Goal: Information Seeking & Learning: Compare options

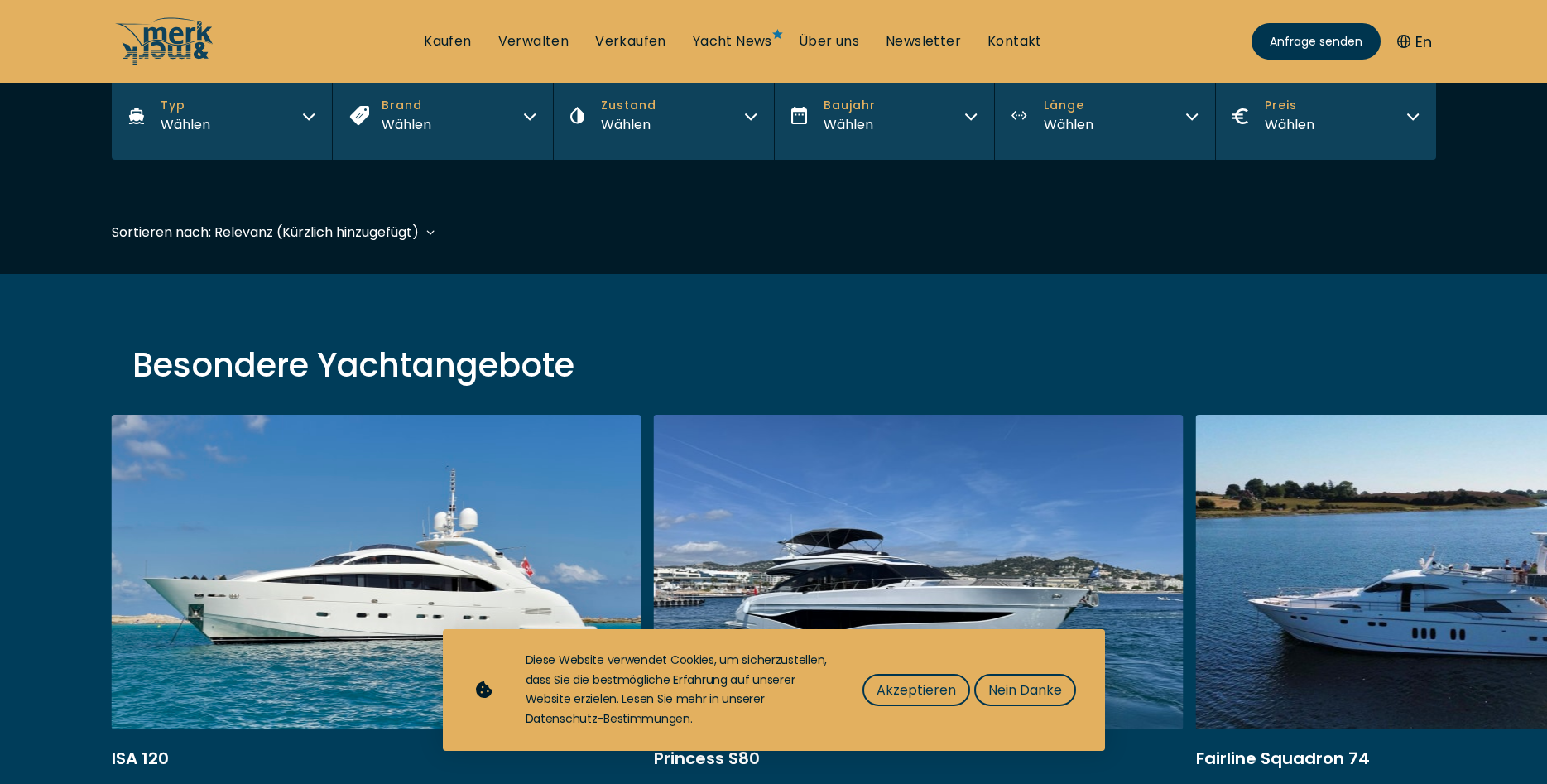
scroll to position [337, 0]
click at [905, 693] on span "Akzeptieren" at bounding box center [917, 689] width 80 height 21
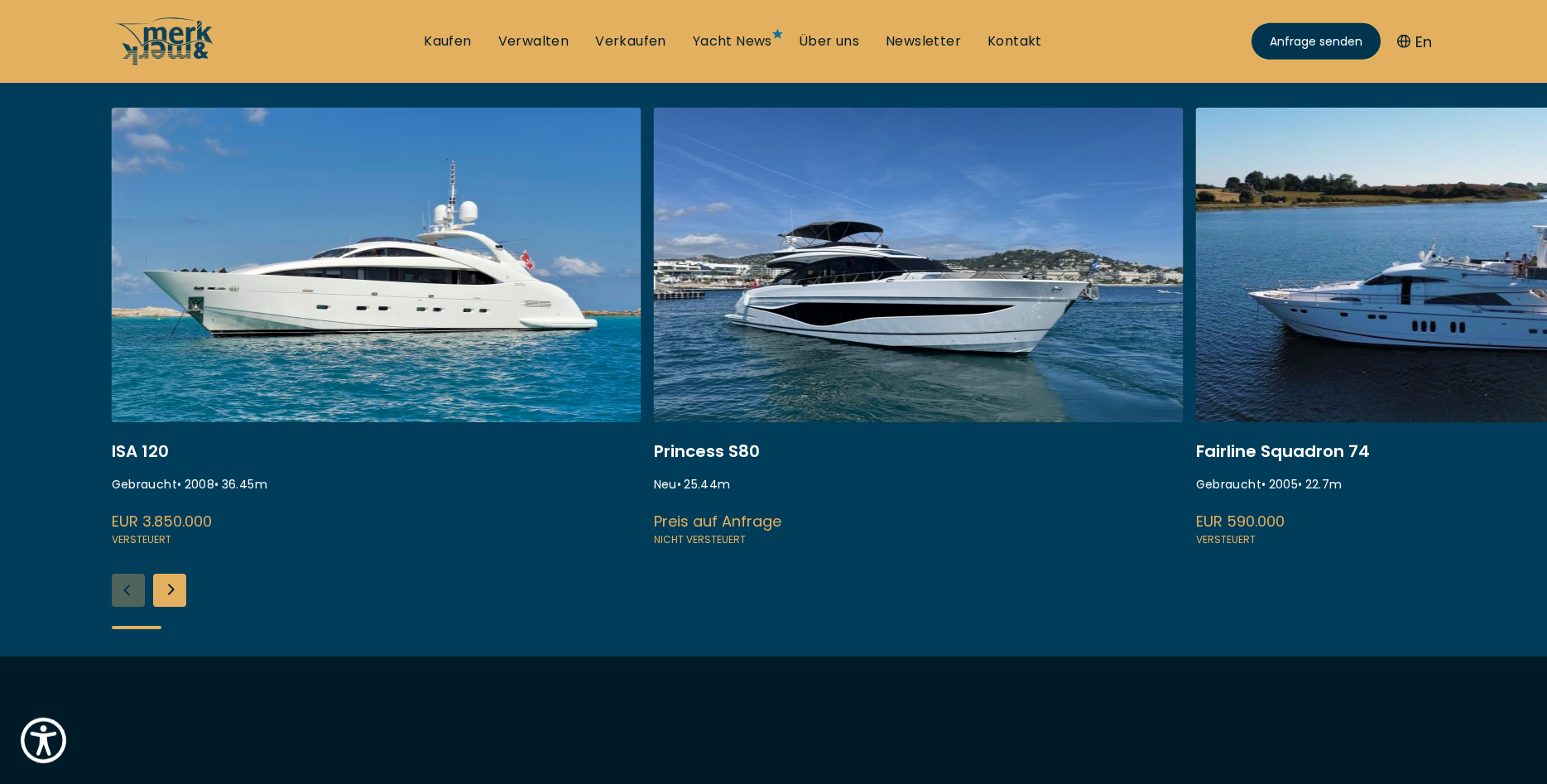
scroll to position [675, 0]
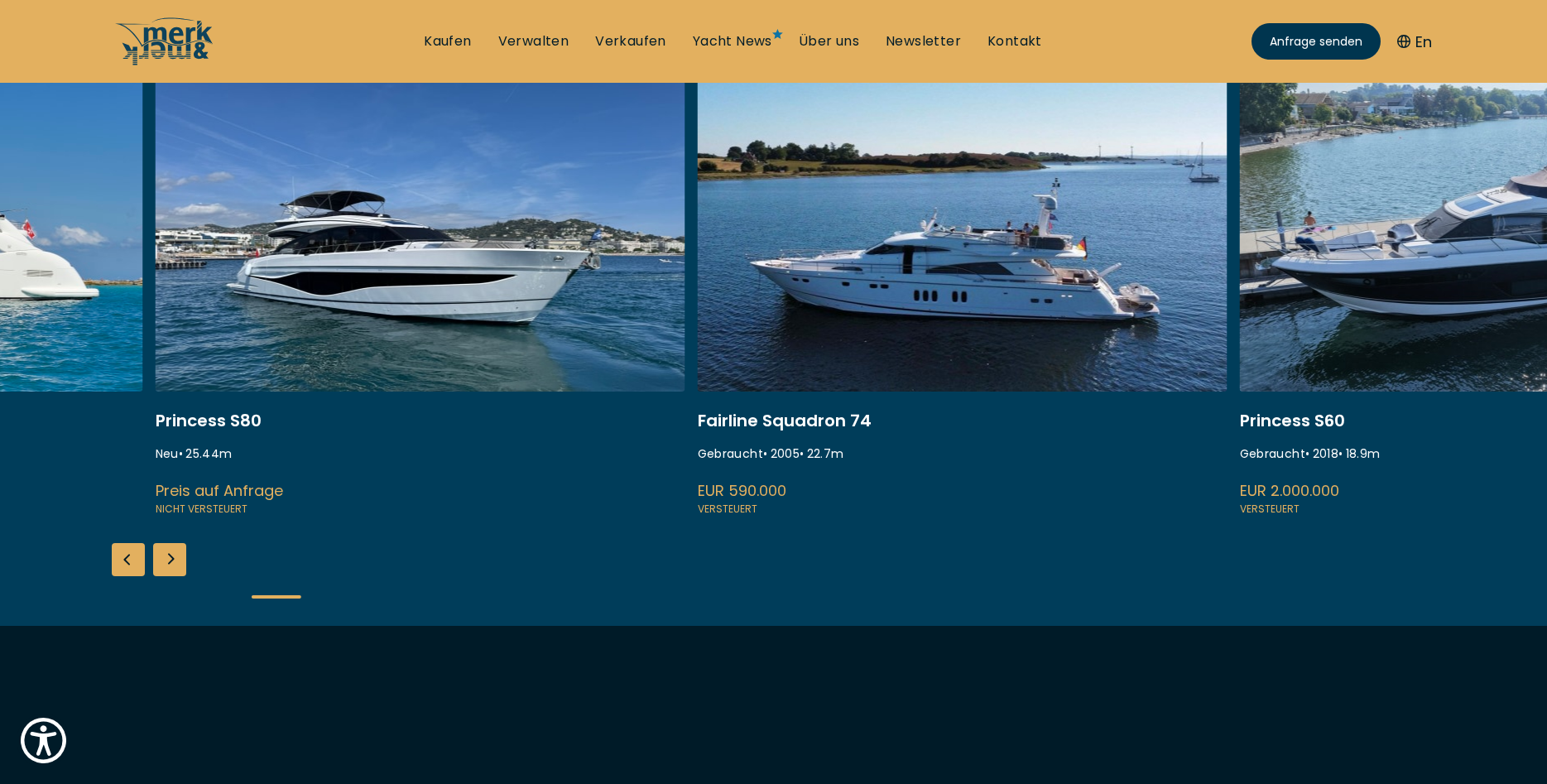
click at [911, 588] on div "ISA 120 Gebraucht • 2008 • 36.45 m EUR 3.850.000 Versteuert Princess S80 Neu • …" at bounding box center [774, 351] width 1547 height 549
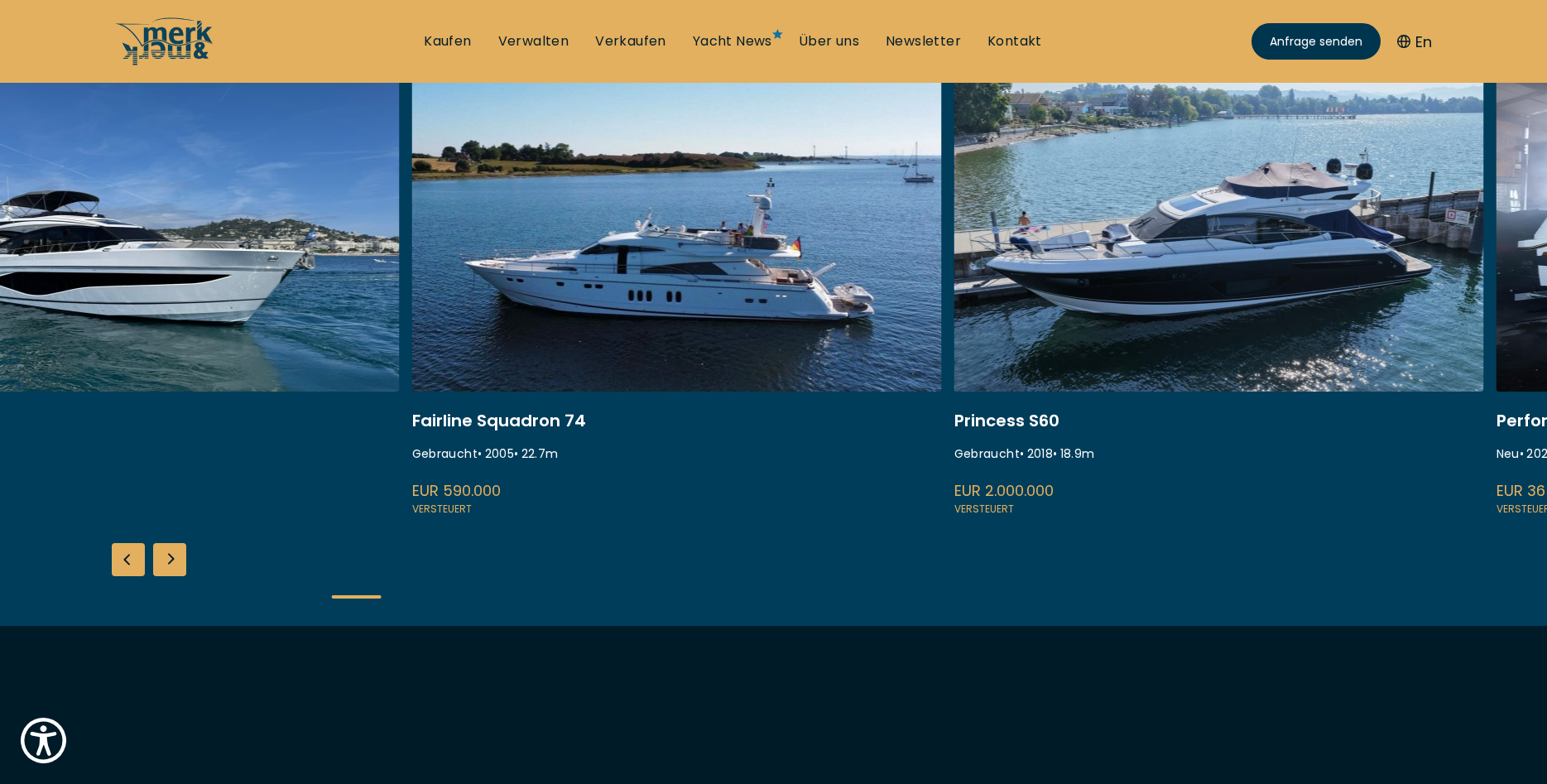
click at [1046, 586] on div "ISA 120 Gebraucht • 2008 • 36.45 m EUR 3.850.000 Versteuert Princess S80 Neu • …" at bounding box center [774, 351] width 1547 height 549
click at [1046, 586] on div at bounding box center [774, 595] width 1324 height 41
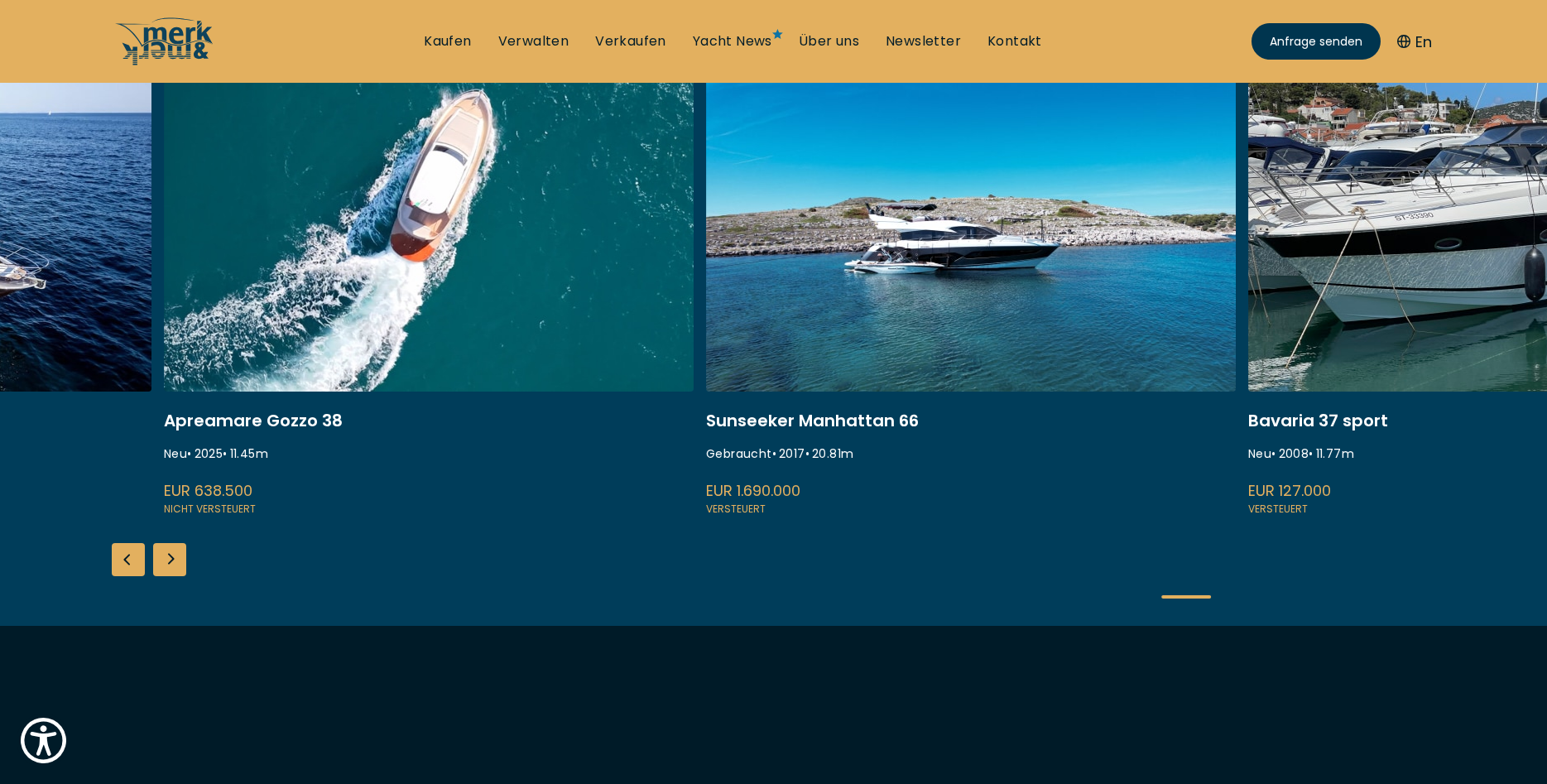
click at [674, 560] on div "ISA 120 Gebraucht • 2008 • 36.45 m EUR 3.850.000 Versteuert Princess S80 Neu • …" at bounding box center [774, 351] width 1547 height 549
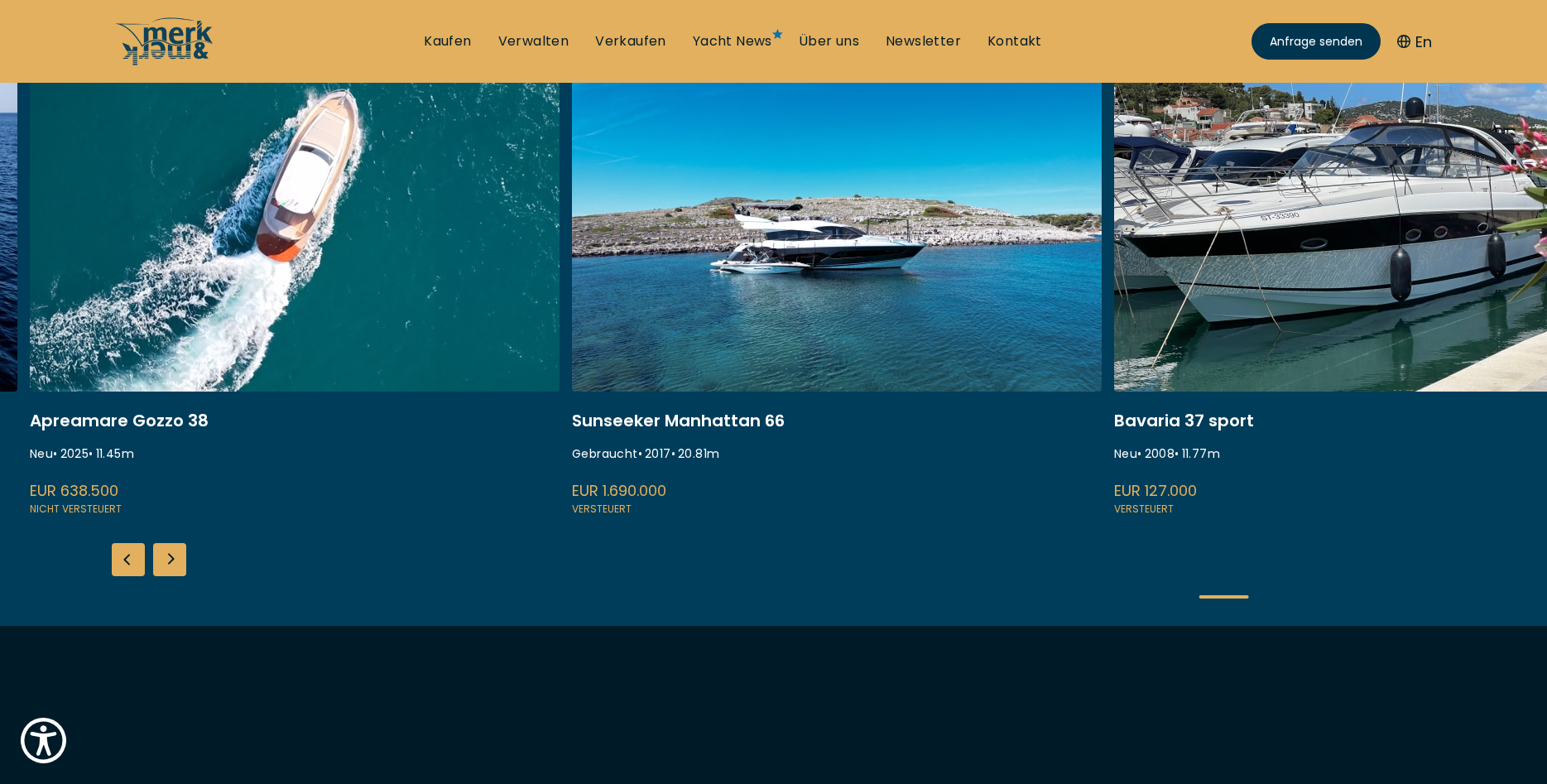
click at [620, 556] on div "ISA 120 Gebraucht • 2008 • 36.45 m EUR 3.850.000 Versteuert Princess S80 Neu • …" at bounding box center [774, 351] width 1547 height 549
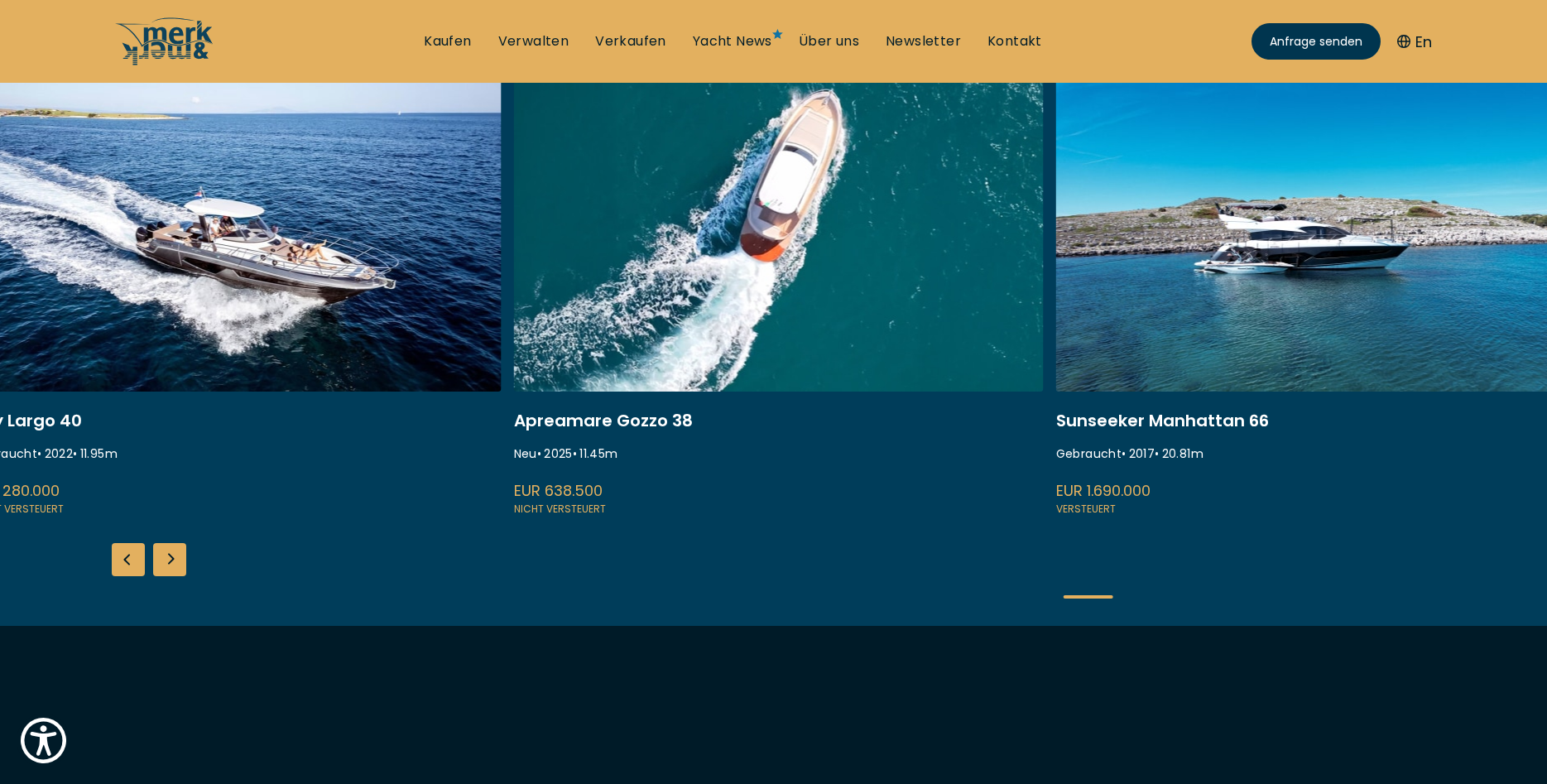
click at [1363, 551] on div "ISA 120 Gebraucht • 2008 • 36.45 m EUR 3.850.000 Versteuert Princess S80 Neu • …" at bounding box center [774, 351] width 1547 height 549
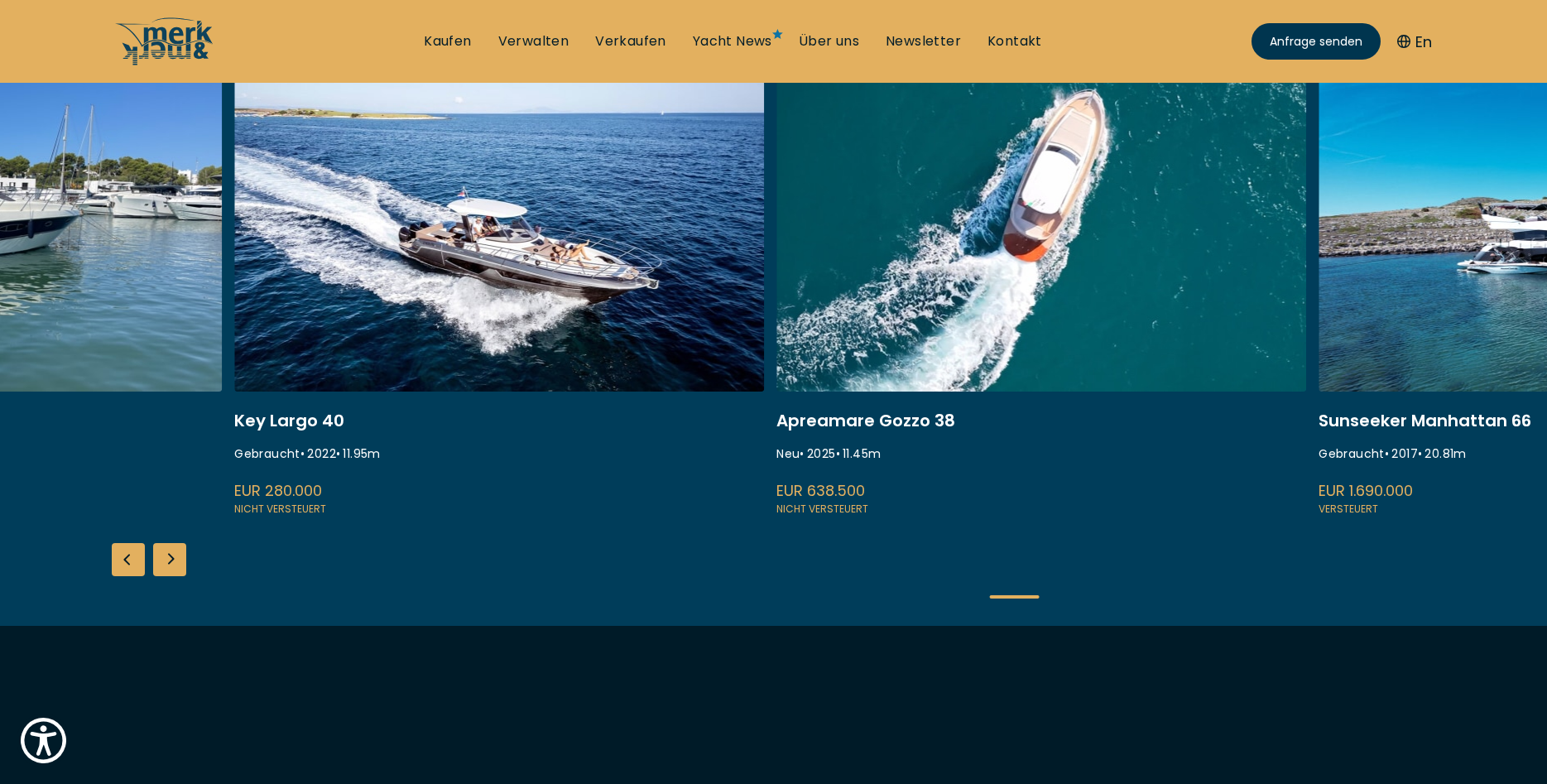
click at [1446, 551] on div "ISA 120 Gebraucht • 2008 • 36.45 m EUR 3.850.000 Versteuert Princess S80 Neu • …" at bounding box center [774, 351] width 1547 height 549
click at [1448, 551] on div "ISA 120 Gebraucht • 2008 • 36.45 m EUR 3.850.000 Versteuert Princess S80 Neu • …" at bounding box center [774, 351] width 1547 height 549
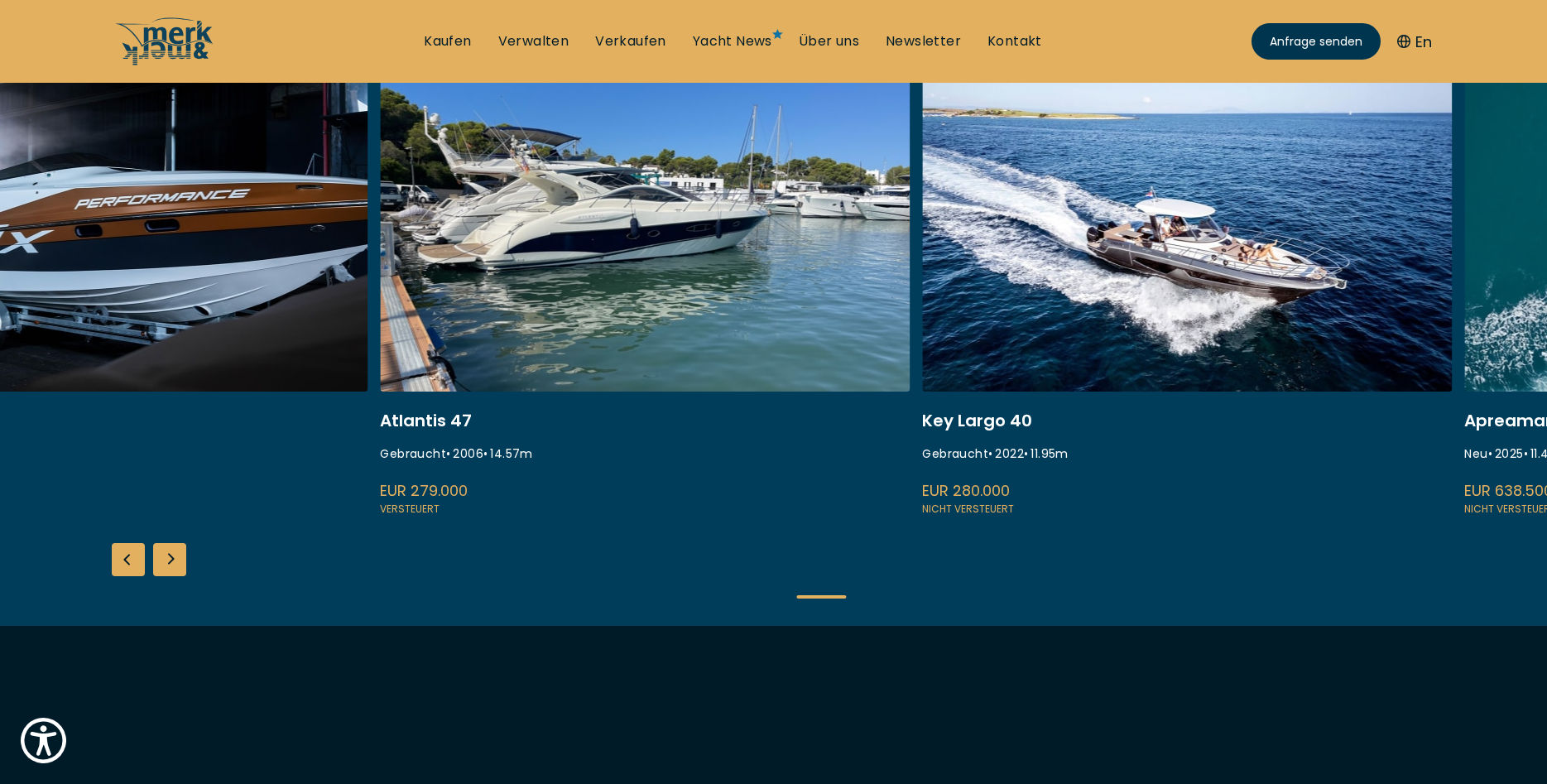
click at [1273, 552] on div "ISA 120 Gebraucht • 2008 • 36.45 m EUR 3.850.000 Versteuert Princess S80 Neu • …" at bounding box center [774, 351] width 1547 height 549
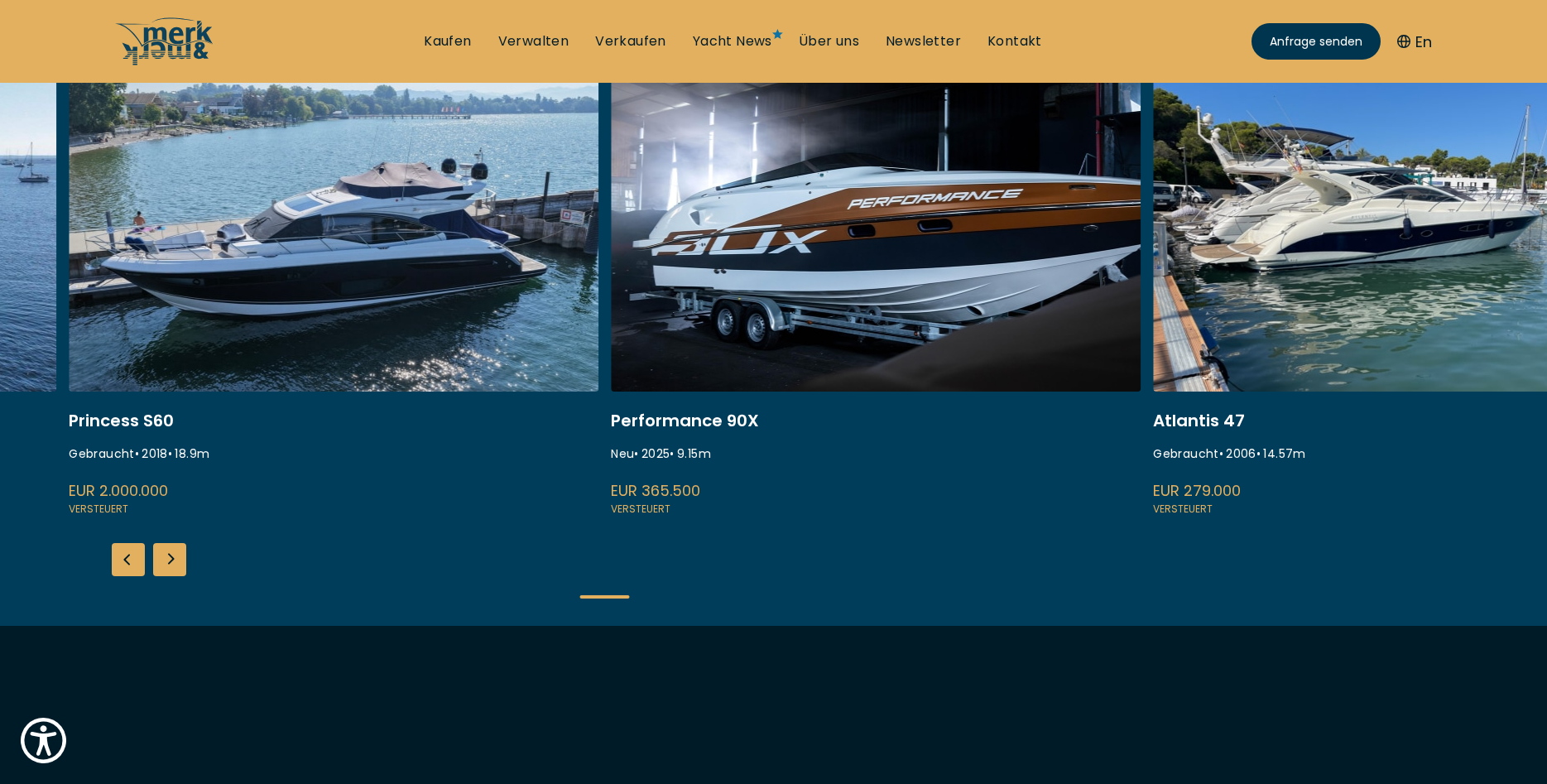
click at [1536, 571] on div "ISA 120 Gebraucht • 2008 • 36.45 m EUR 3.850.000 Versteuert Princess S80 Neu • …" at bounding box center [774, 351] width 1547 height 549
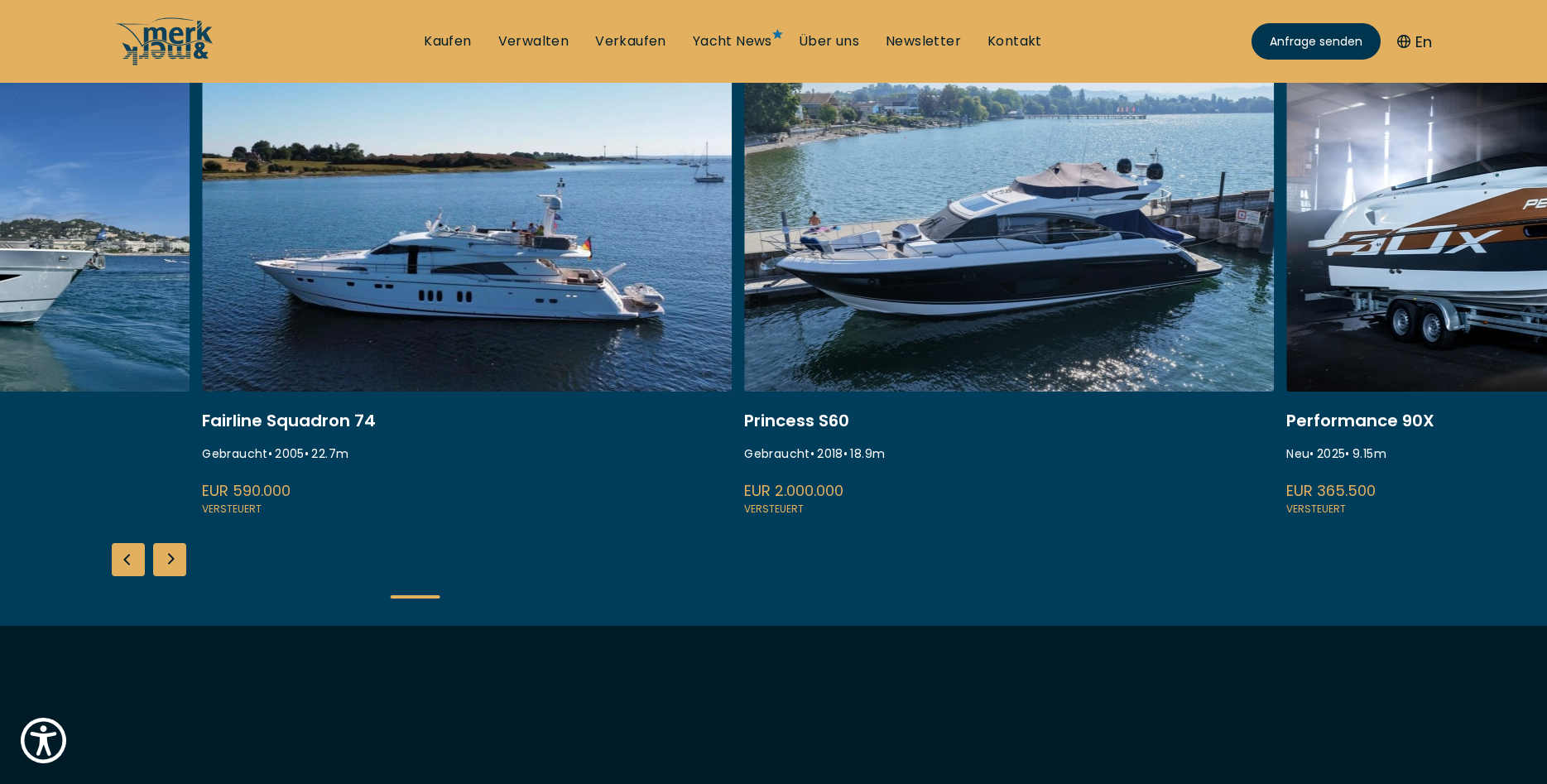
click at [938, 557] on div "ISA 120 Gebraucht • 2008 • 36.45 m EUR 3.850.000 Versteuert Princess S80 Neu • …" at bounding box center [774, 351] width 1547 height 549
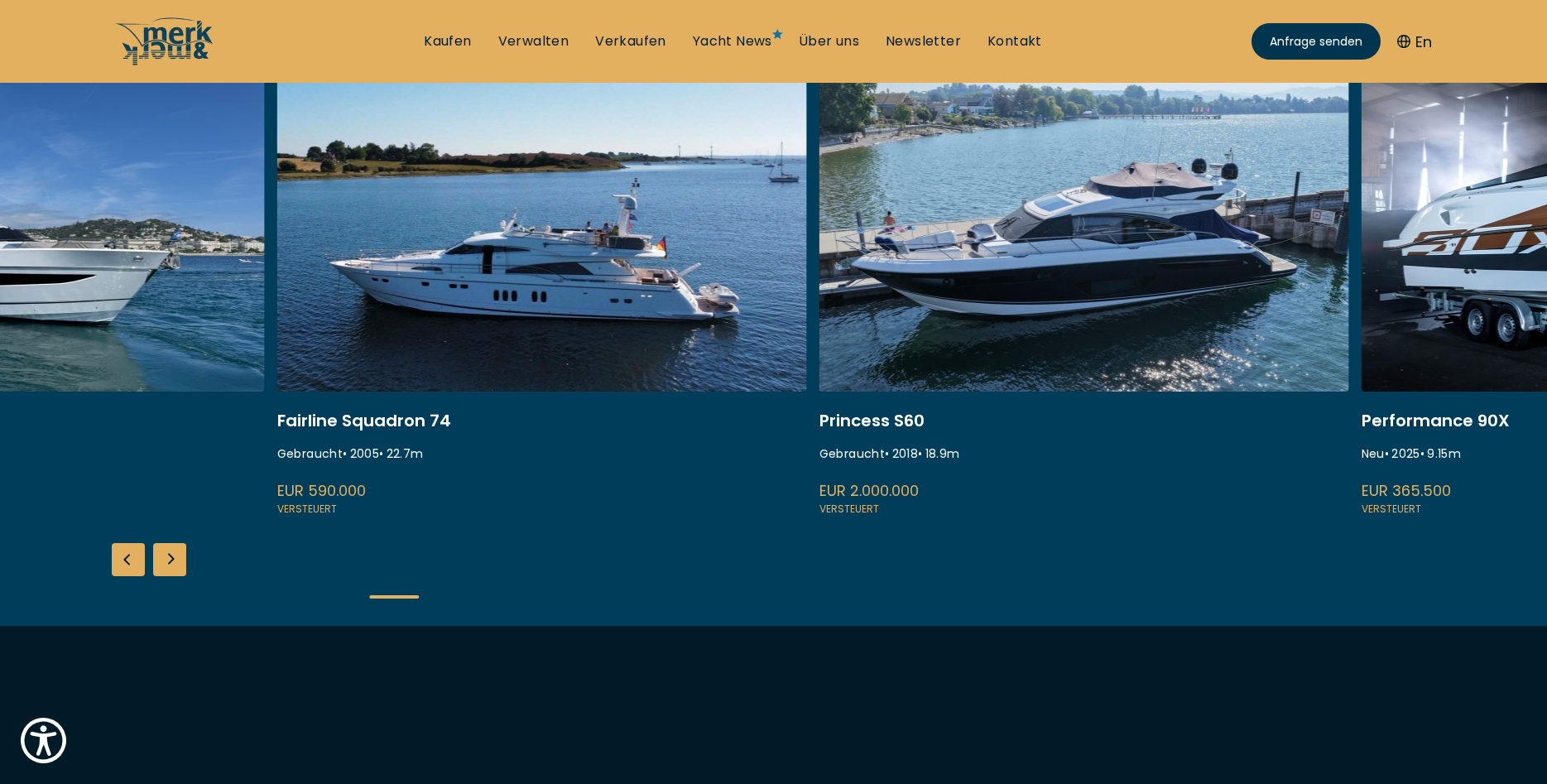
click at [546, 367] on link at bounding box center [542, 297] width 530 height 441
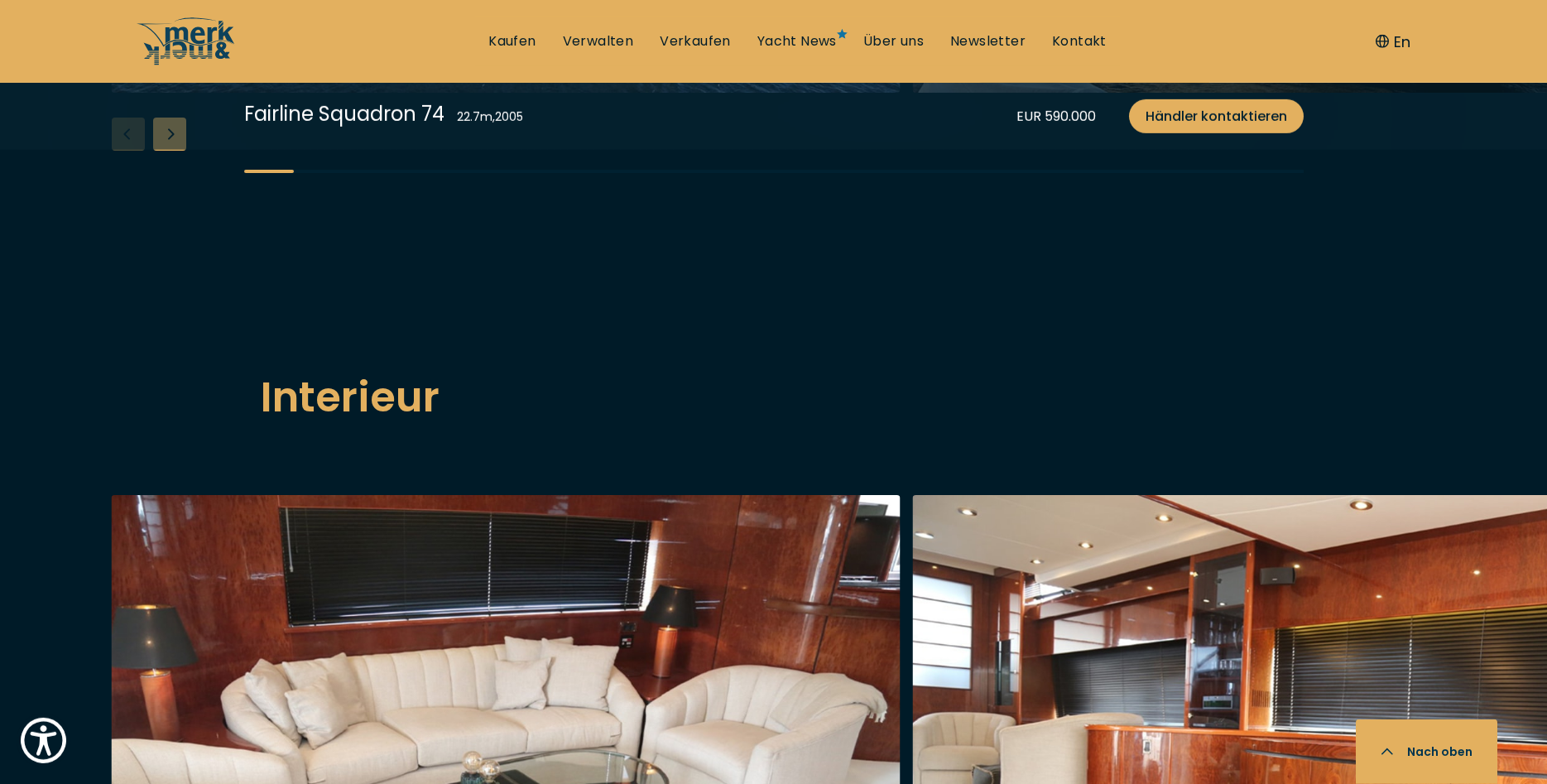
scroll to position [2279, 0]
click at [169, 150] on div "Next slide" at bounding box center [169, 133] width 33 height 33
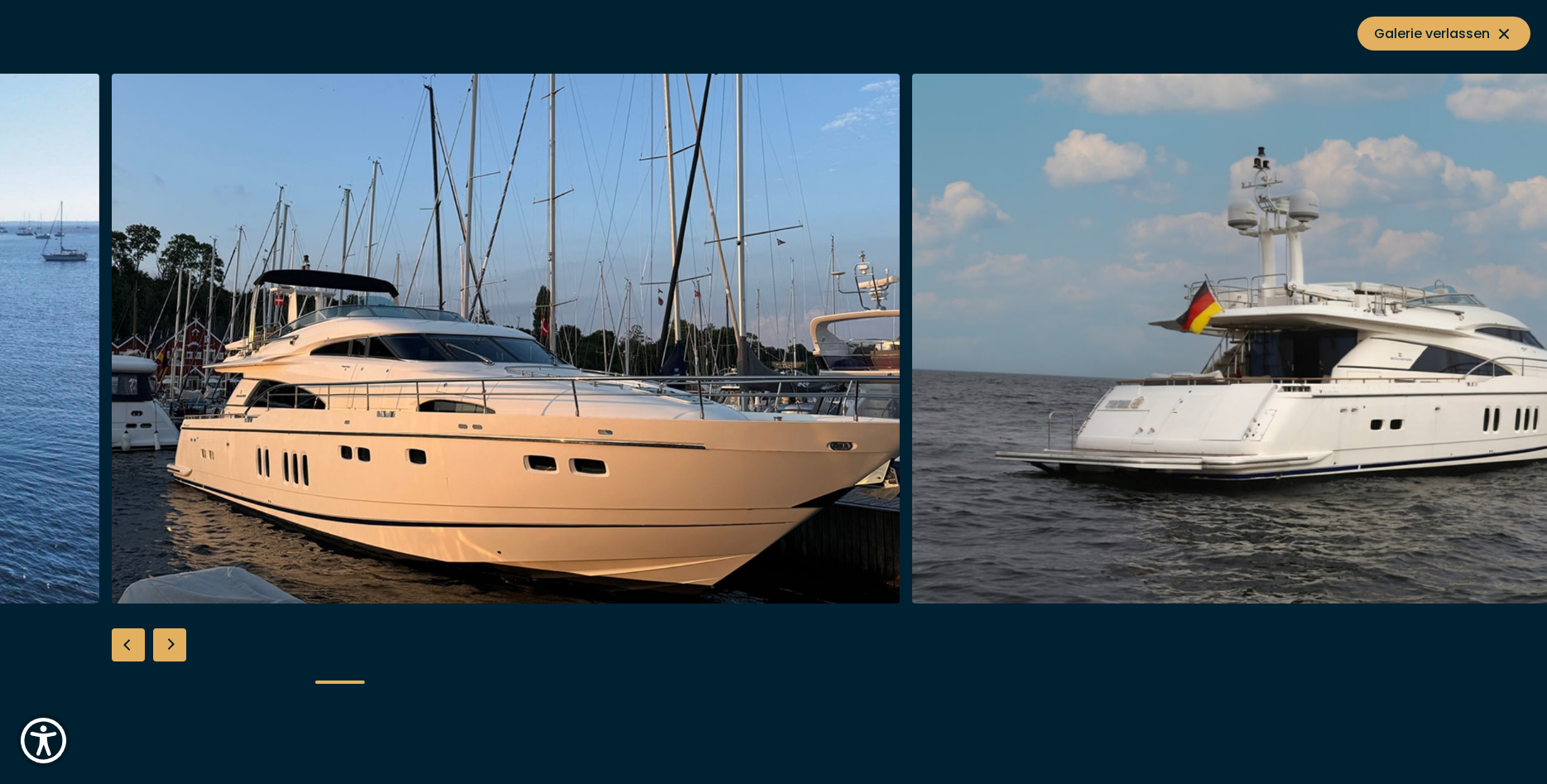
click at [176, 644] on div "Next slide" at bounding box center [169, 644] width 33 height 33
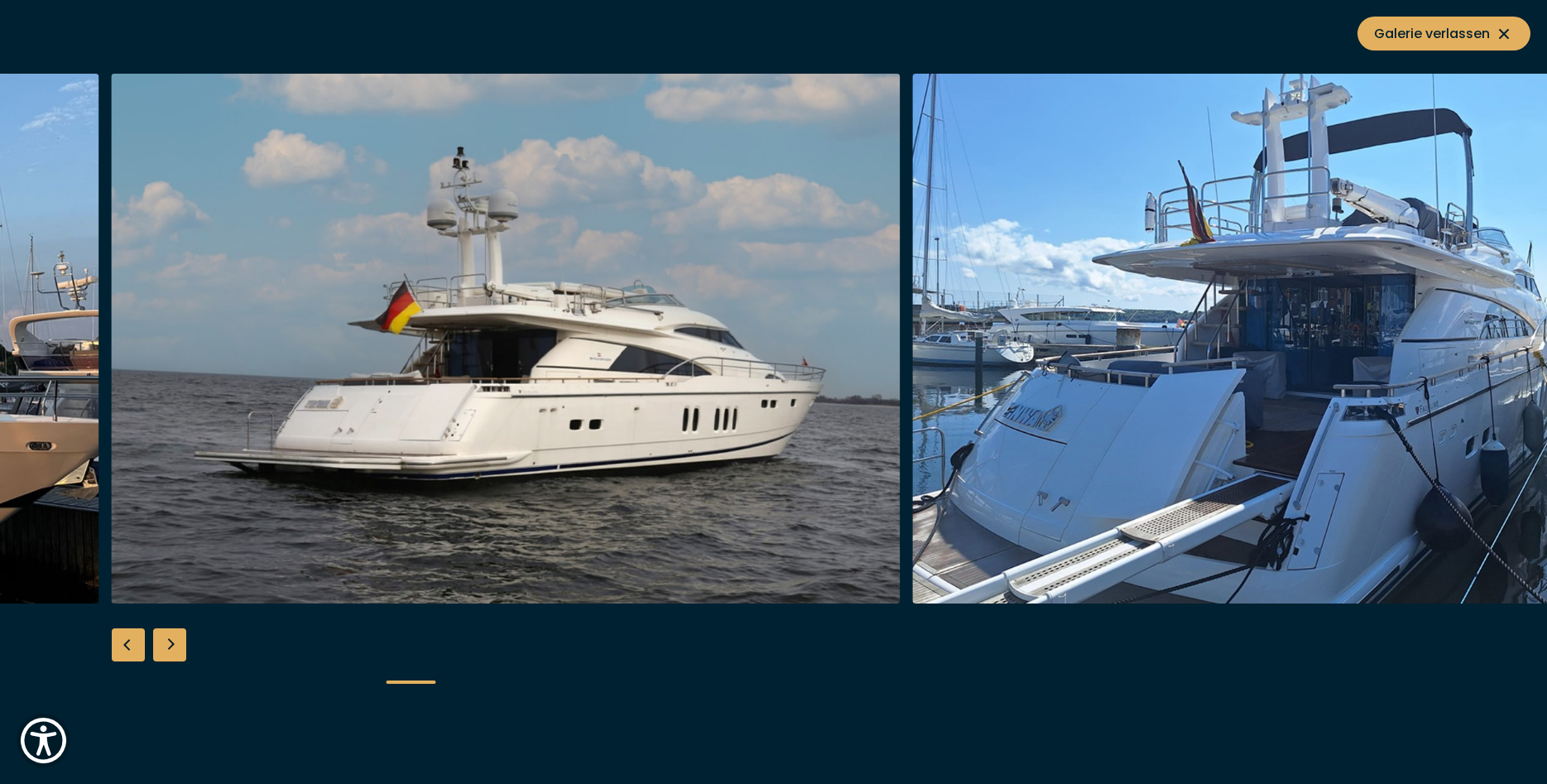
click at [178, 645] on div "Next slide" at bounding box center [169, 644] width 33 height 33
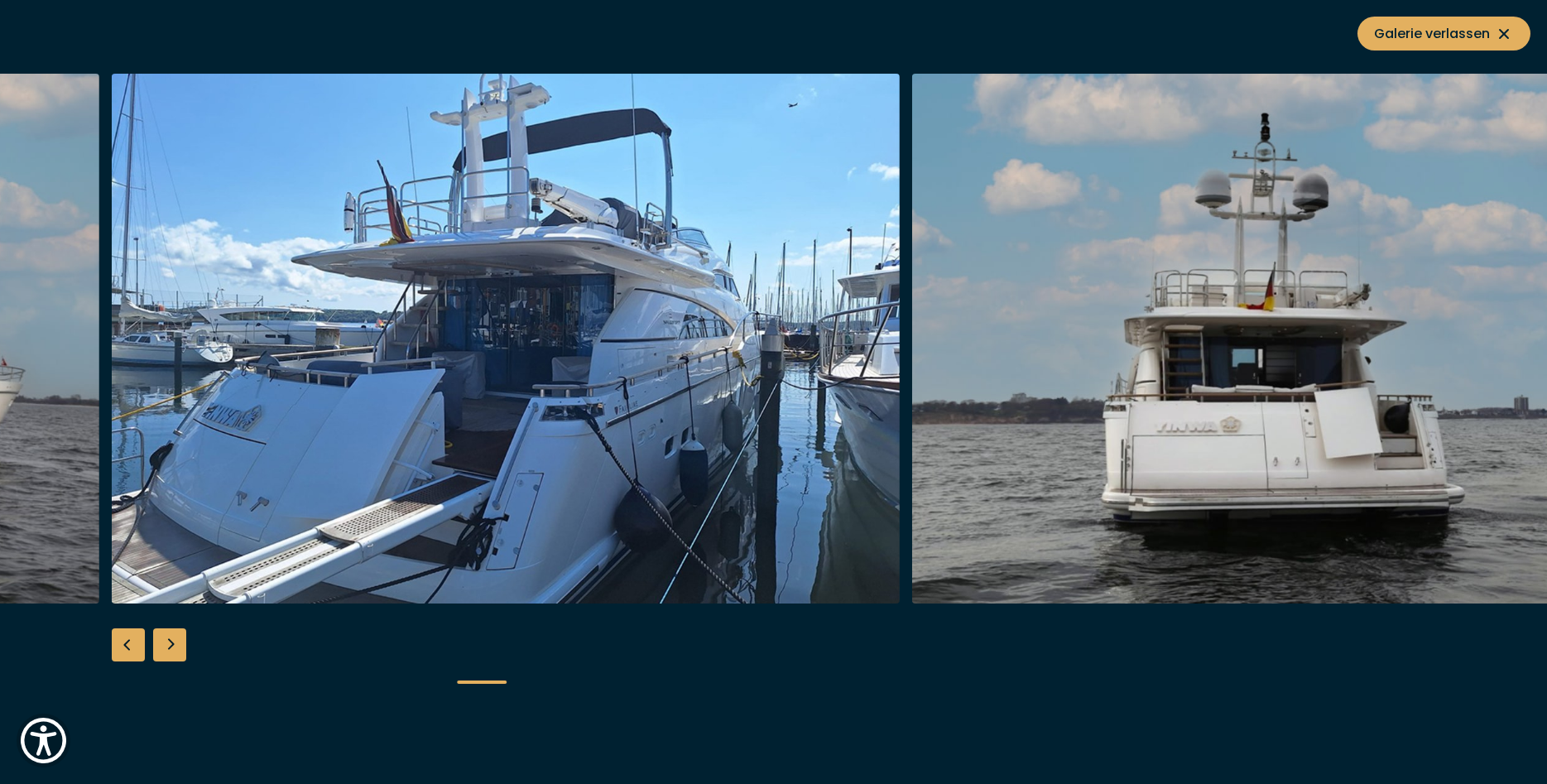
click at [178, 645] on div "Next slide" at bounding box center [169, 644] width 33 height 33
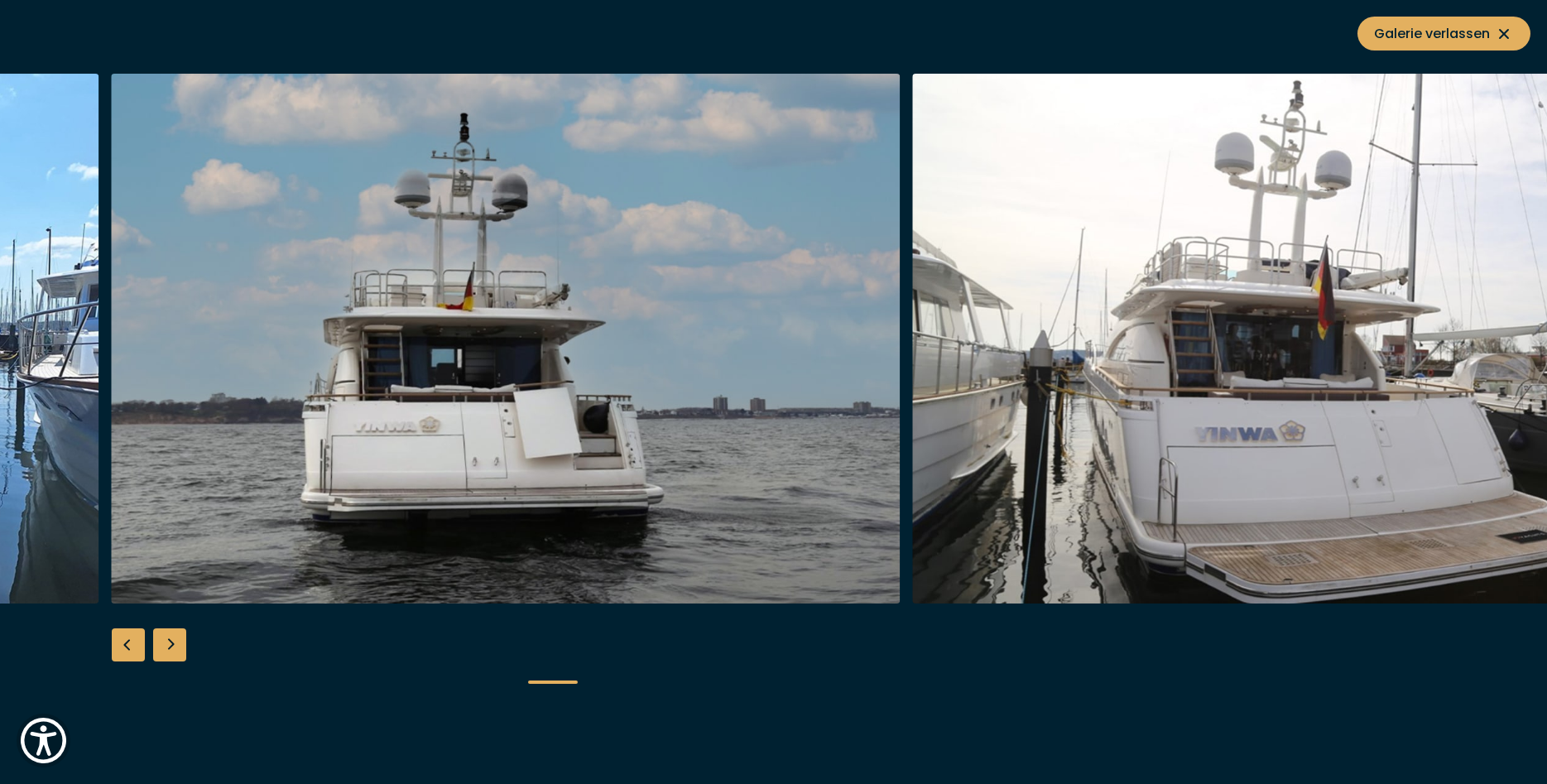
click at [178, 645] on div "Next slide" at bounding box center [169, 644] width 33 height 33
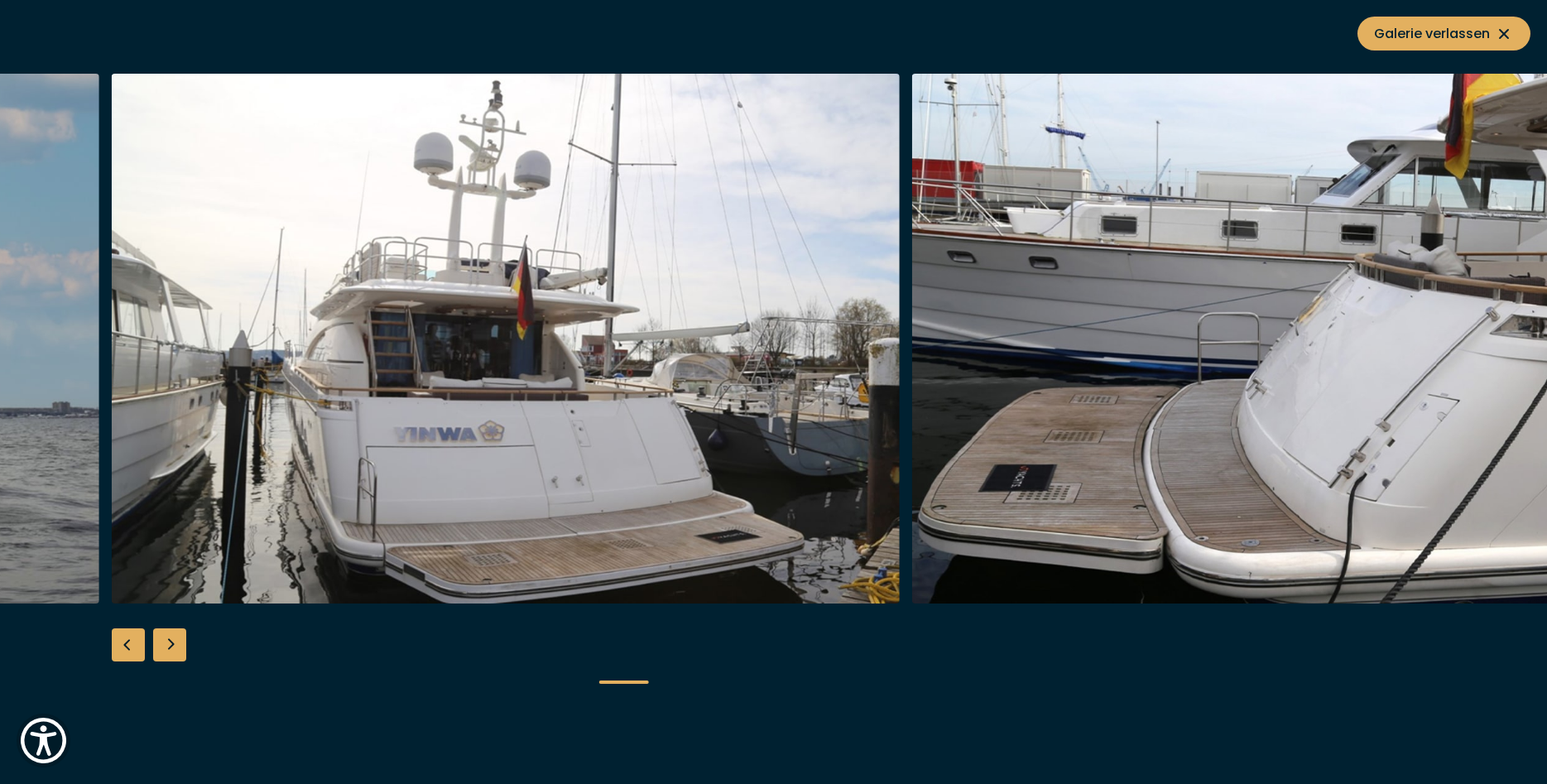
click at [178, 645] on div "Next slide" at bounding box center [169, 644] width 33 height 33
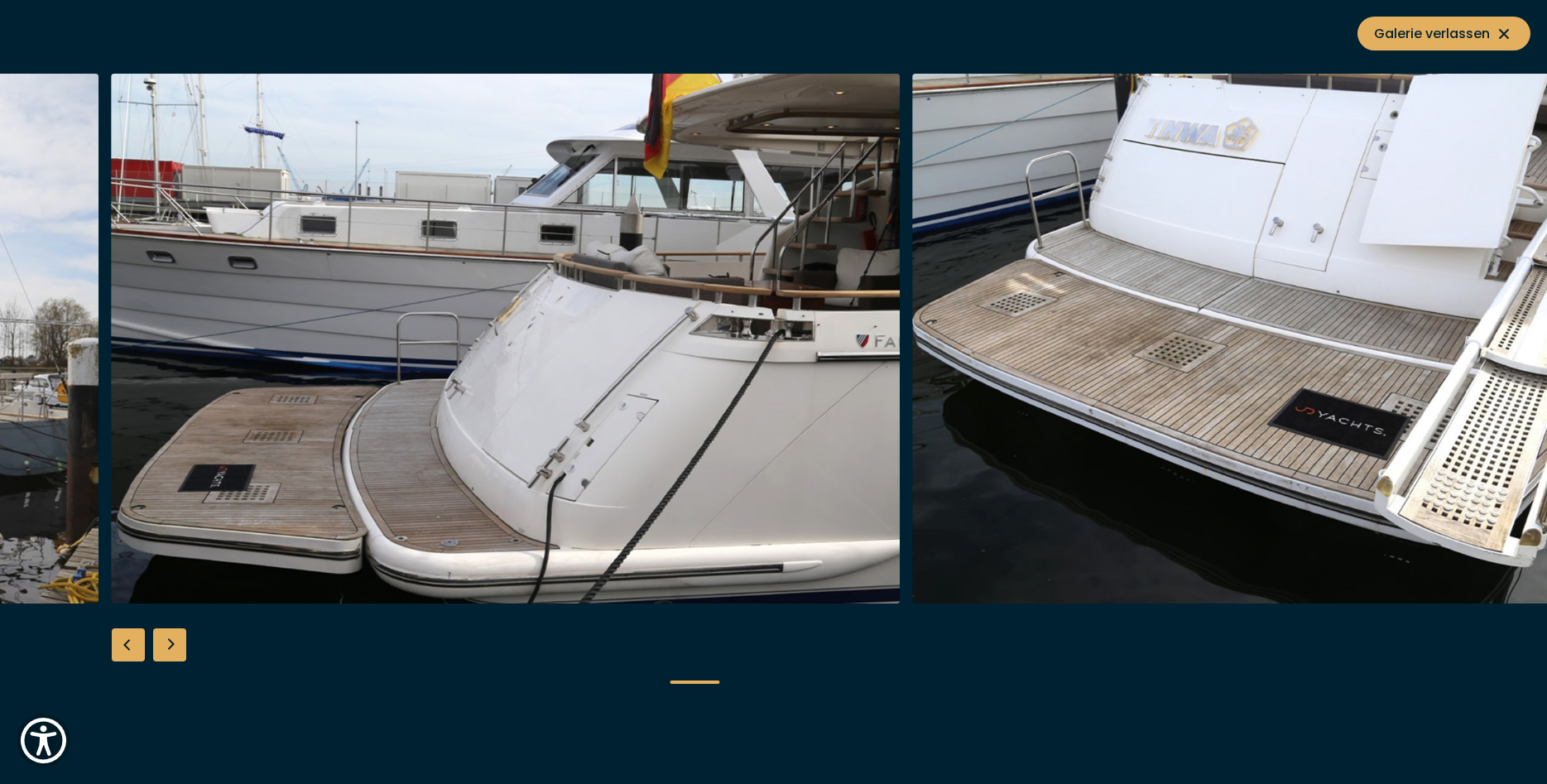
click at [178, 645] on div "Next slide" at bounding box center [169, 644] width 33 height 33
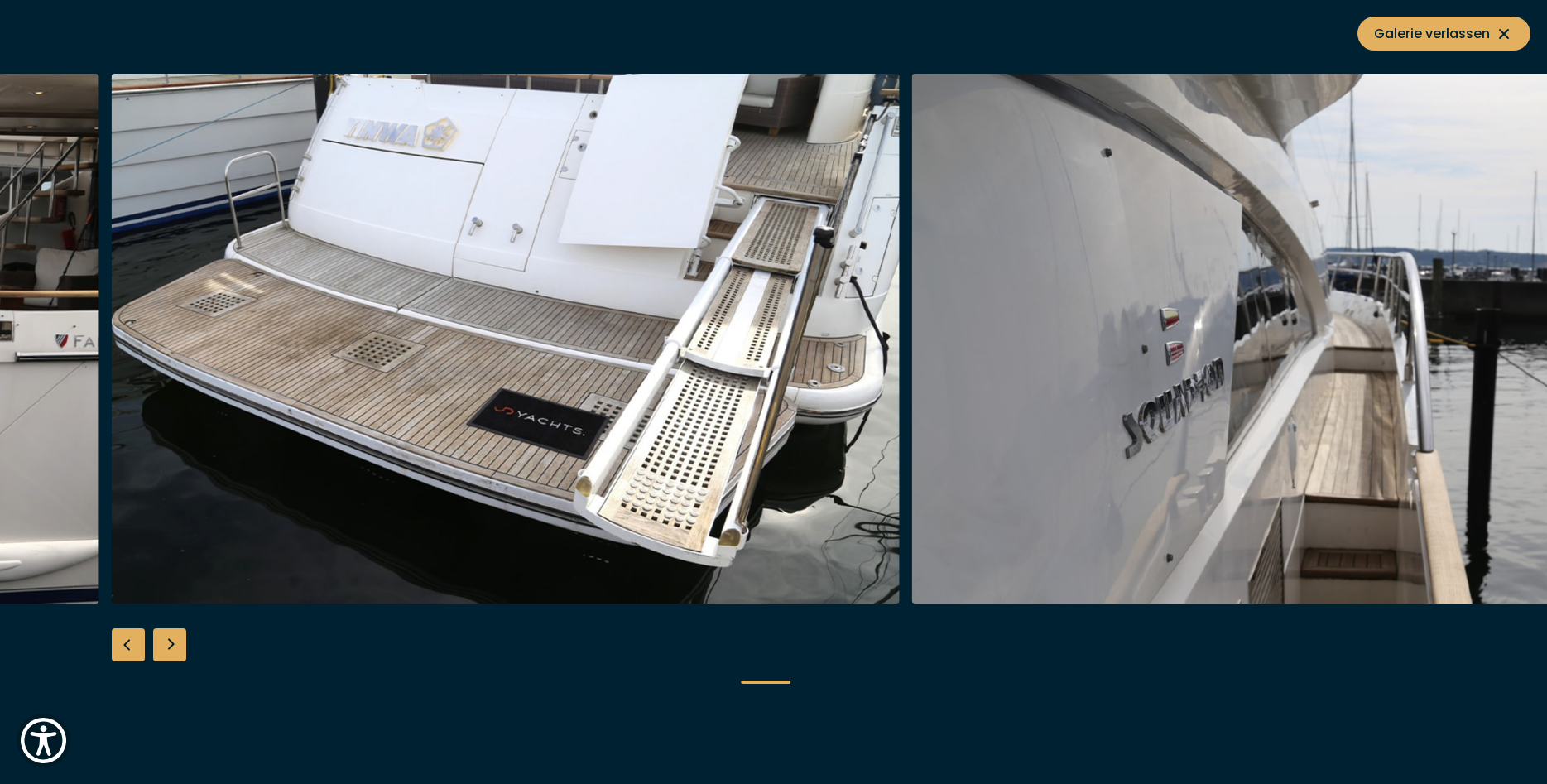
click at [178, 645] on div "Next slide" at bounding box center [169, 644] width 33 height 33
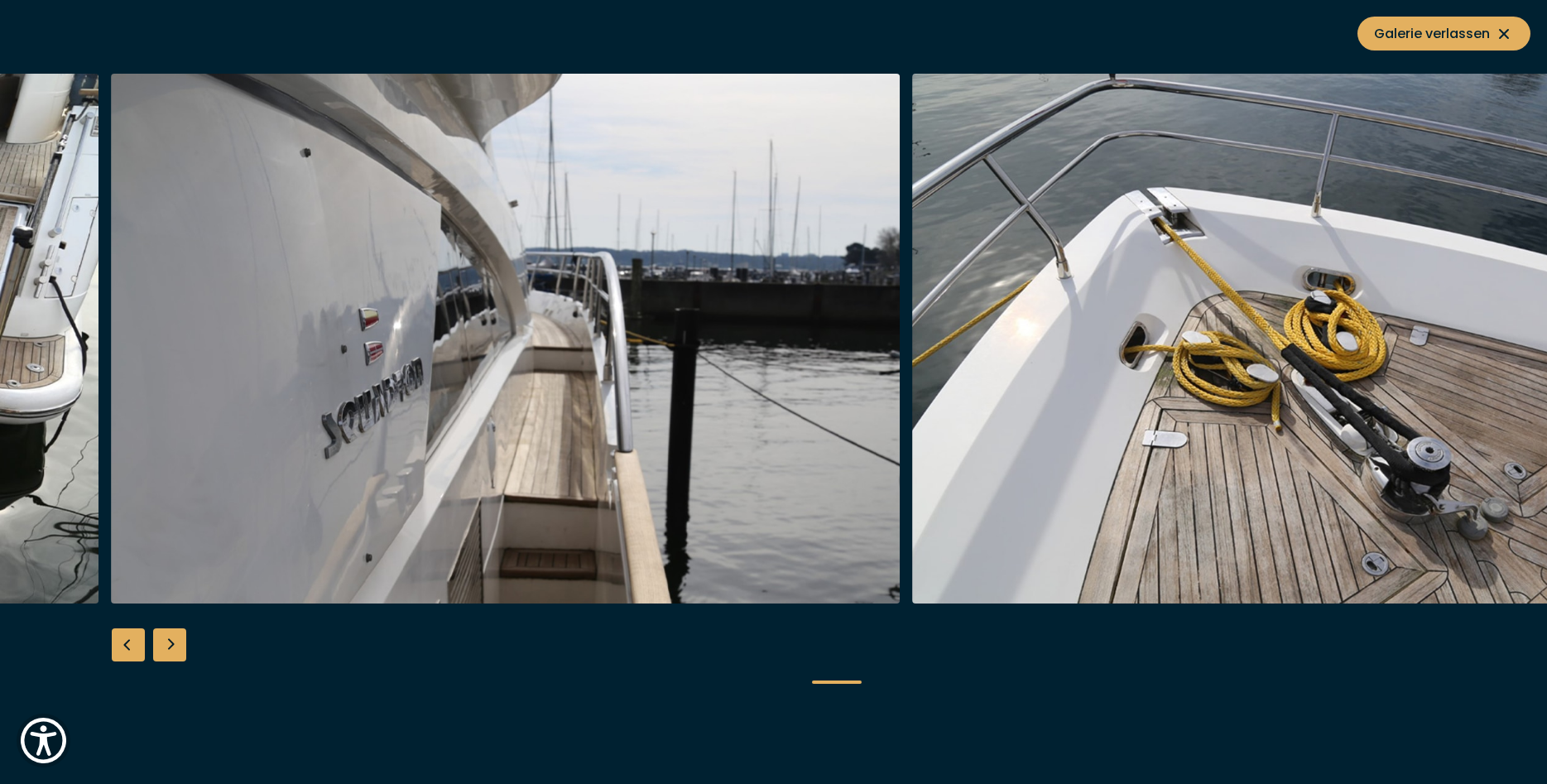
click at [178, 645] on div "Next slide" at bounding box center [169, 644] width 33 height 33
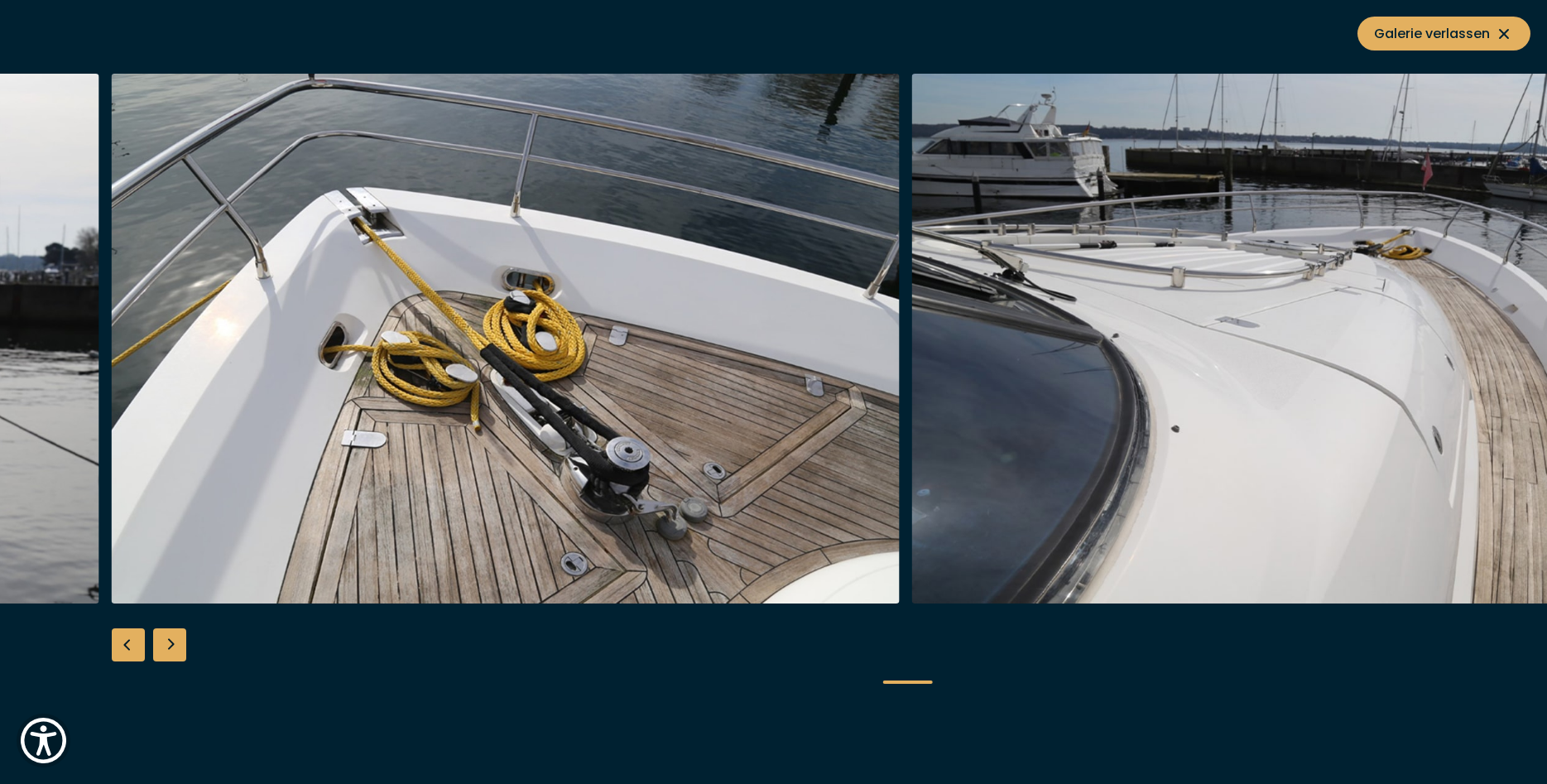
click at [178, 645] on div "Next slide" at bounding box center [169, 644] width 33 height 33
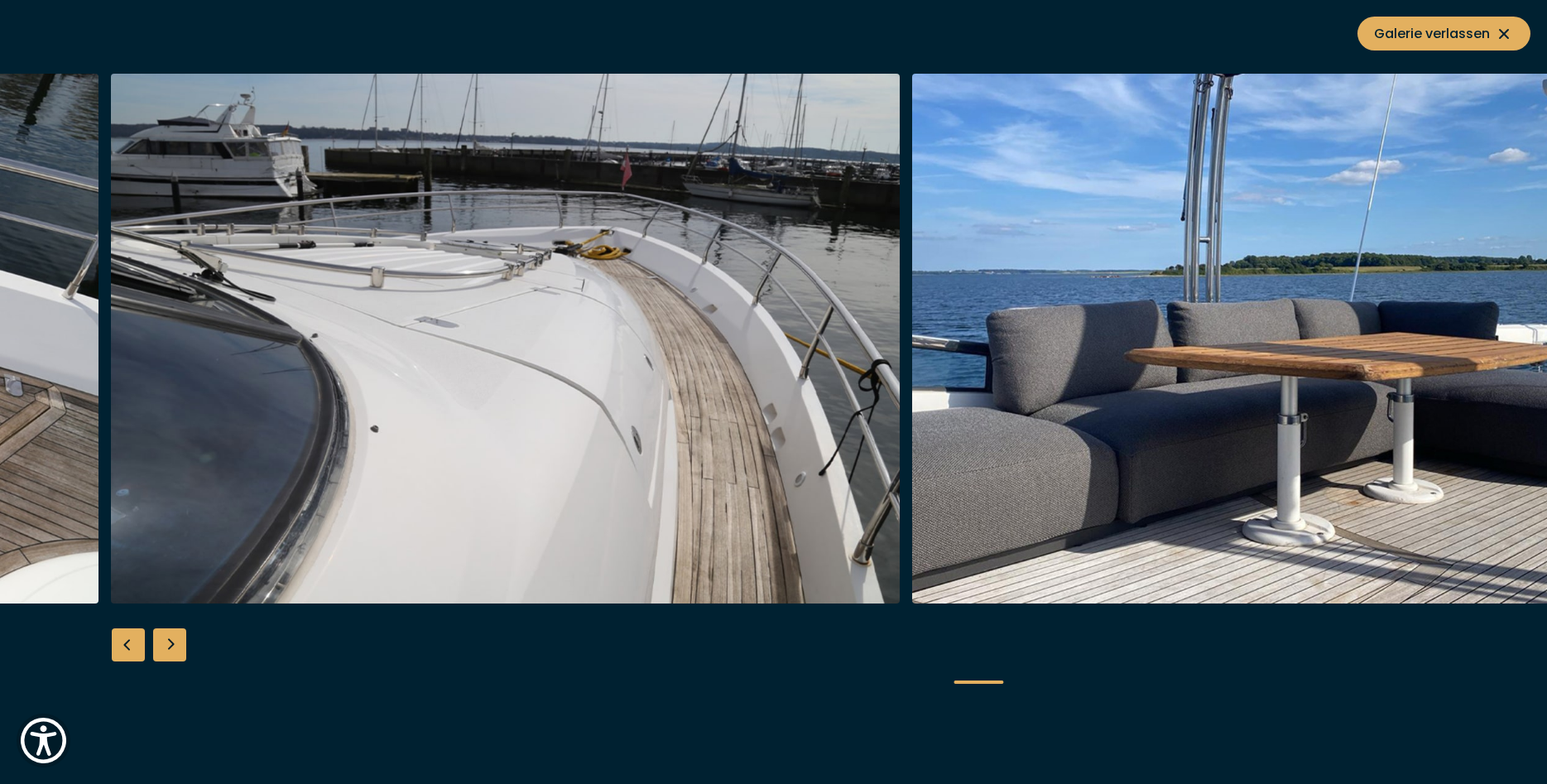
click at [178, 645] on div "Next slide" at bounding box center [169, 644] width 33 height 33
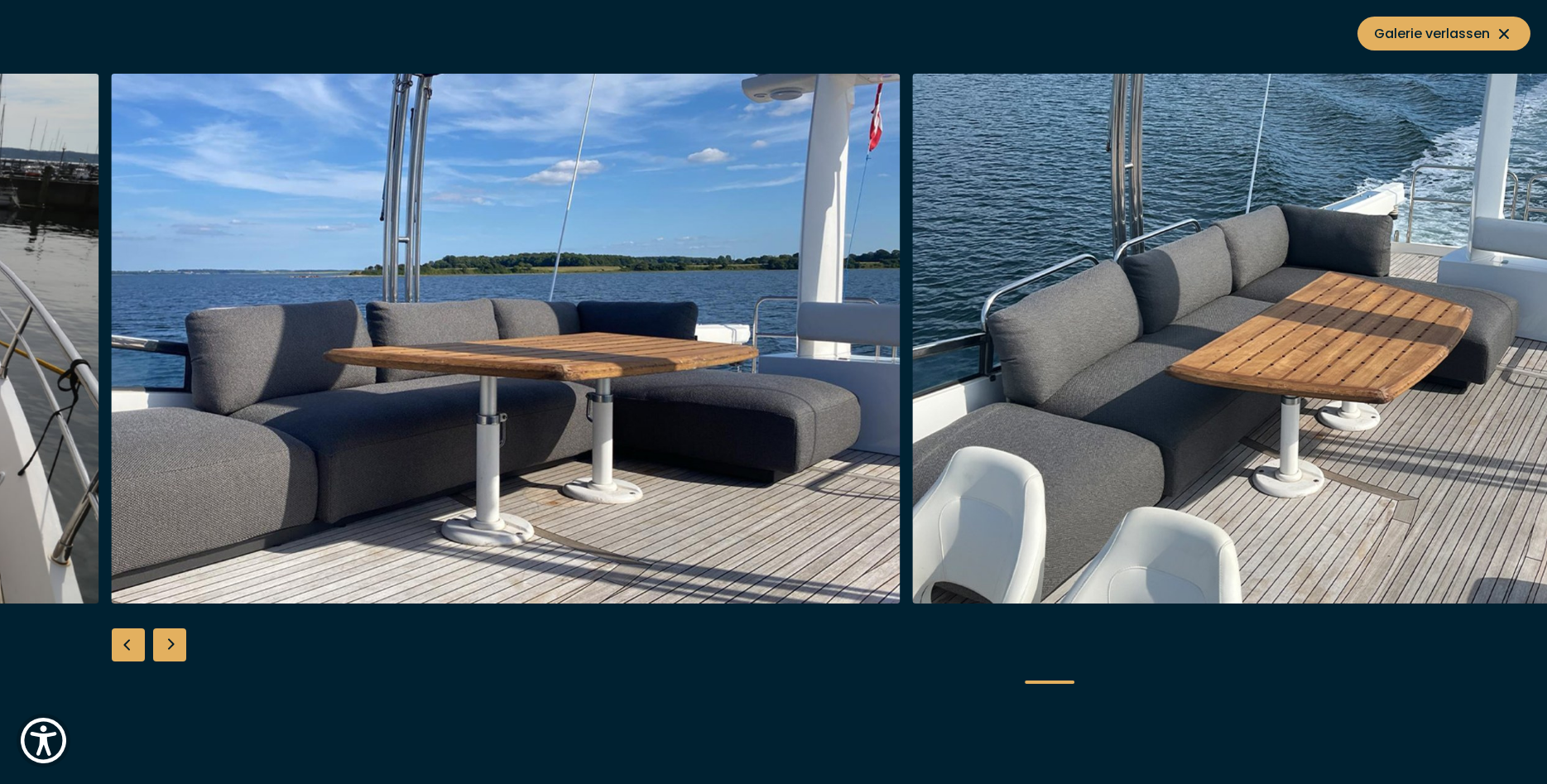
click at [178, 645] on div "Next slide" at bounding box center [169, 644] width 33 height 33
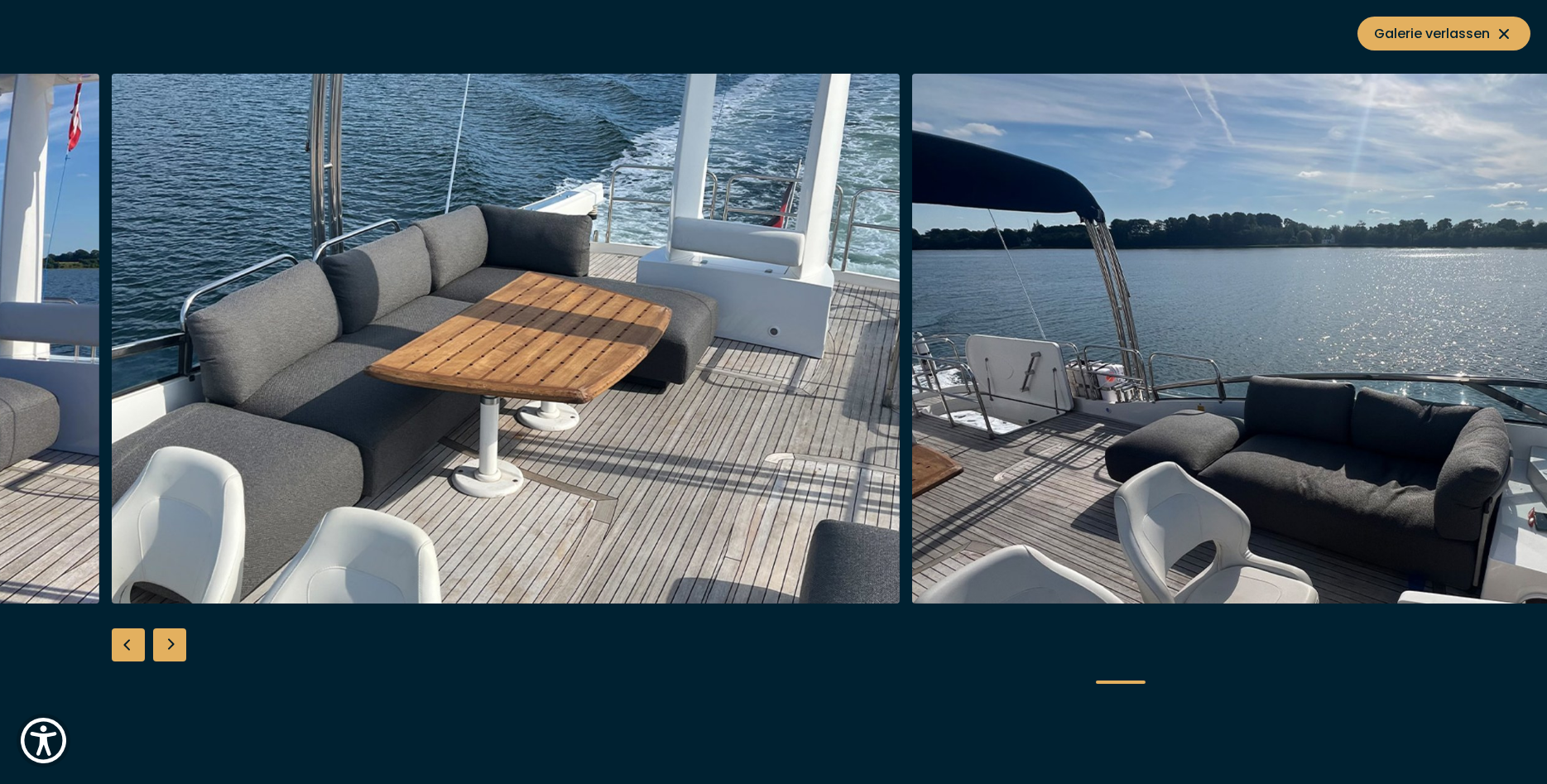
click at [178, 645] on div "Next slide" at bounding box center [169, 644] width 33 height 33
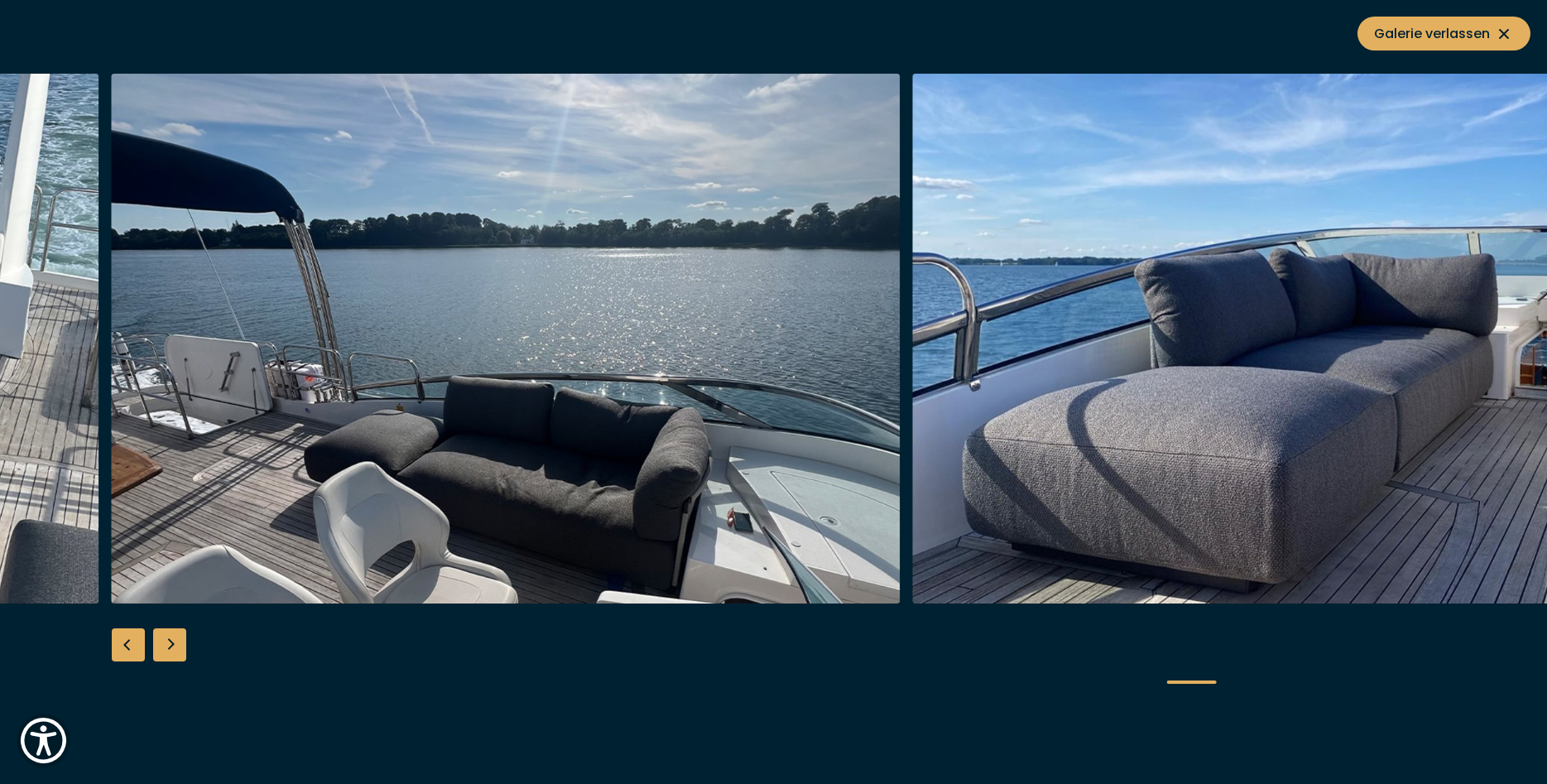
click at [178, 645] on div "Next slide" at bounding box center [169, 644] width 33 height 33
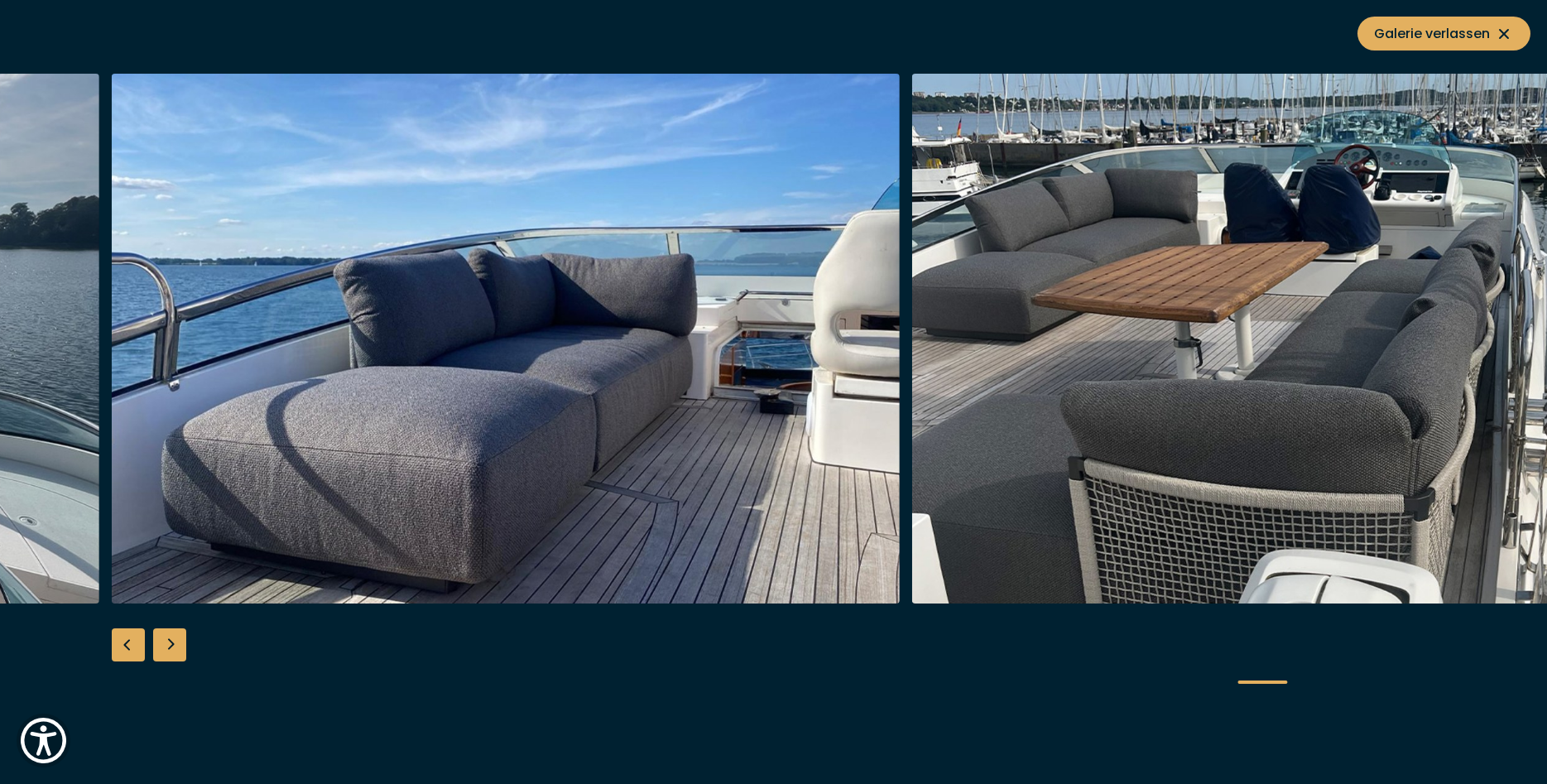
click at [178, 645] on div "Next slide" at bounding box center [169, 644] width 33 height 33
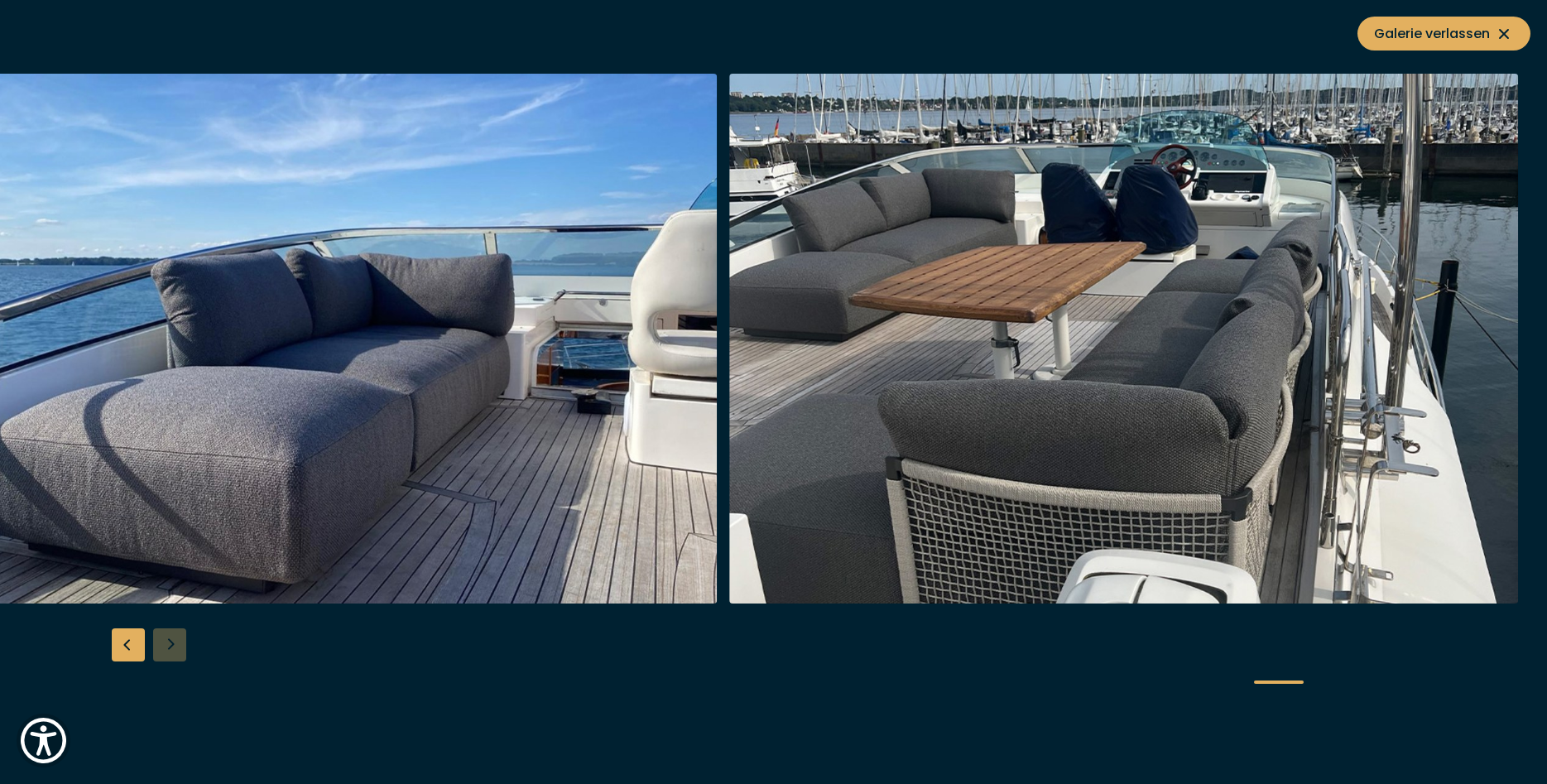
click at [178, 645] on div at bounding box center [774, 392] width 1547 height 637
click at [127, 647] on div "Previous slide" at bounding box center [128, 644] width 33 height 33
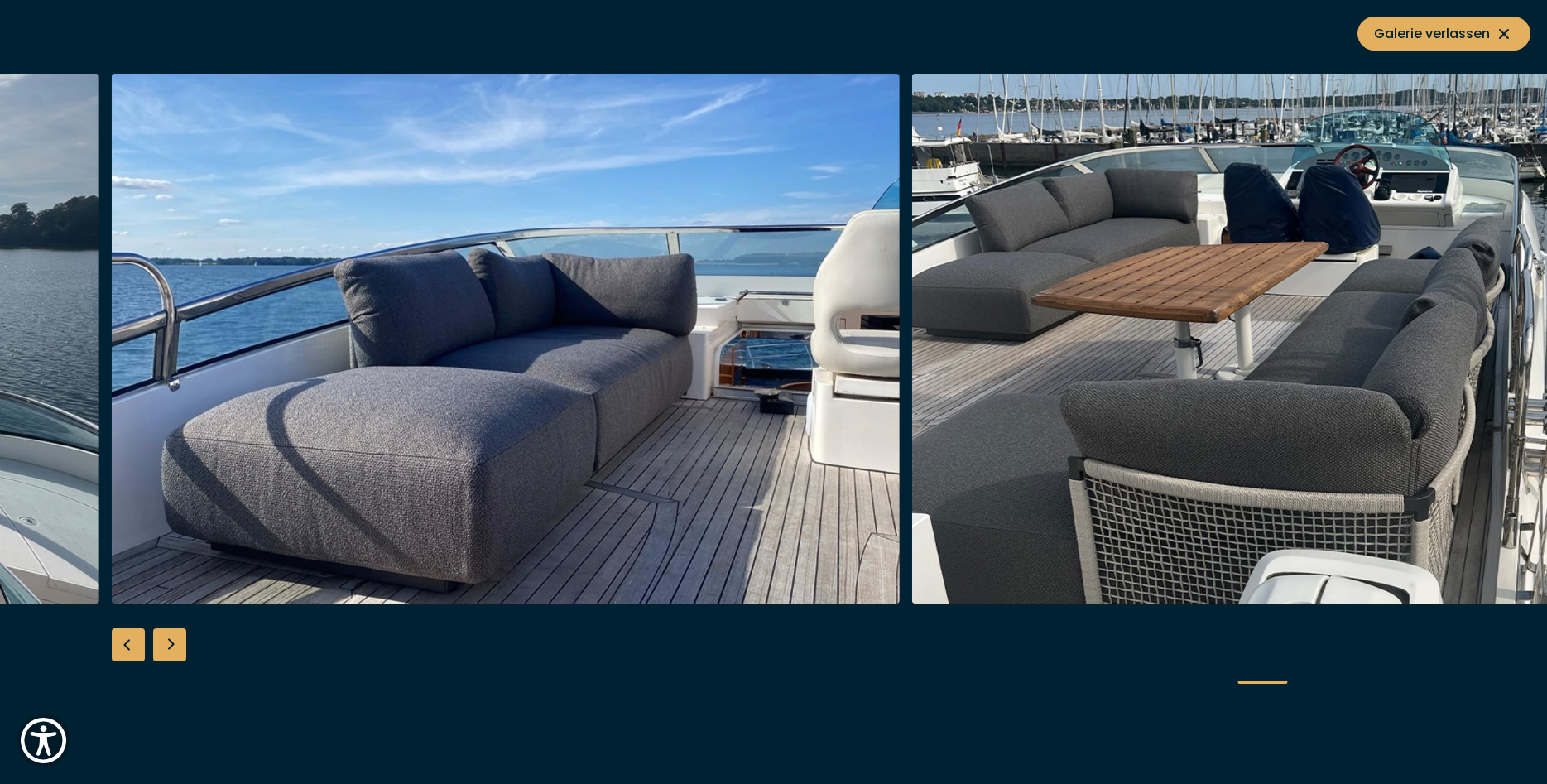
click at [127, 647] on div "Previous slide" at bounding box center [128, 644] width 33 height 33
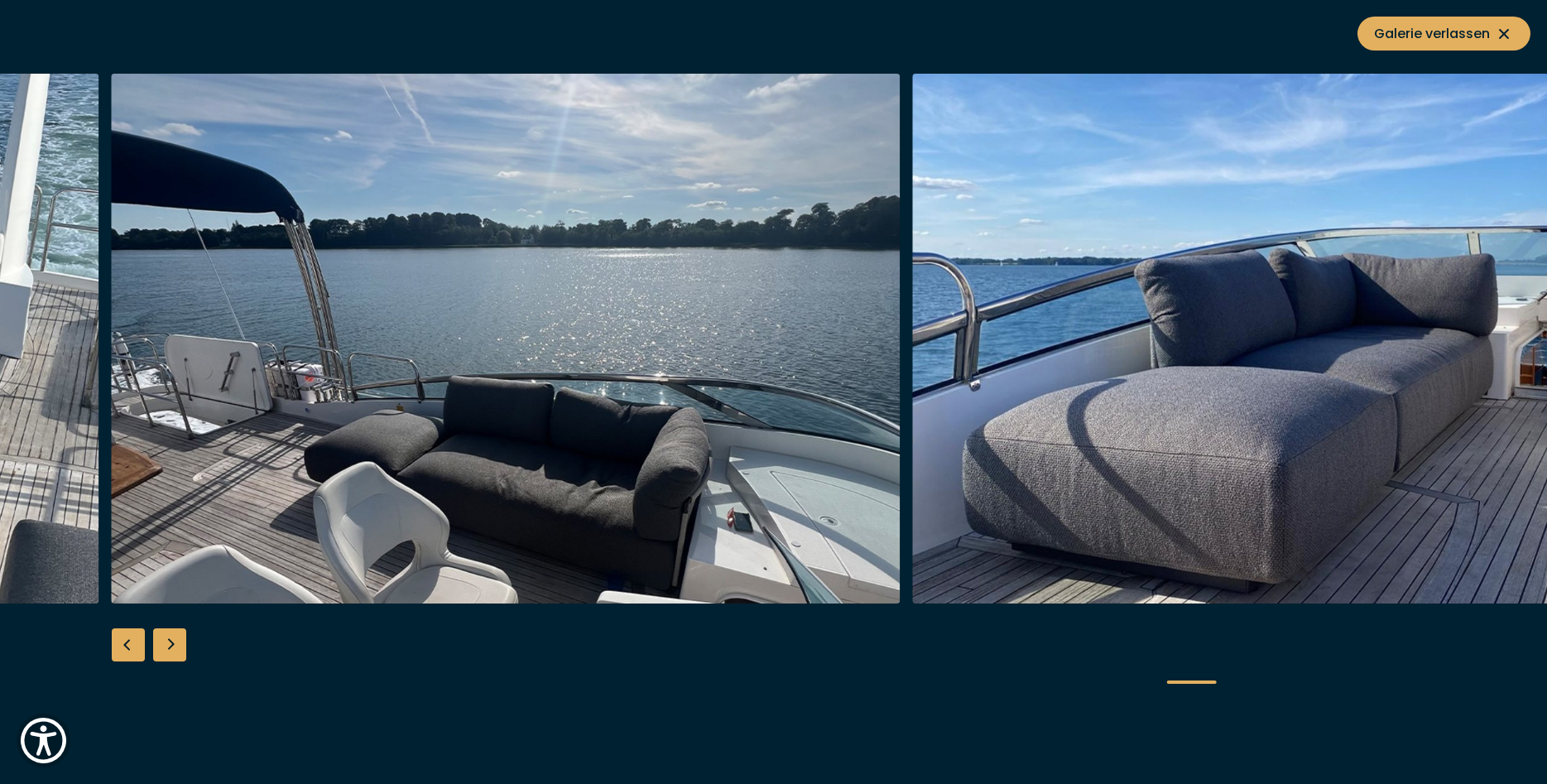
click at [127, 647] on div "Previous slide" at bounding box center [128, 644] width 33 height 33
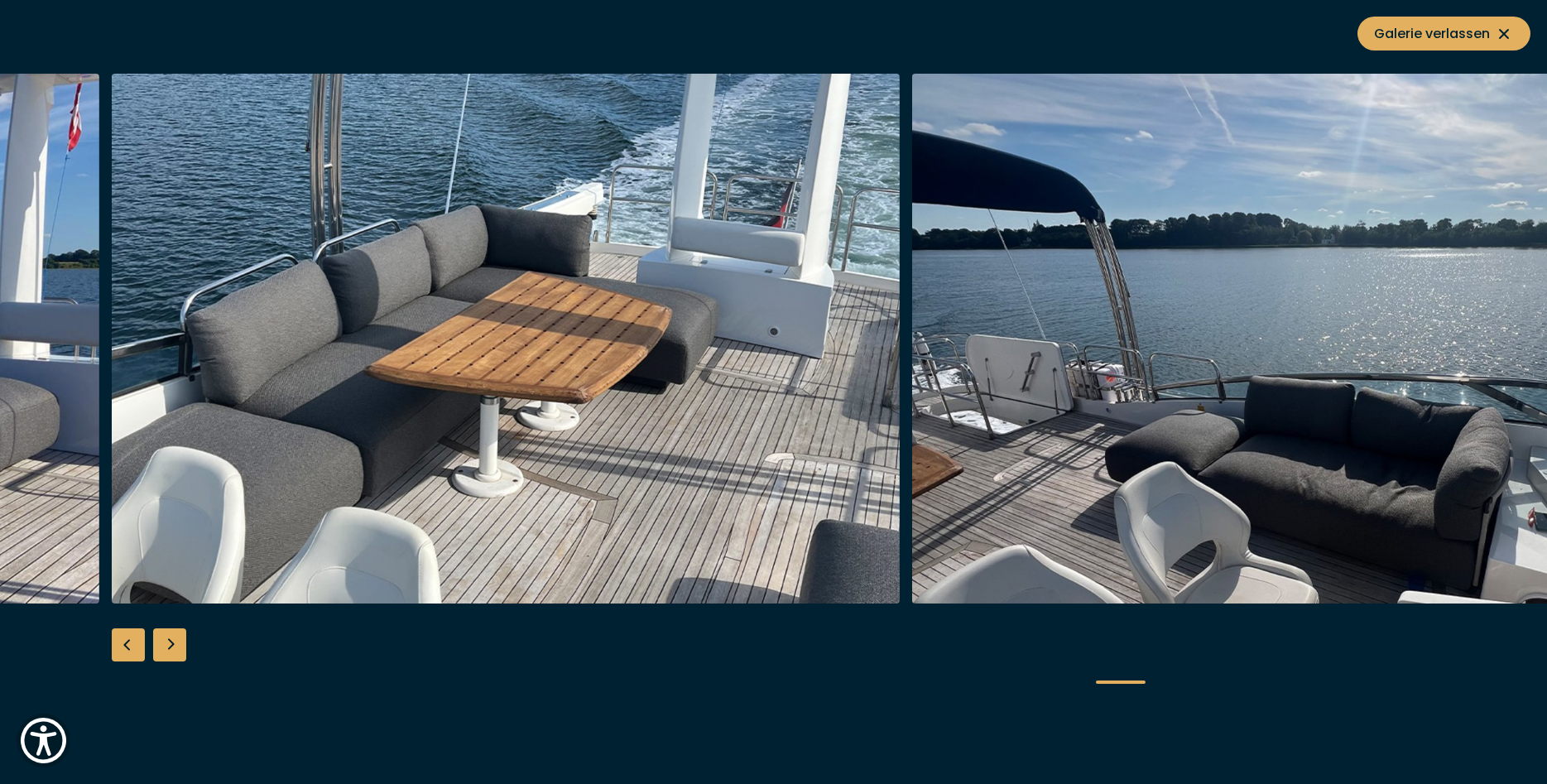
click at [127, 647] on div "Previous slide" at bounding box center [128, 644] width 33 height 33
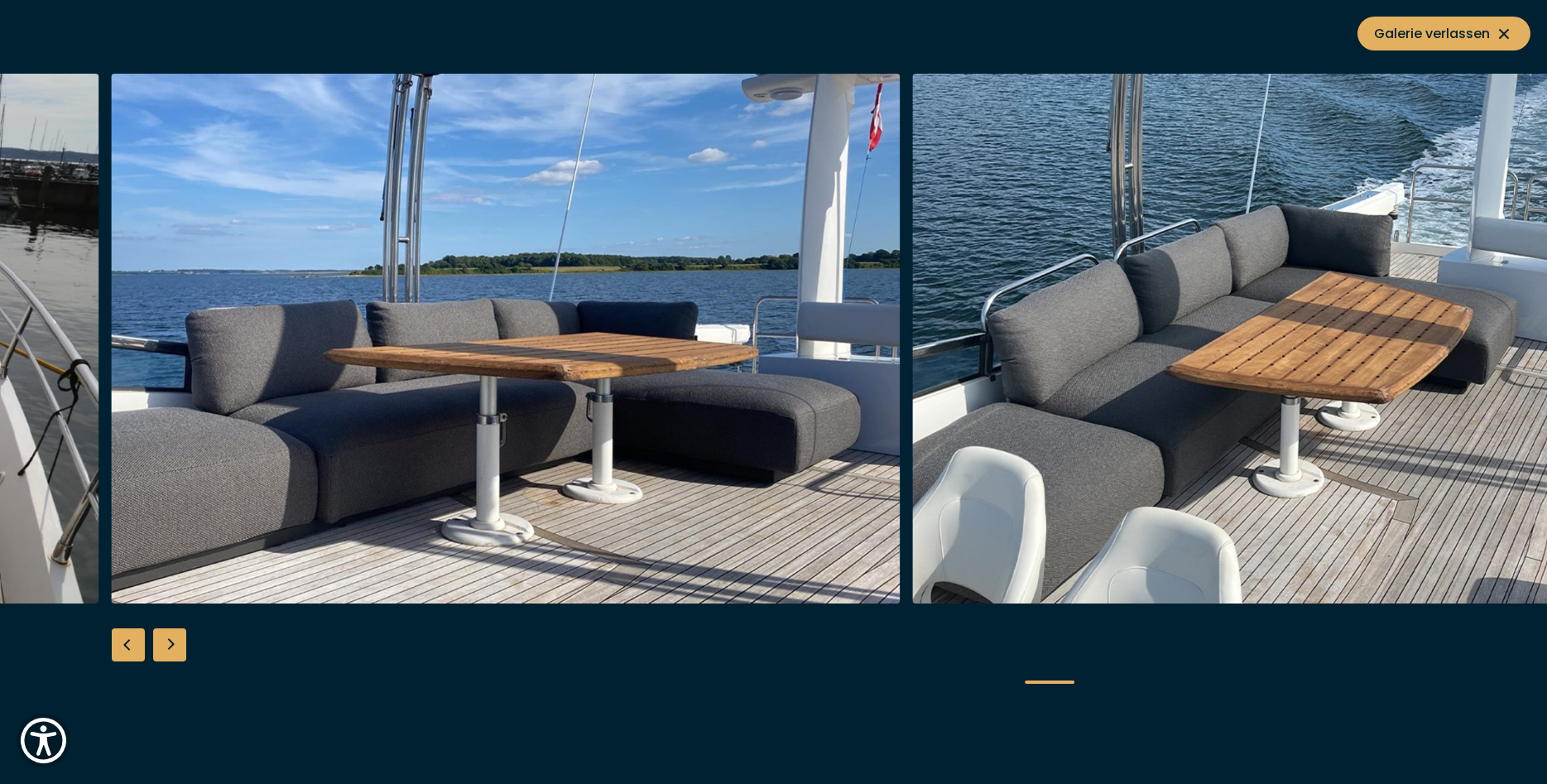
click at [127, 647] on div "Previous slide" at bounding box center [128, 644] width 33 height 33
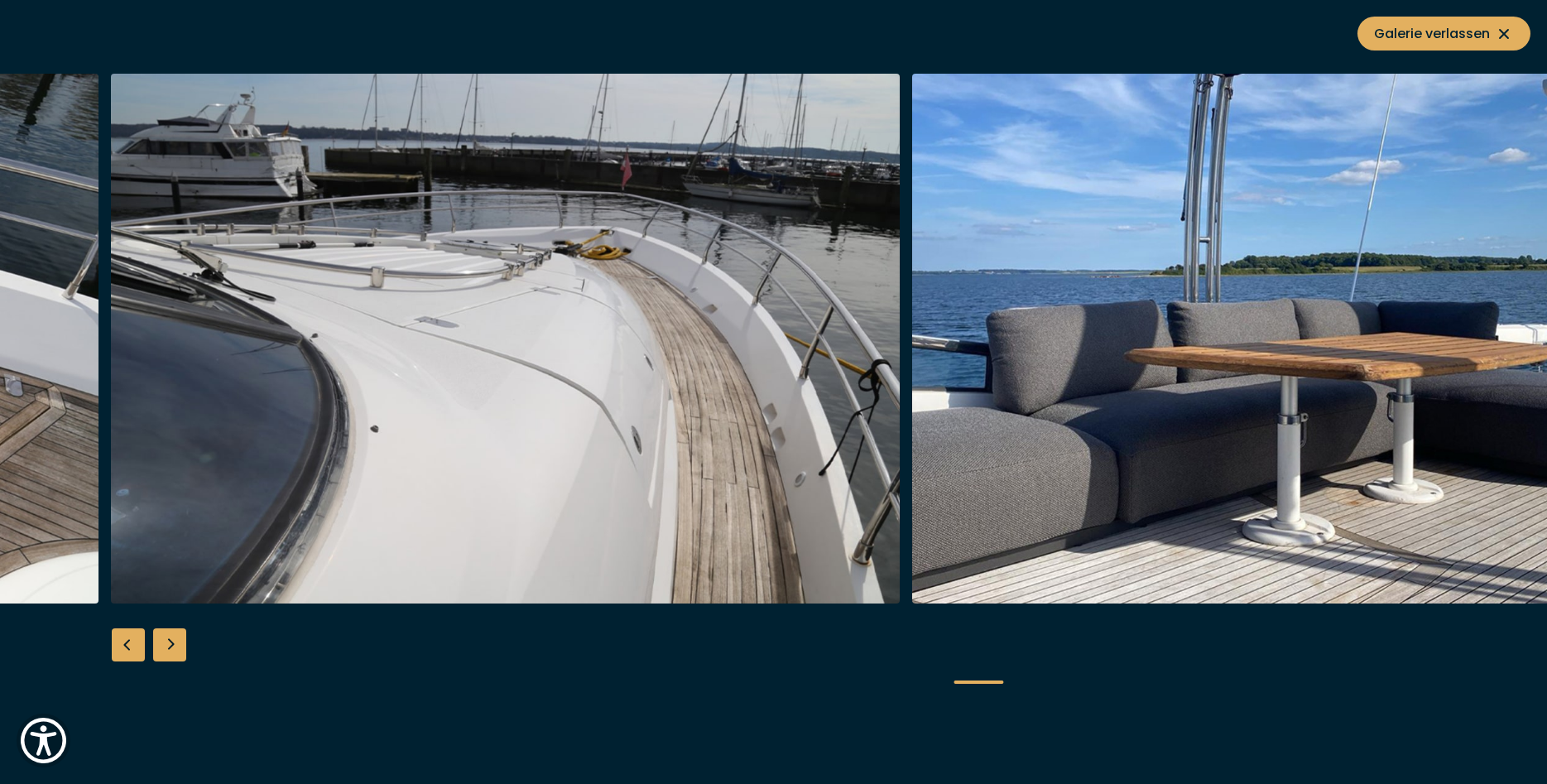
click at [127, 647] on div "Previous slide" at bounding box center [128, 644] width 33 height 33
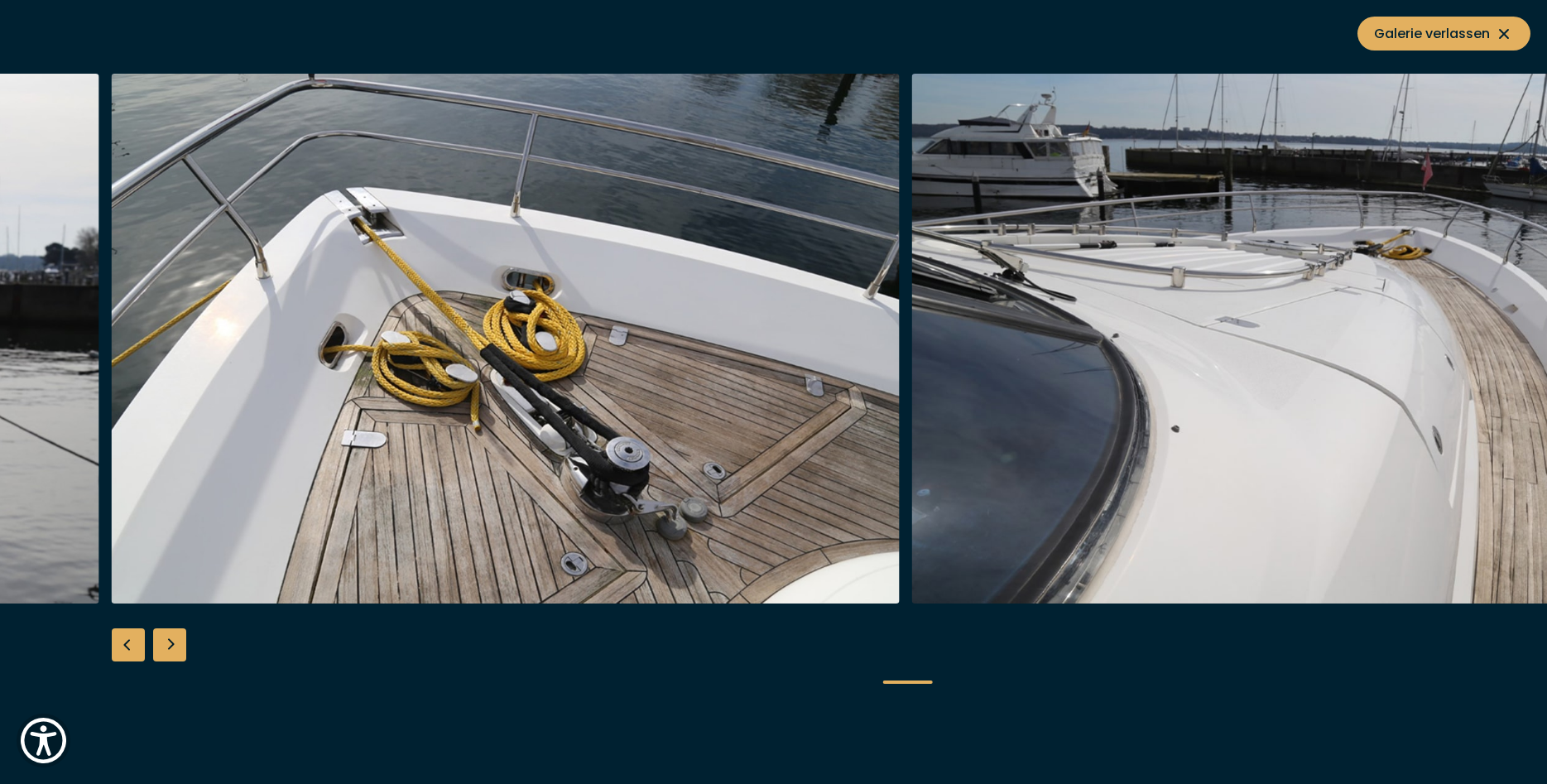
click at [127, 647] on div "Previous slide" at bounding box center [128, 644] width 33 height 33
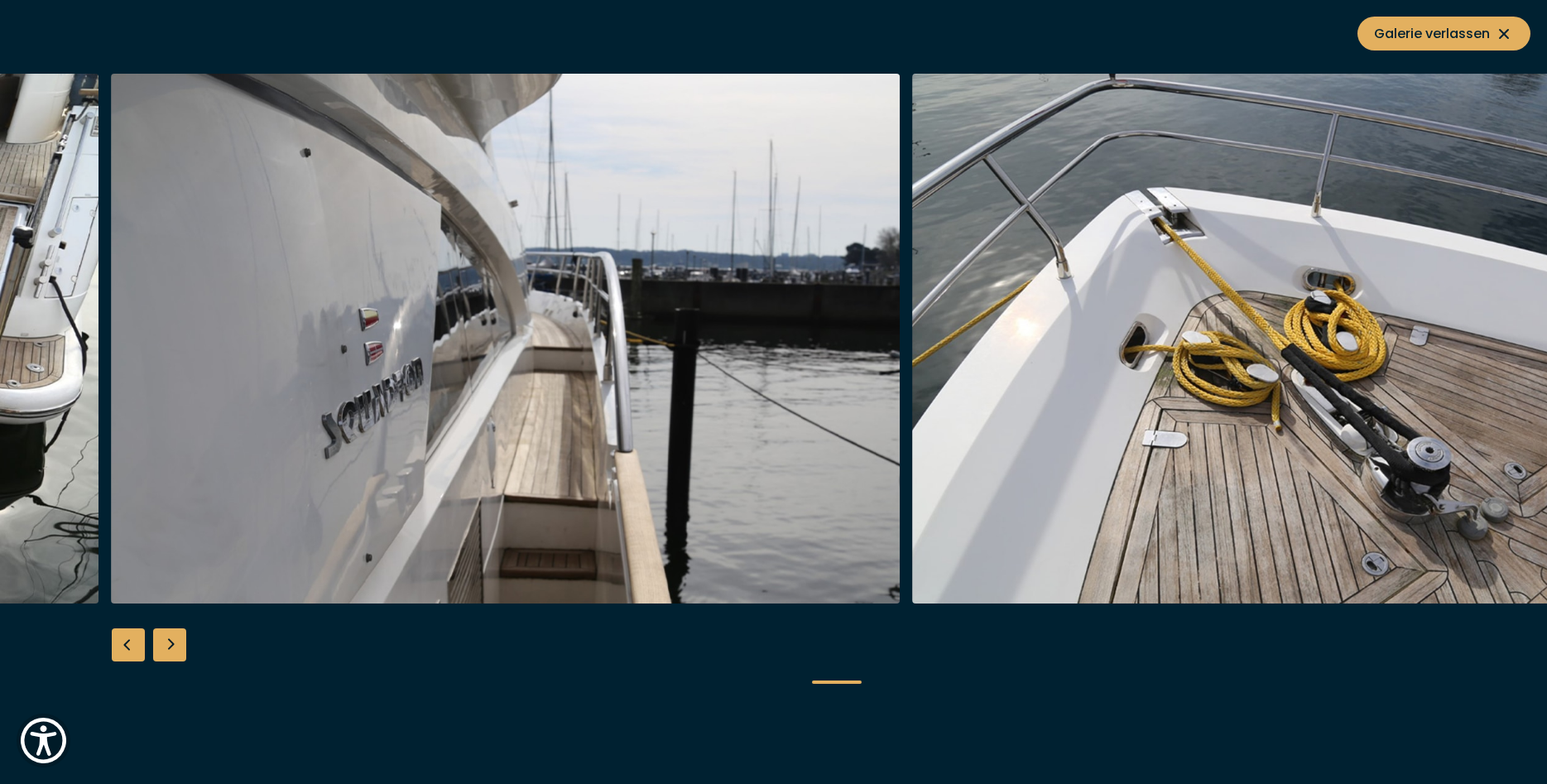
click at [127, 647] on div "Previous slide" at bounding box center [128, 644] width 33 height 33
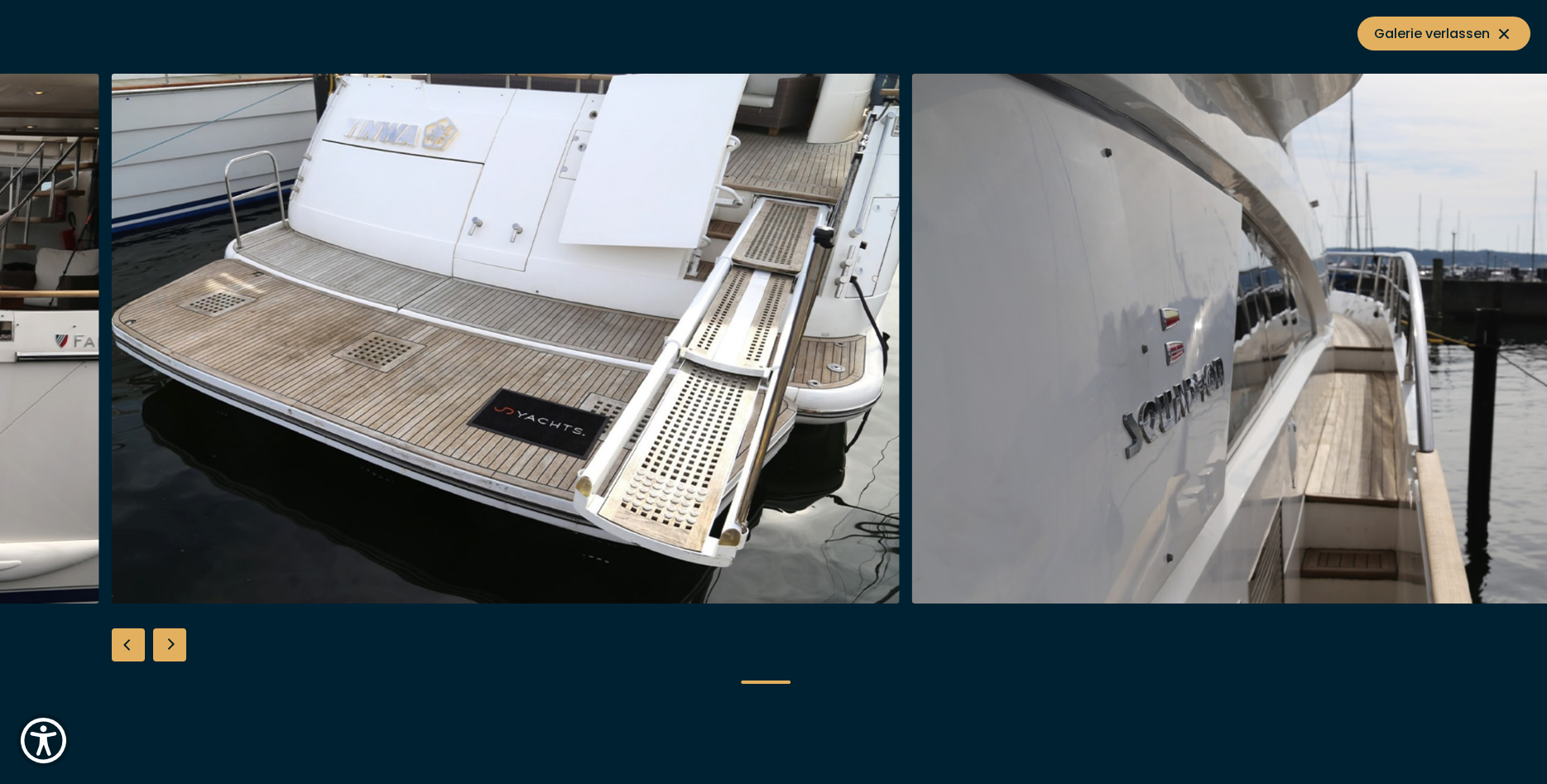
click at [127, 647] on div "Previous slide" at bounding box center [128, 644] width 33 height 33
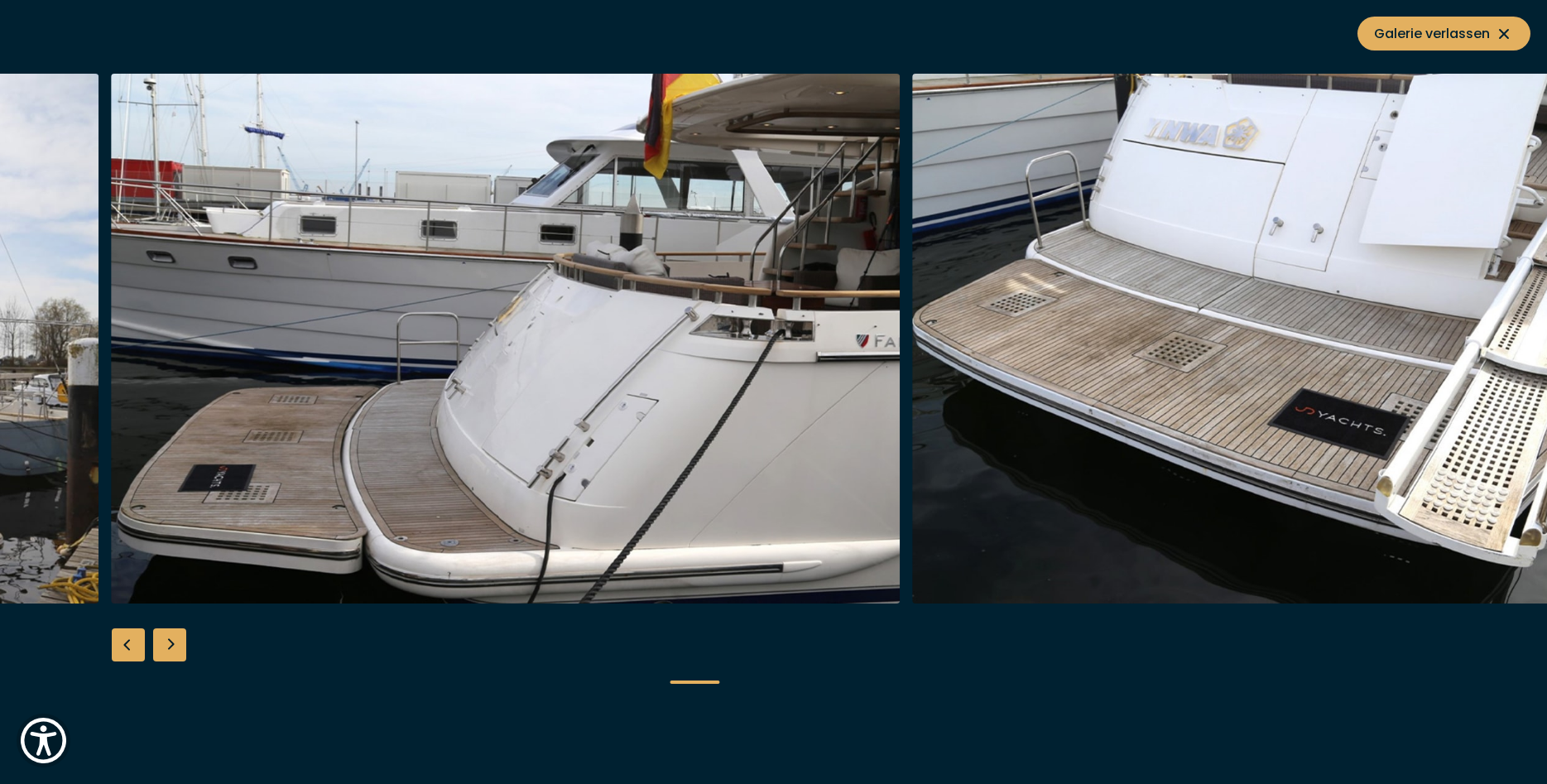
click at [127, 647] on div "Previous slide" at bounding box center [128, 644] width 33 height 33
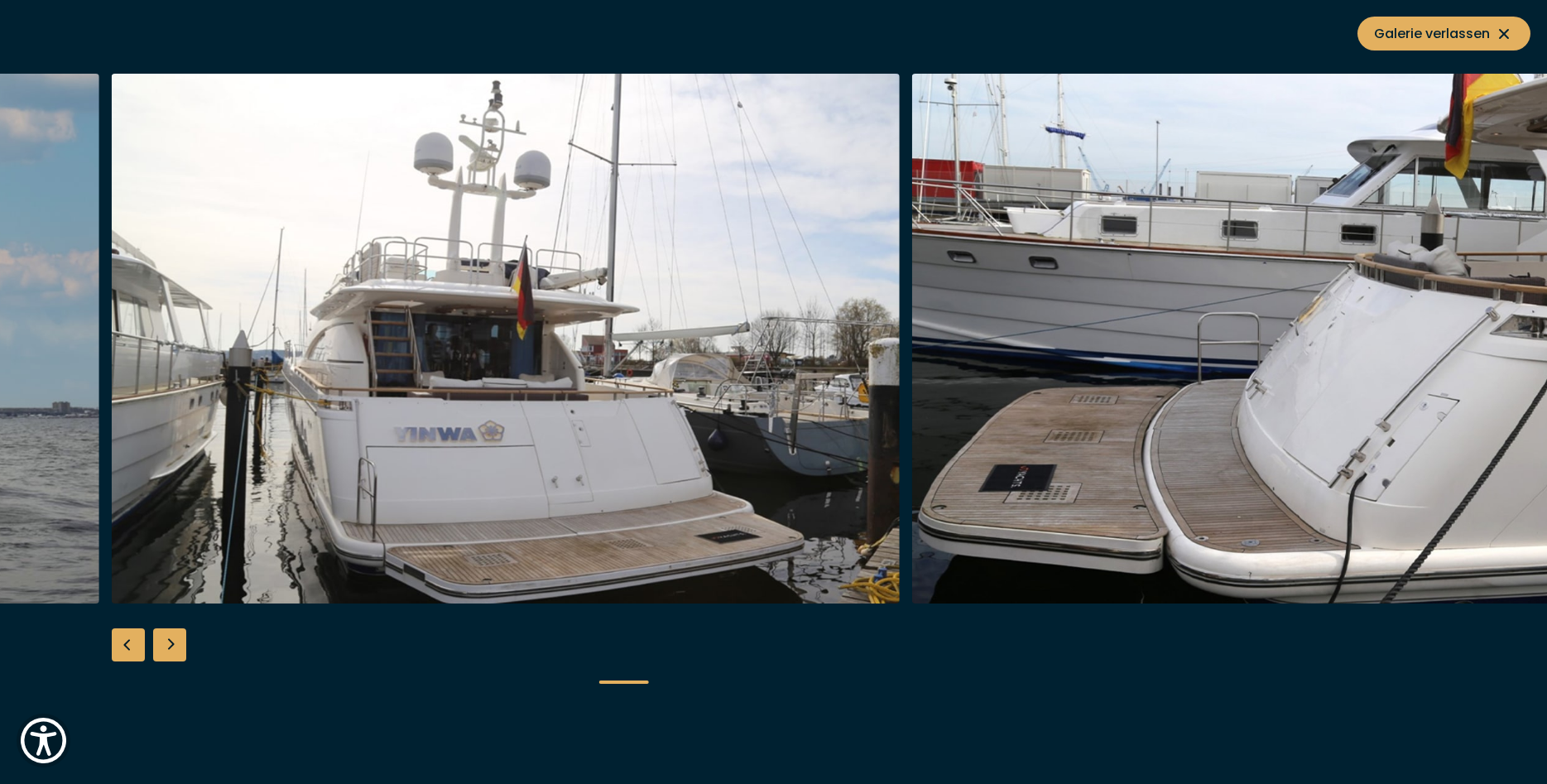
click at [127, 647] on div "Previous slide" at bounding box center [128, 644] width 33 height 33
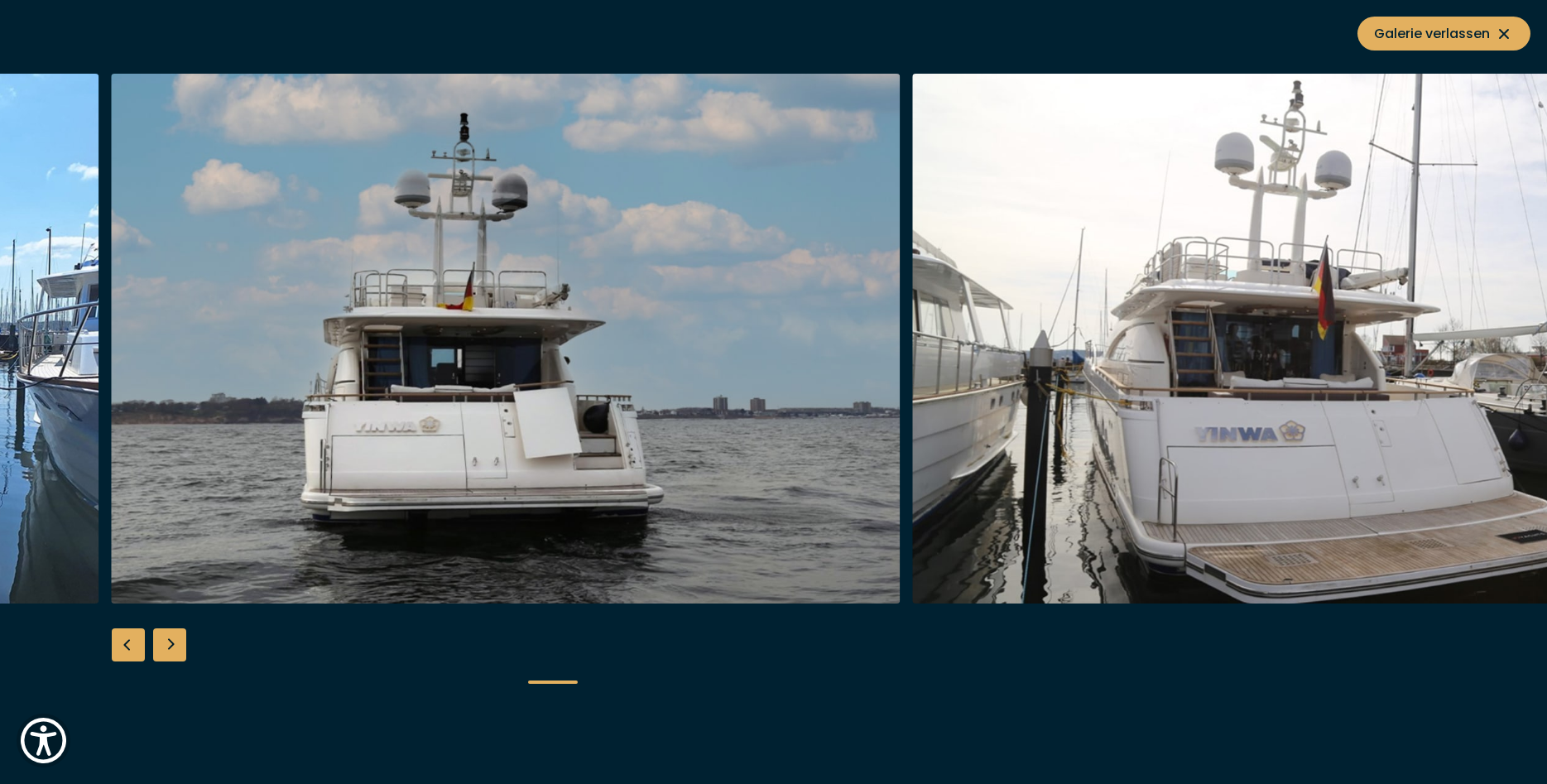
click at [127, 647] on div "Previous slide" at bounding box center [128, 644] width 33 height 33
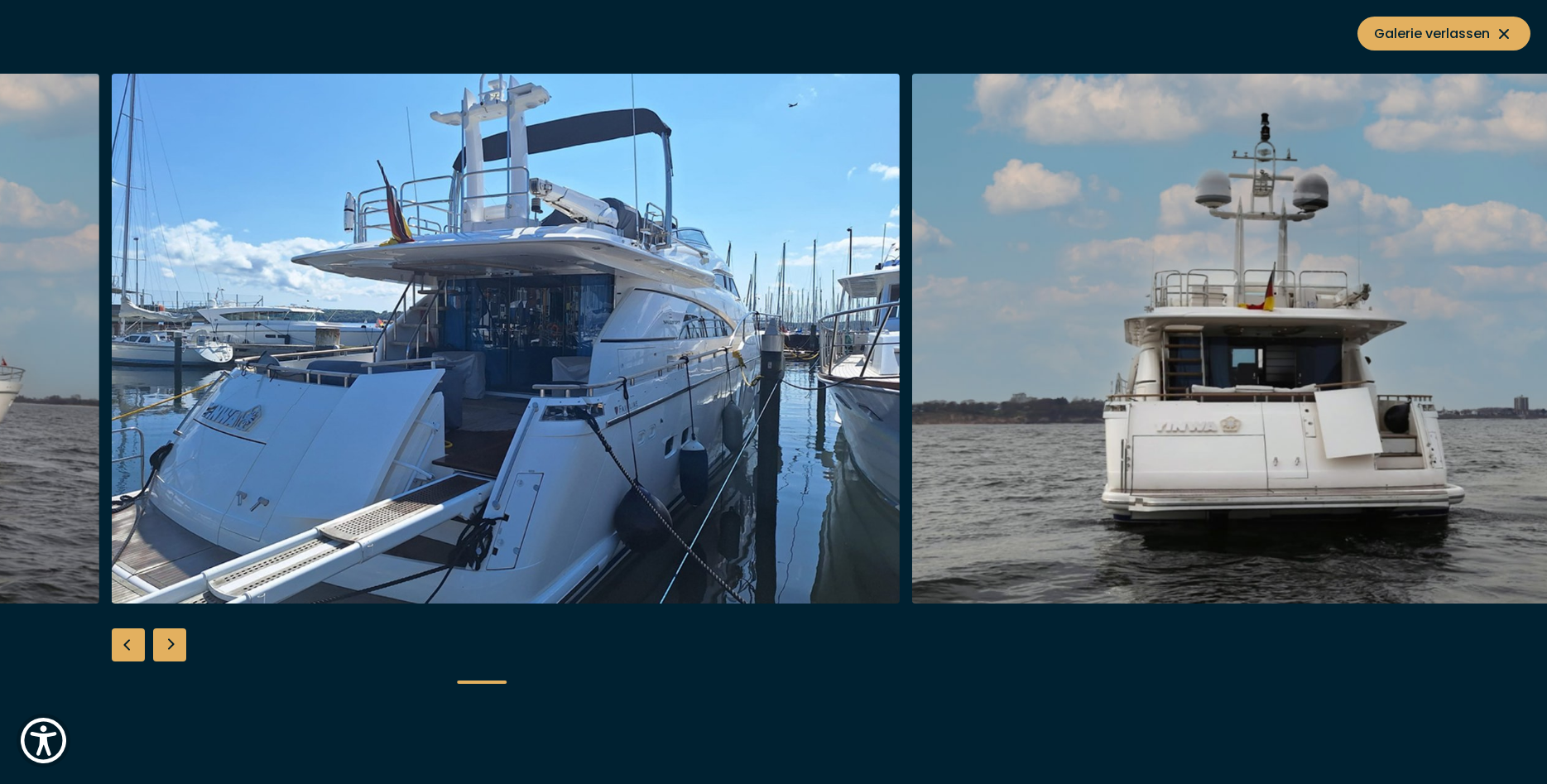
click at [127, 647] on div "Previous slide" at bounding box center [128, 644] width 33 height 33
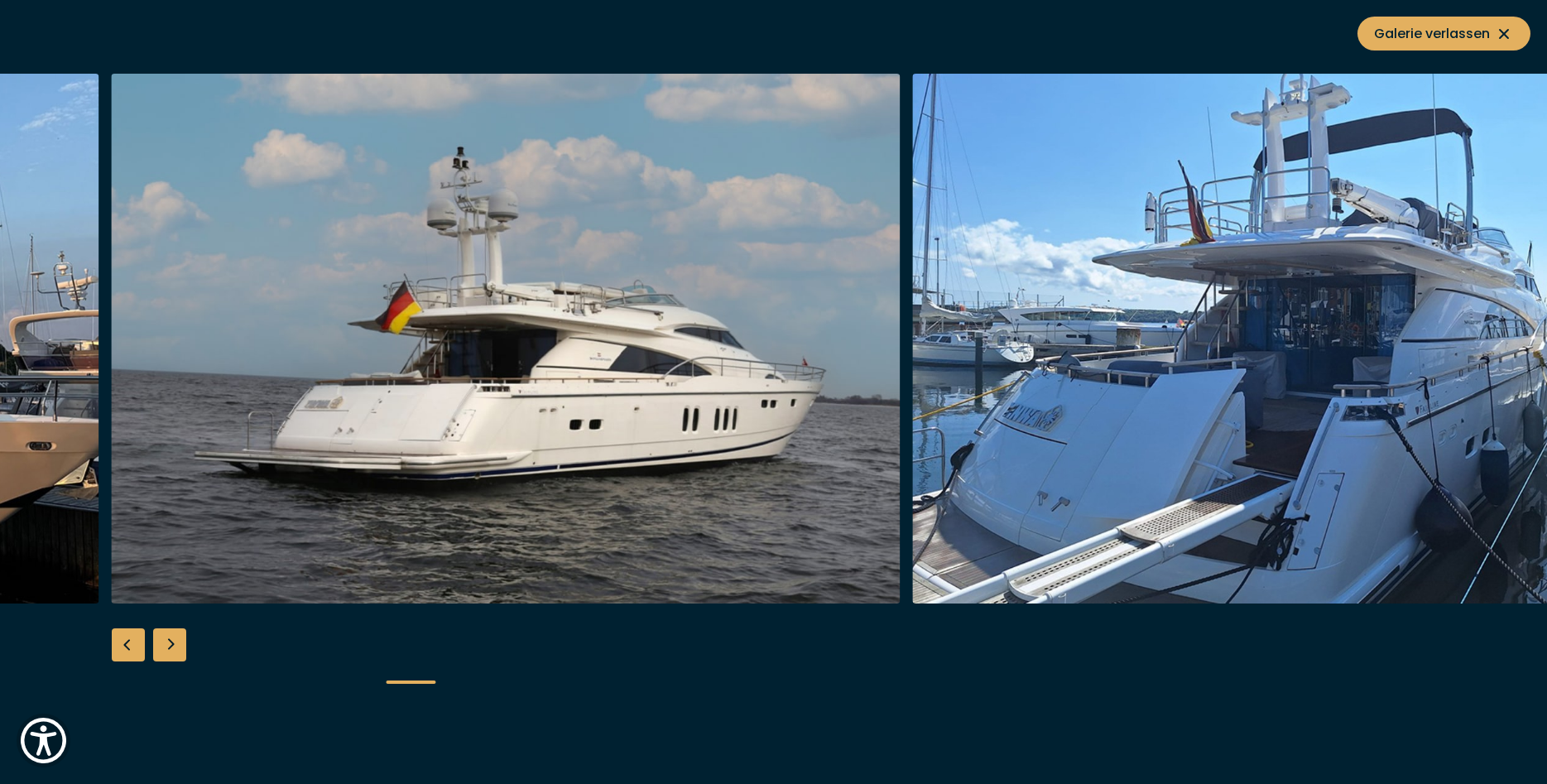
click at [127, 647] on div "Previous slide" at bounding box center [128, 644] width 33 height 33
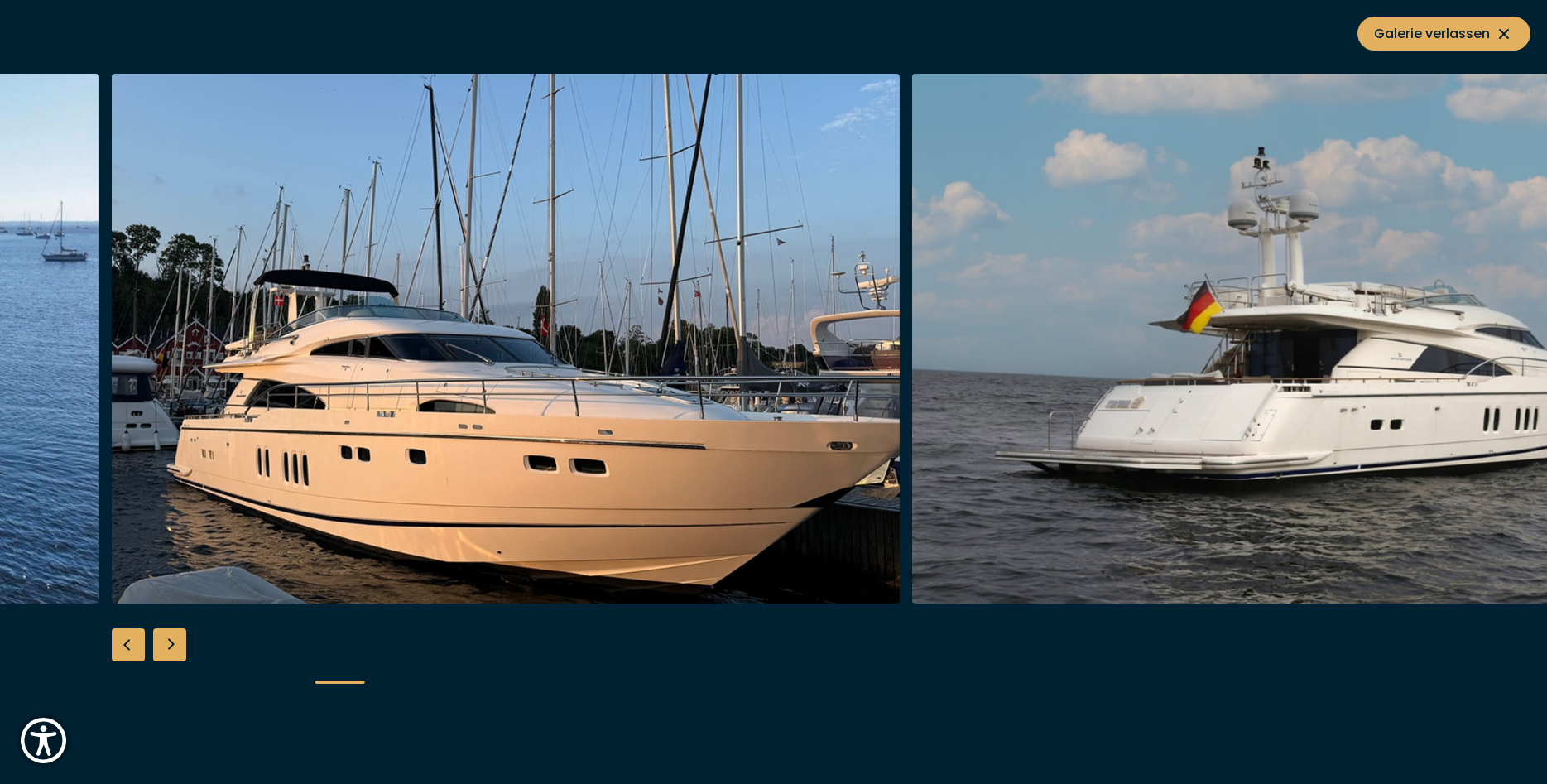
click at [127, 647] on div "Previous slide" at bounding box center [128, 644] width 33 height 33
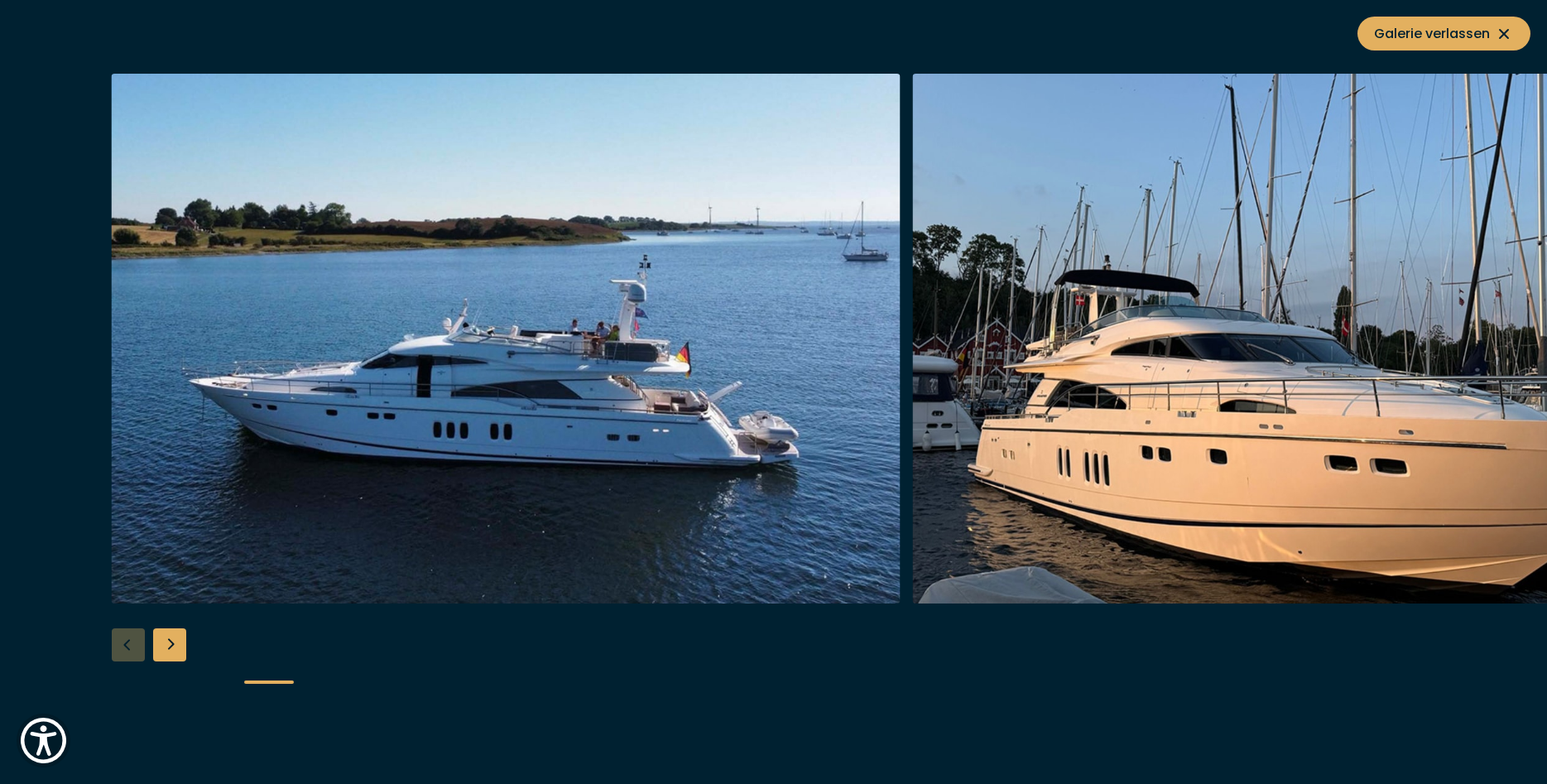
click at [127, 647] on div at bounding box center [774, 392] width 1547 height 637
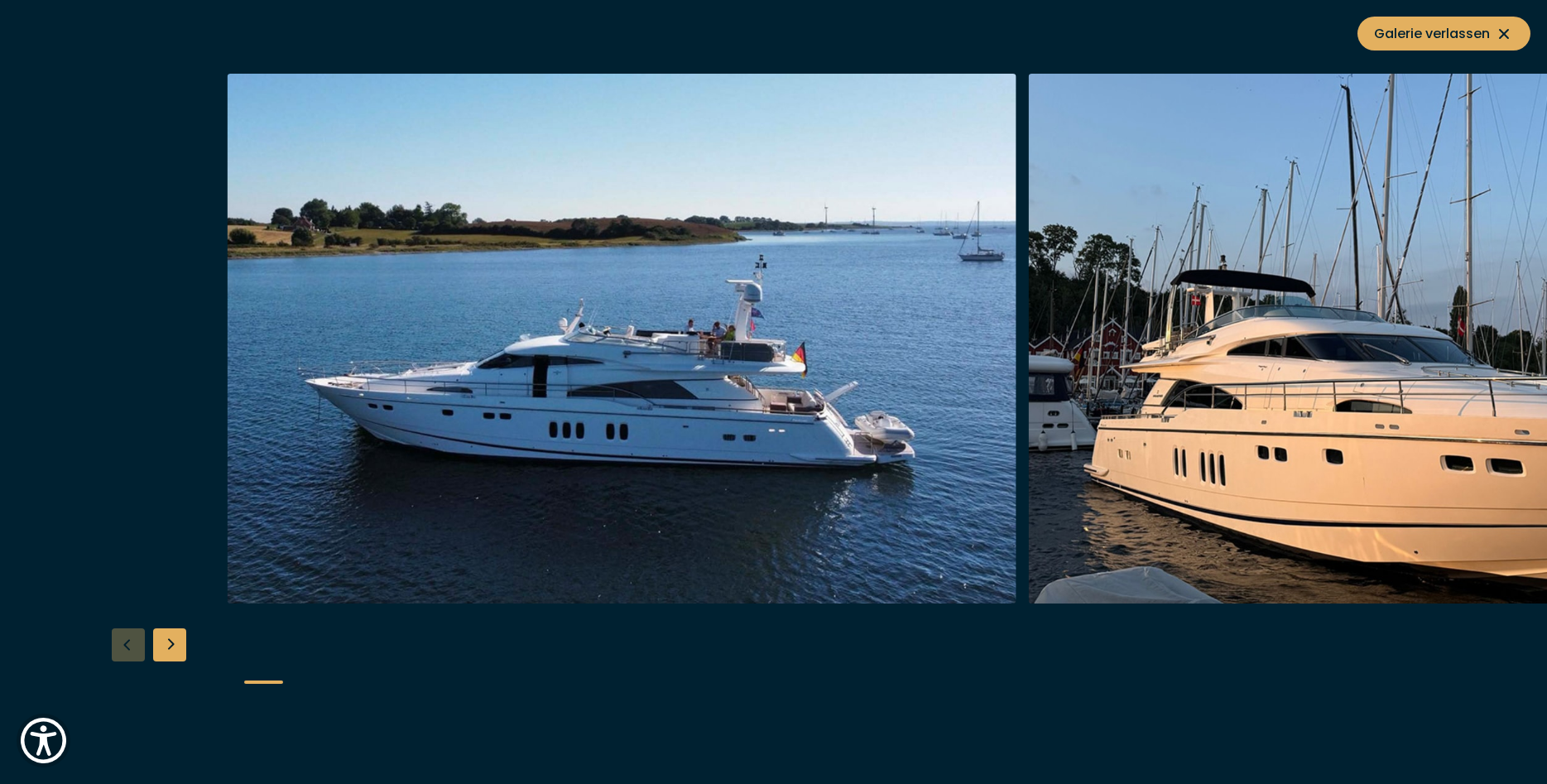
click at [508, 528] on img "button" at bounding box center [622, 338] width 789 height 530
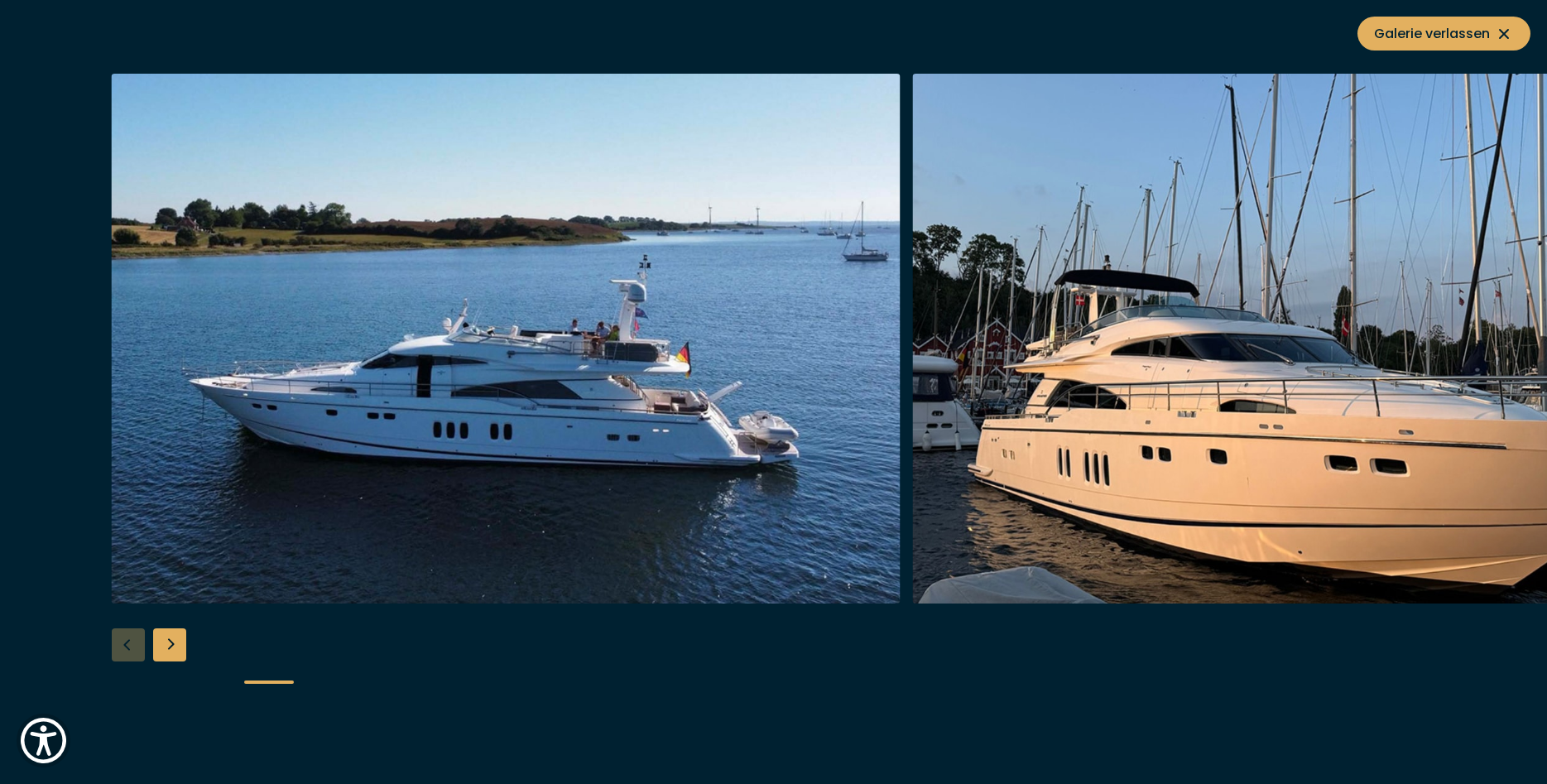
click at [449, 527] on img "button" at bounding box center [506, 338] width 789 height 530
click at [1505, 30] on icon at bounding box center [1504, 34] width 20 height 20
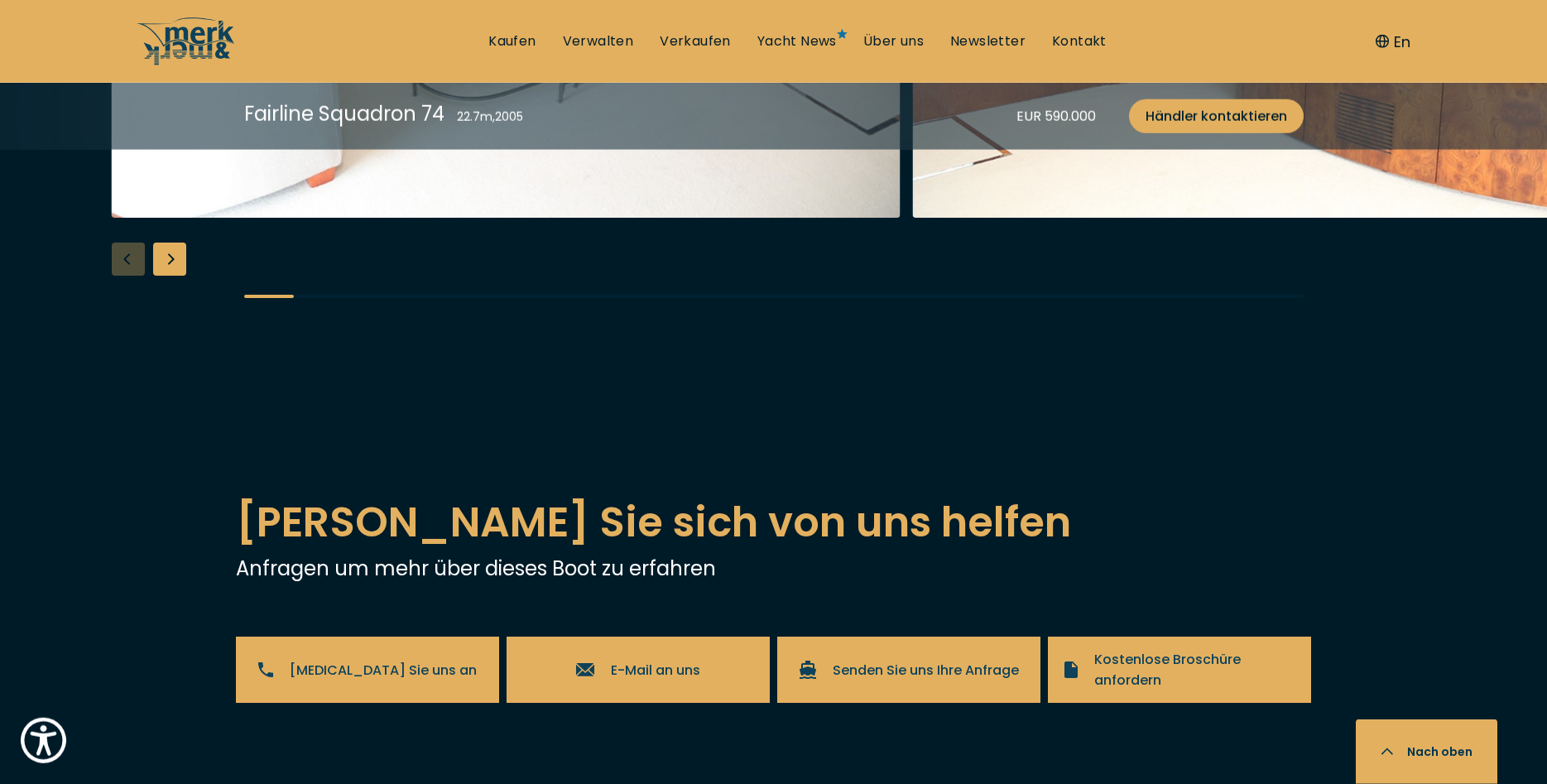
scroll to position [3123, 0]
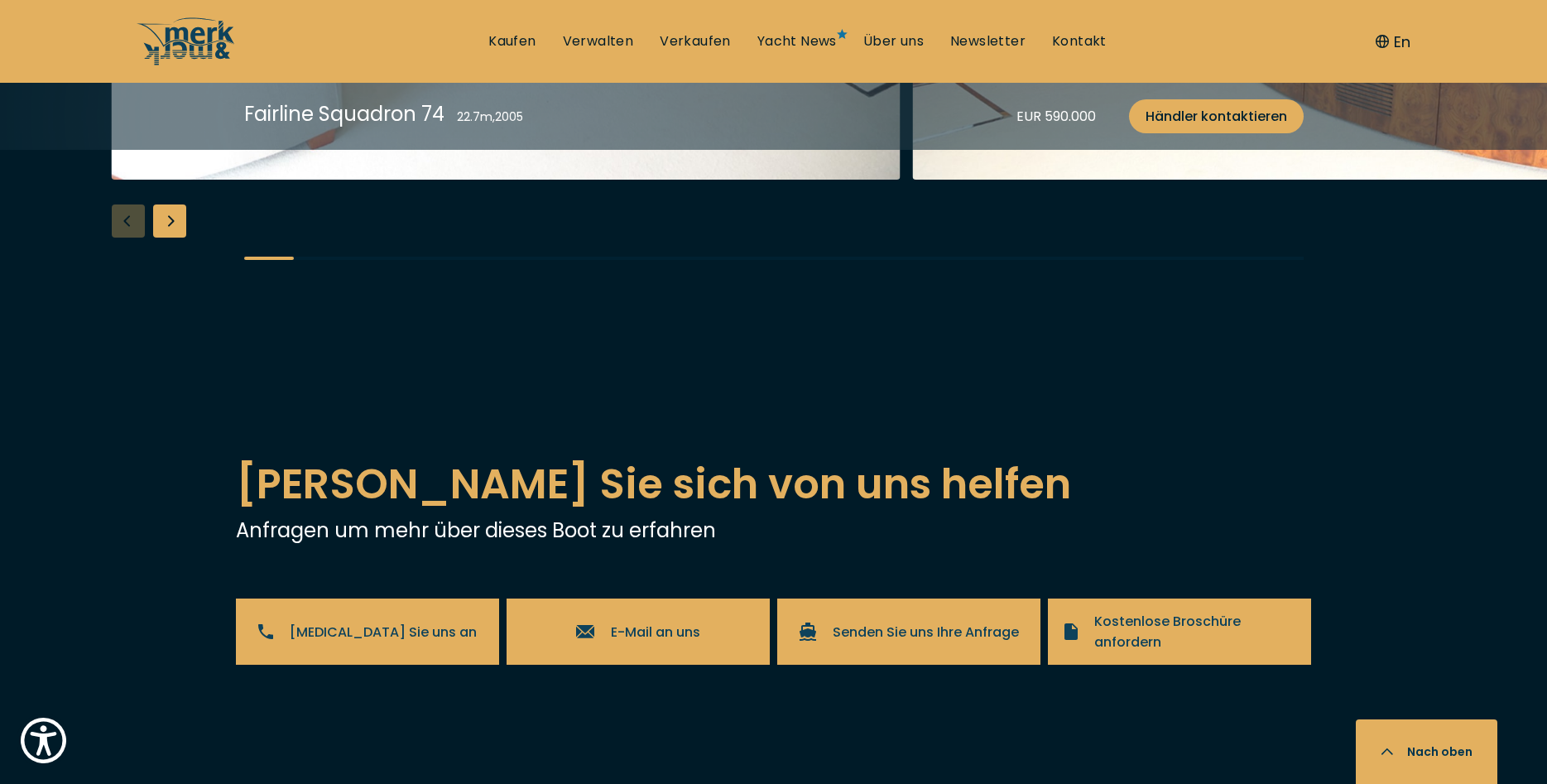
click at [180, 237] on div "Next slide" at bounding box center [169, 220] width 33 height 33
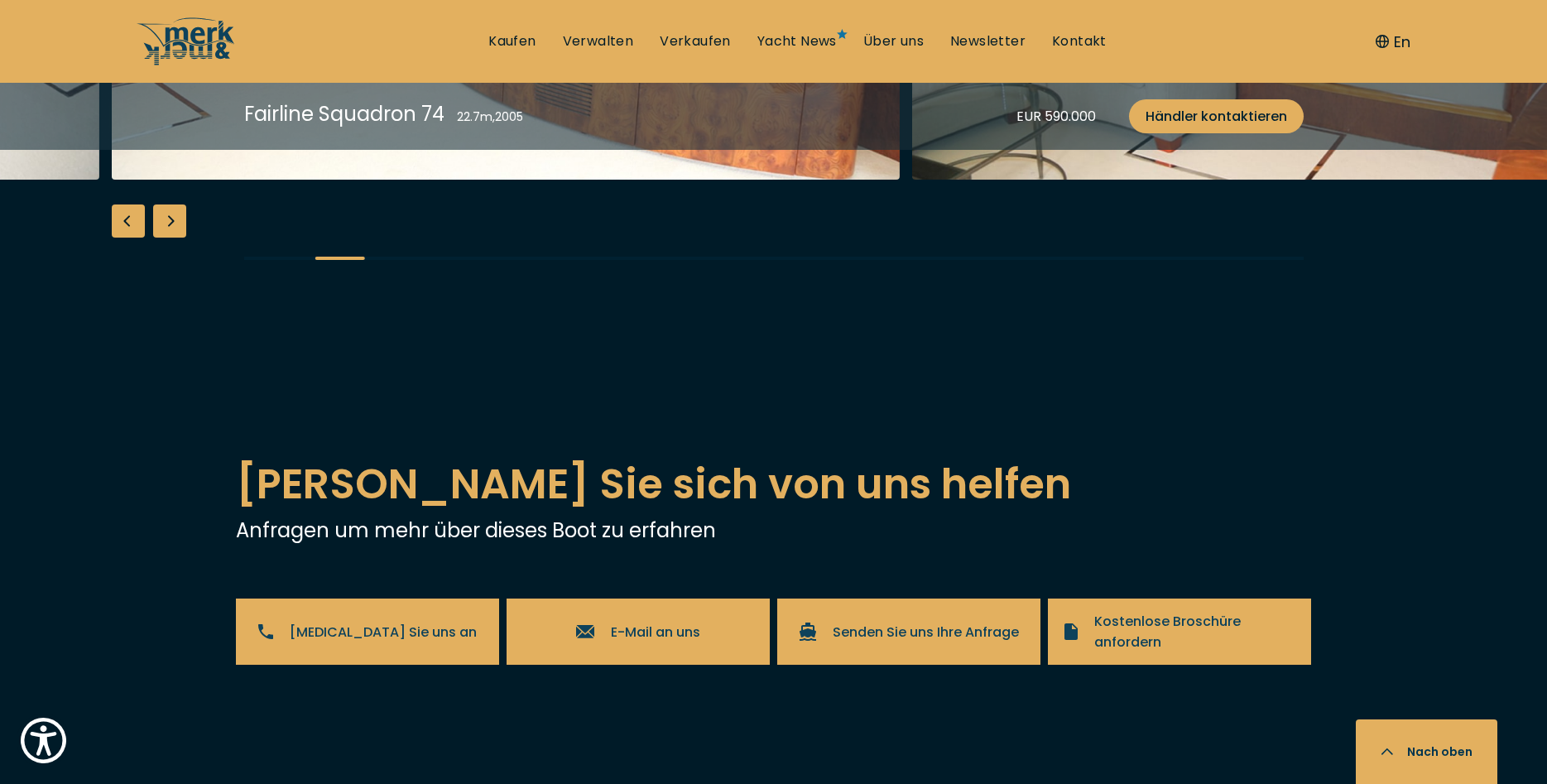
click at [180, 237] on div "Next slide" at bounding box center [169, 220] width 33 height 33
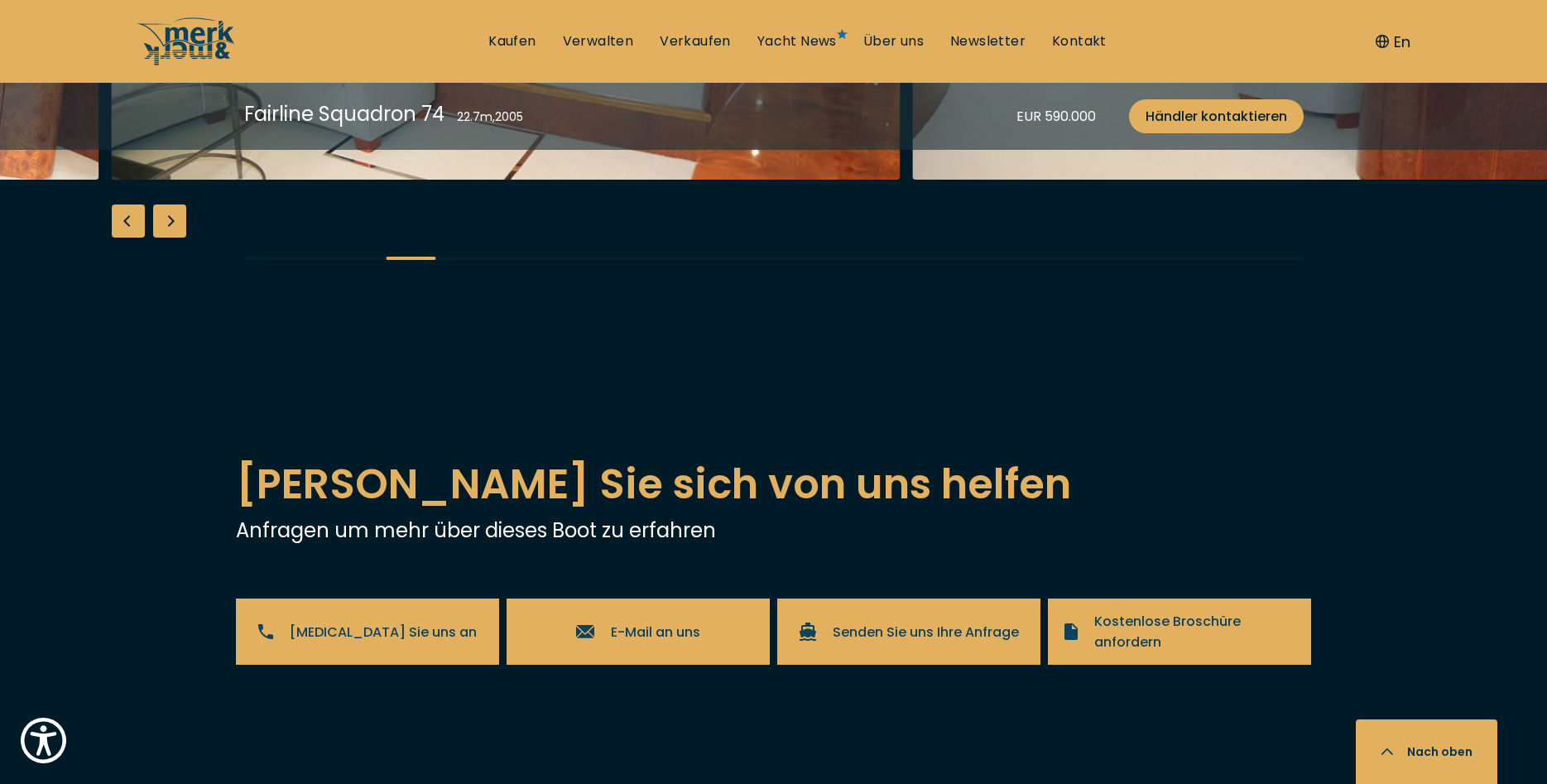
click at [180, 237] on div "Next slide" at bounding box center [169, 220] width 33 height 33
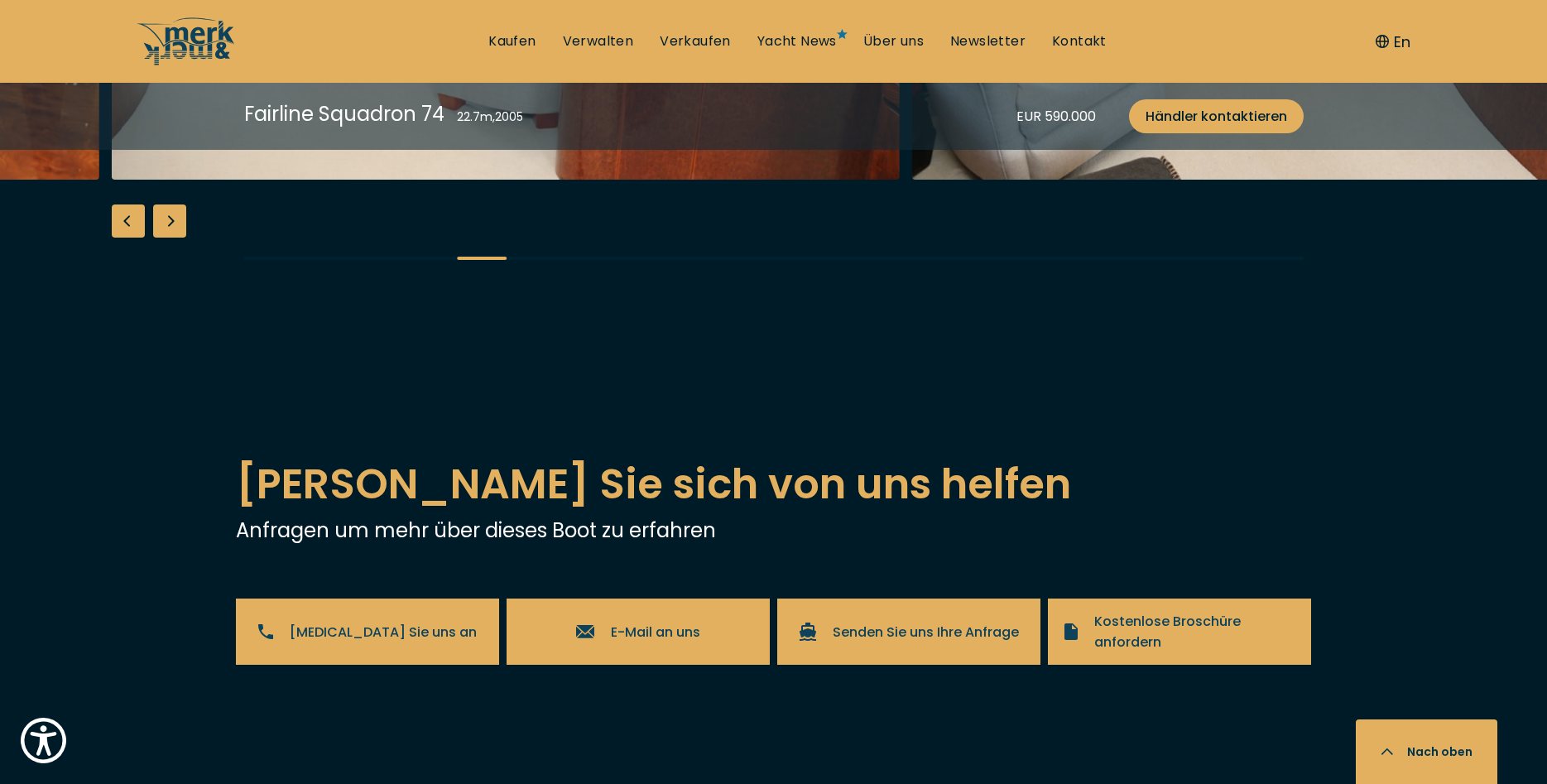
click at [180, 237] on div "Next slide" at bounding box center [169, 220] width 33 height 33
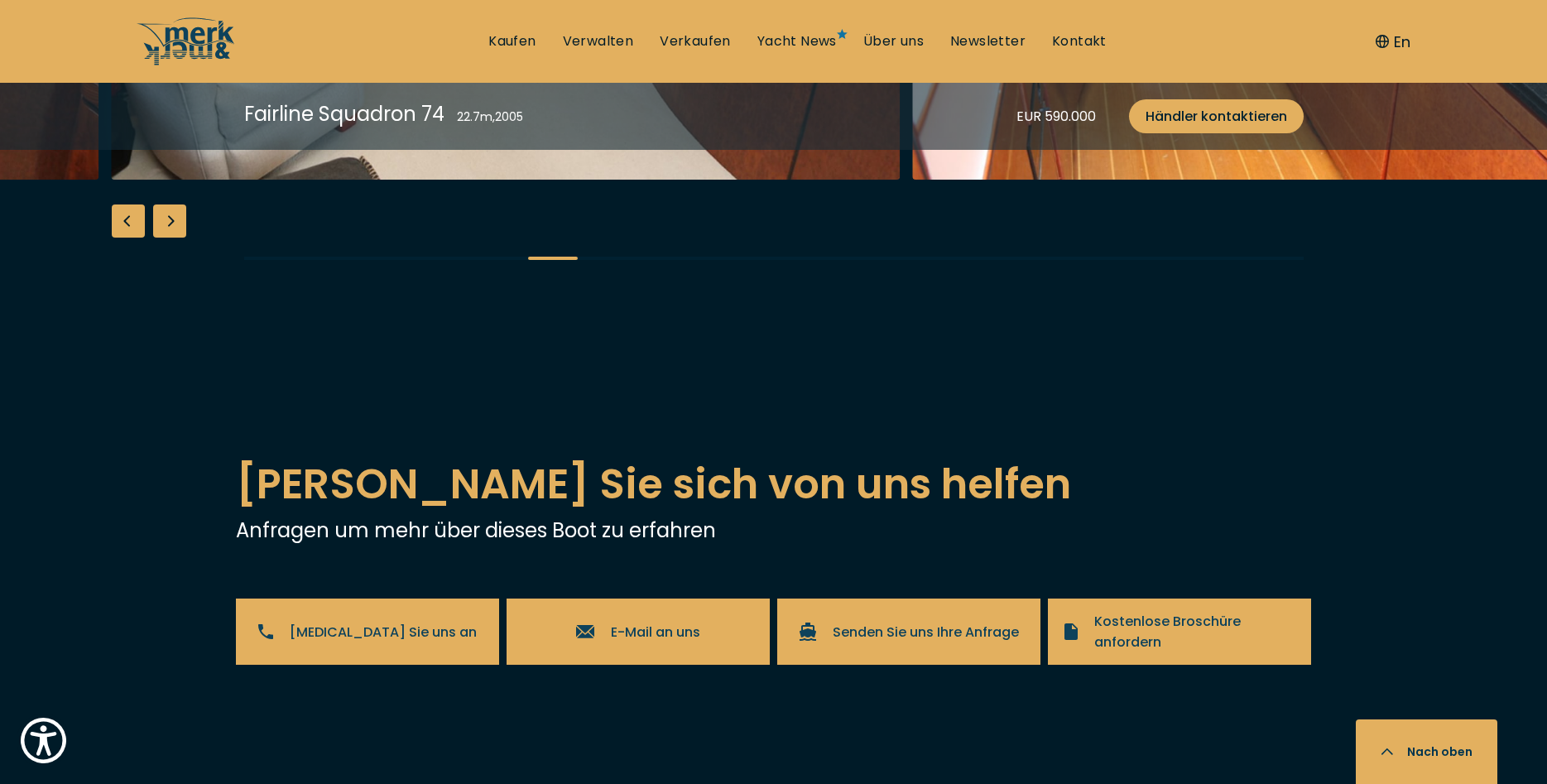
click at [180, 237] on div "Next slide" at bounding box center [169, 220] width 33 height 33
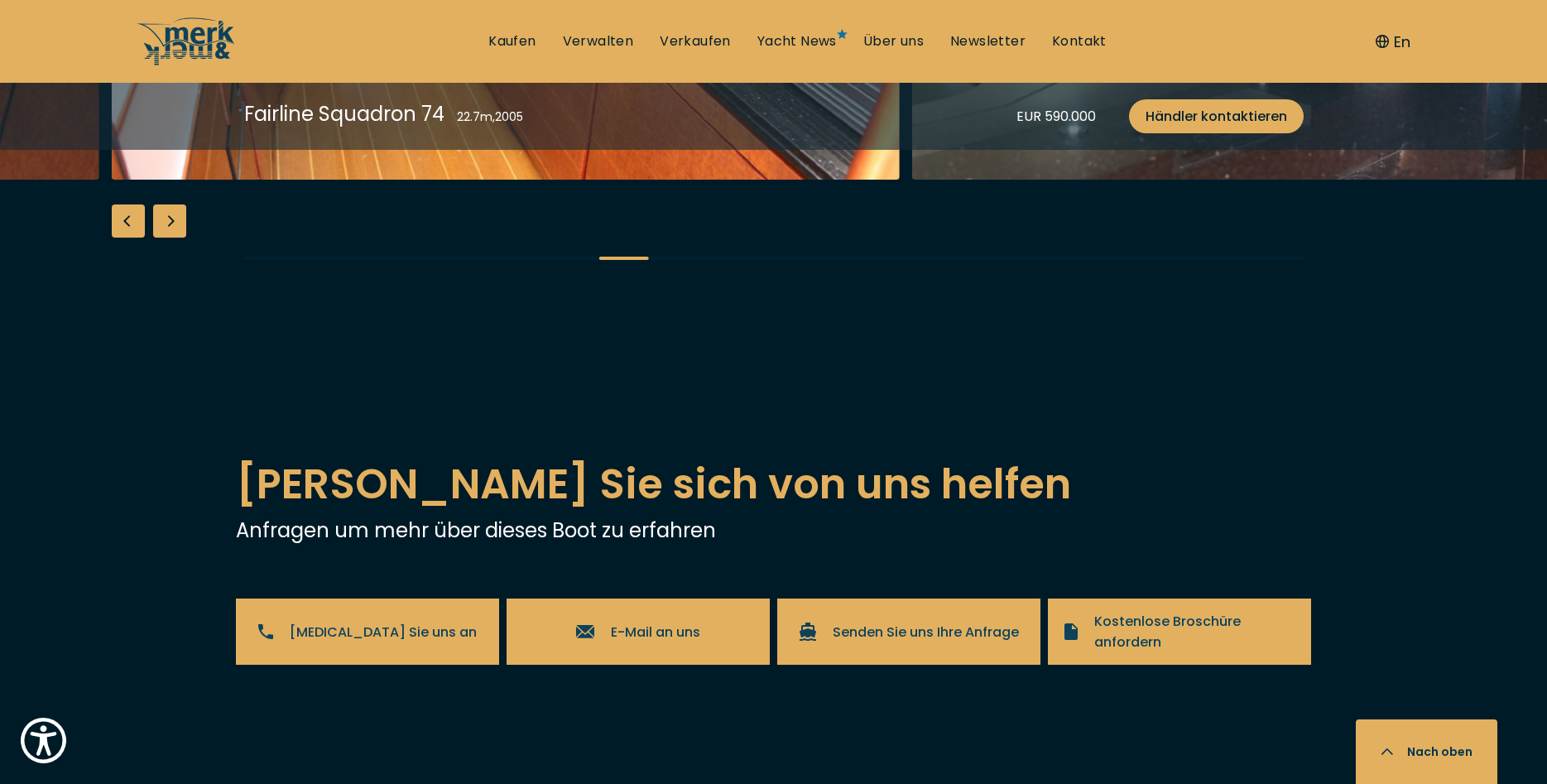
click at [180, 237] on div "Next slide" at bounding box center [169, 220] width 33 height 33
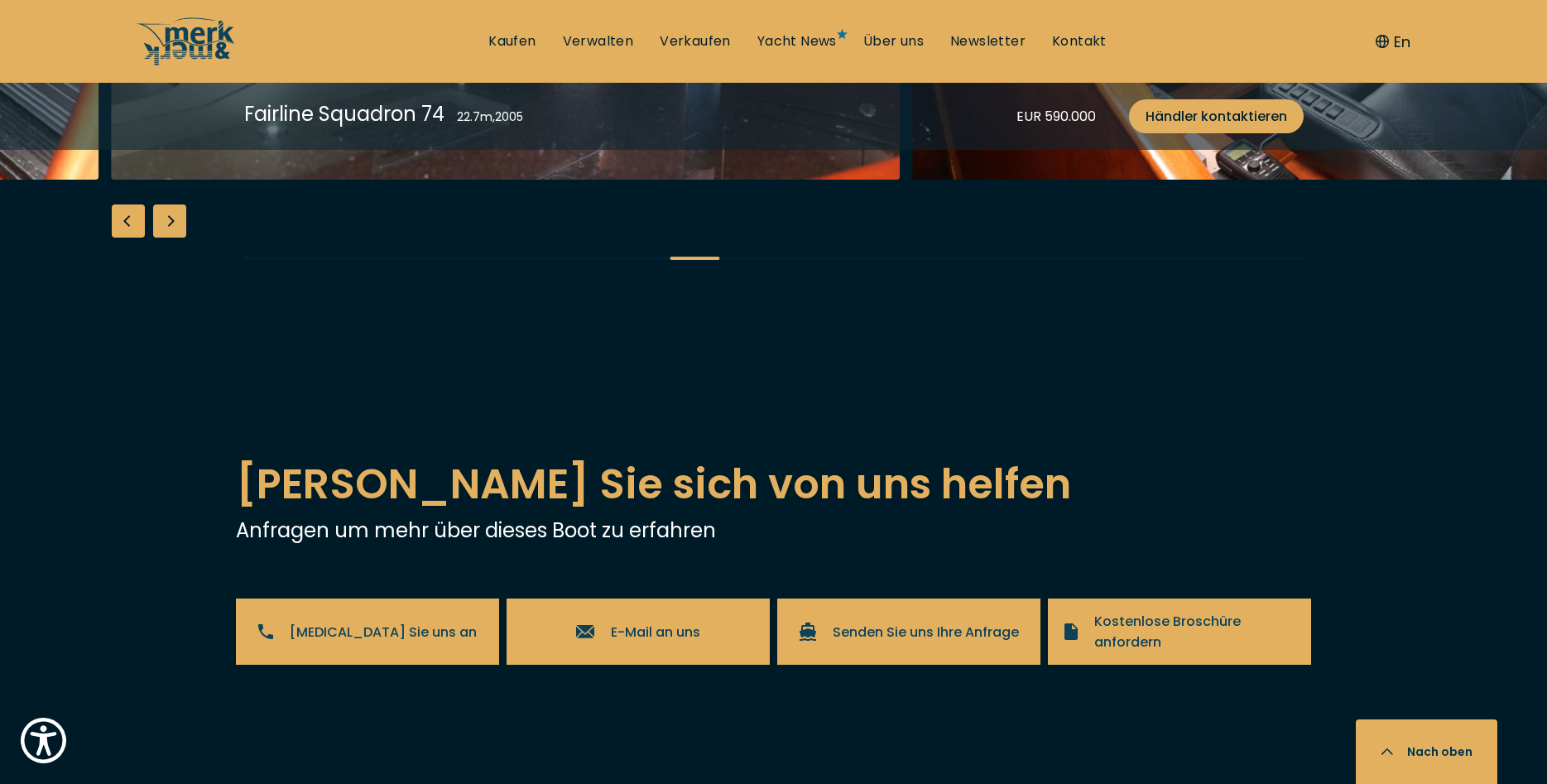
click at [180, 237] on div "Next slide" at bounding box center [169, 220] width 33 height 33
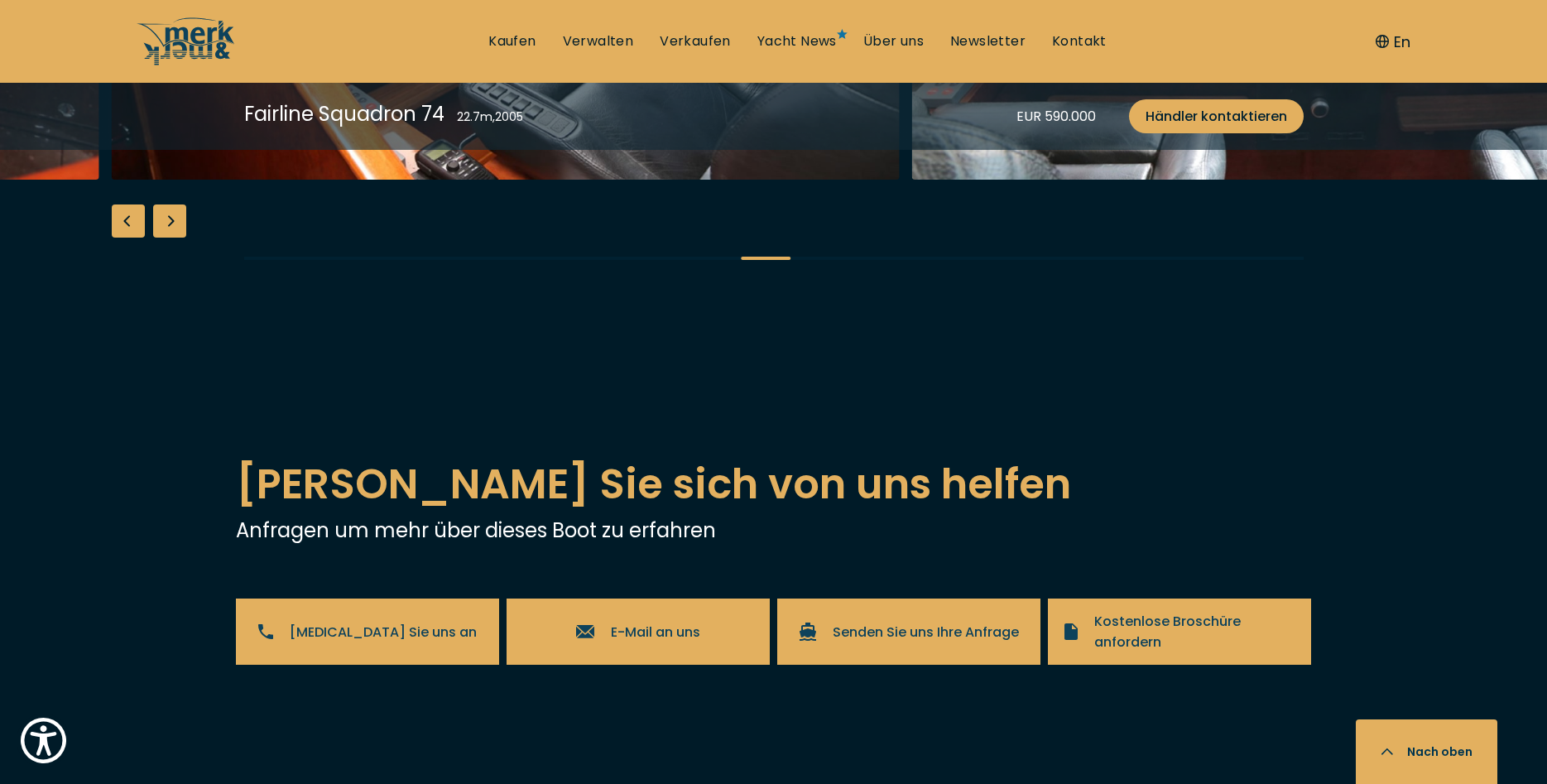
click at [174, 237] on div "Next slide" at bounding box center [169, 220] width 33 height 33
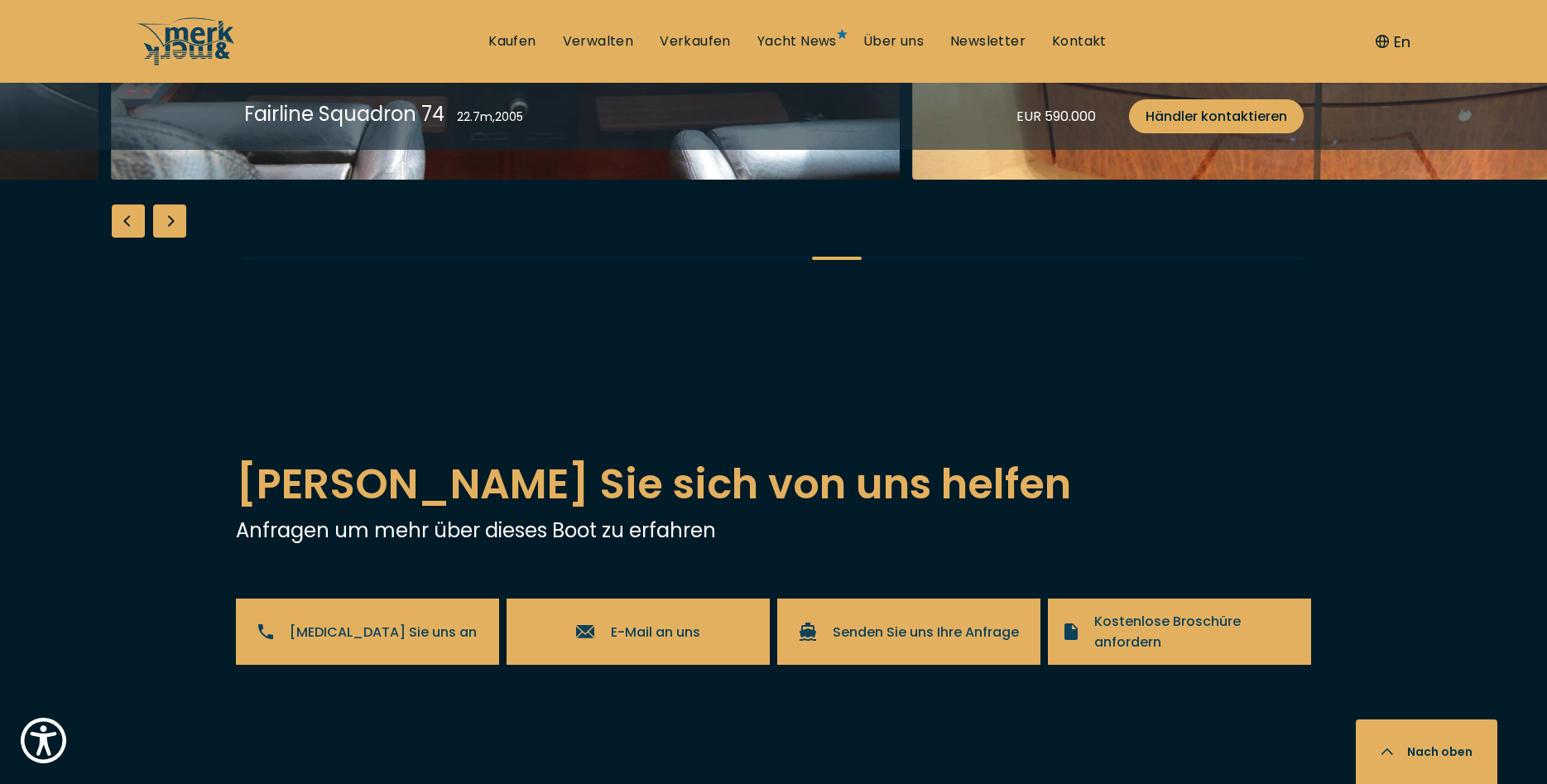
click at [179, 237] on div "Next slide" at bounding box center [169, 220] width 33 height 33
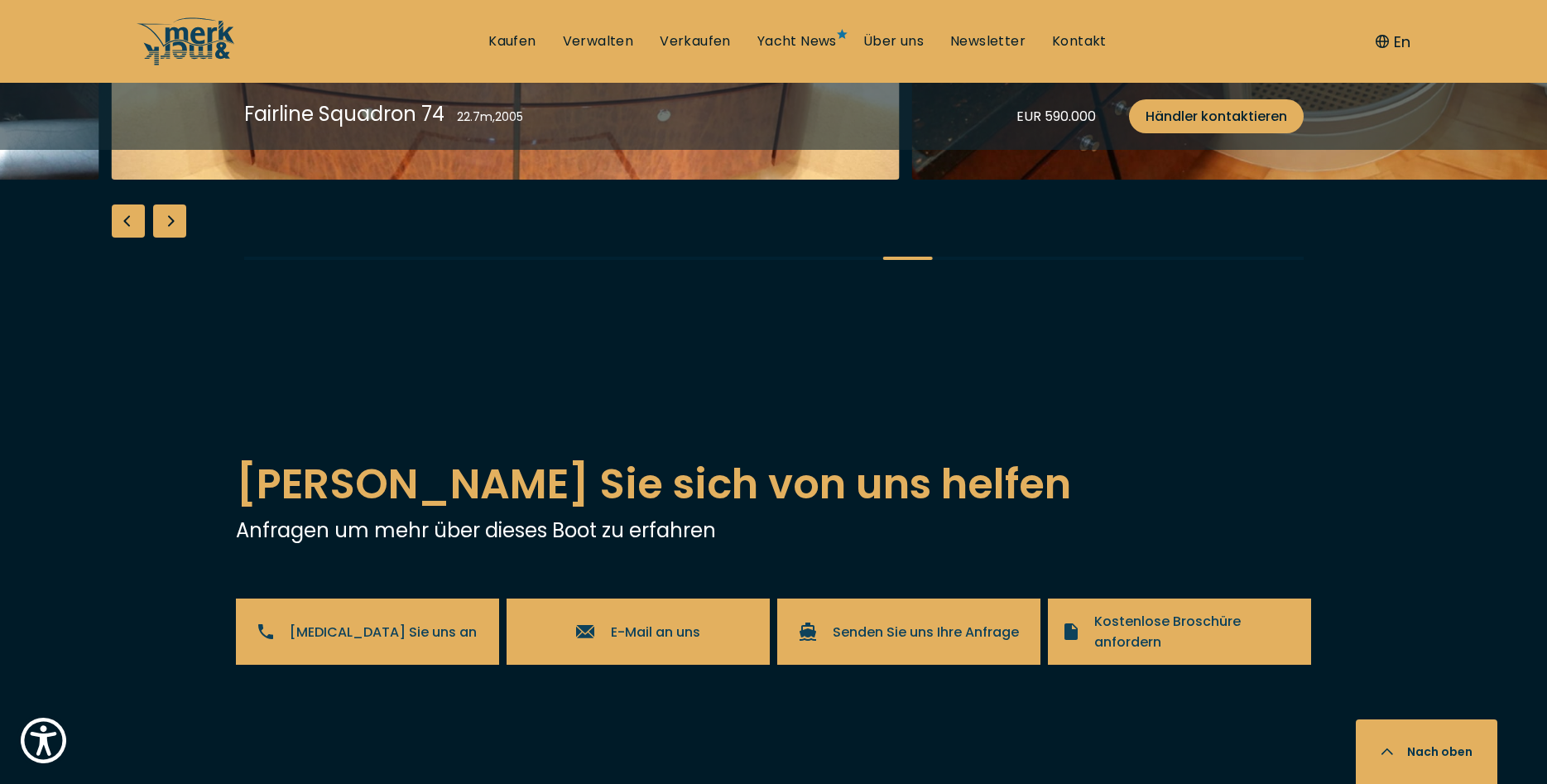
click at [179, 237] on div "Next slide" at bounding box center [169, 220] width 33 height 33
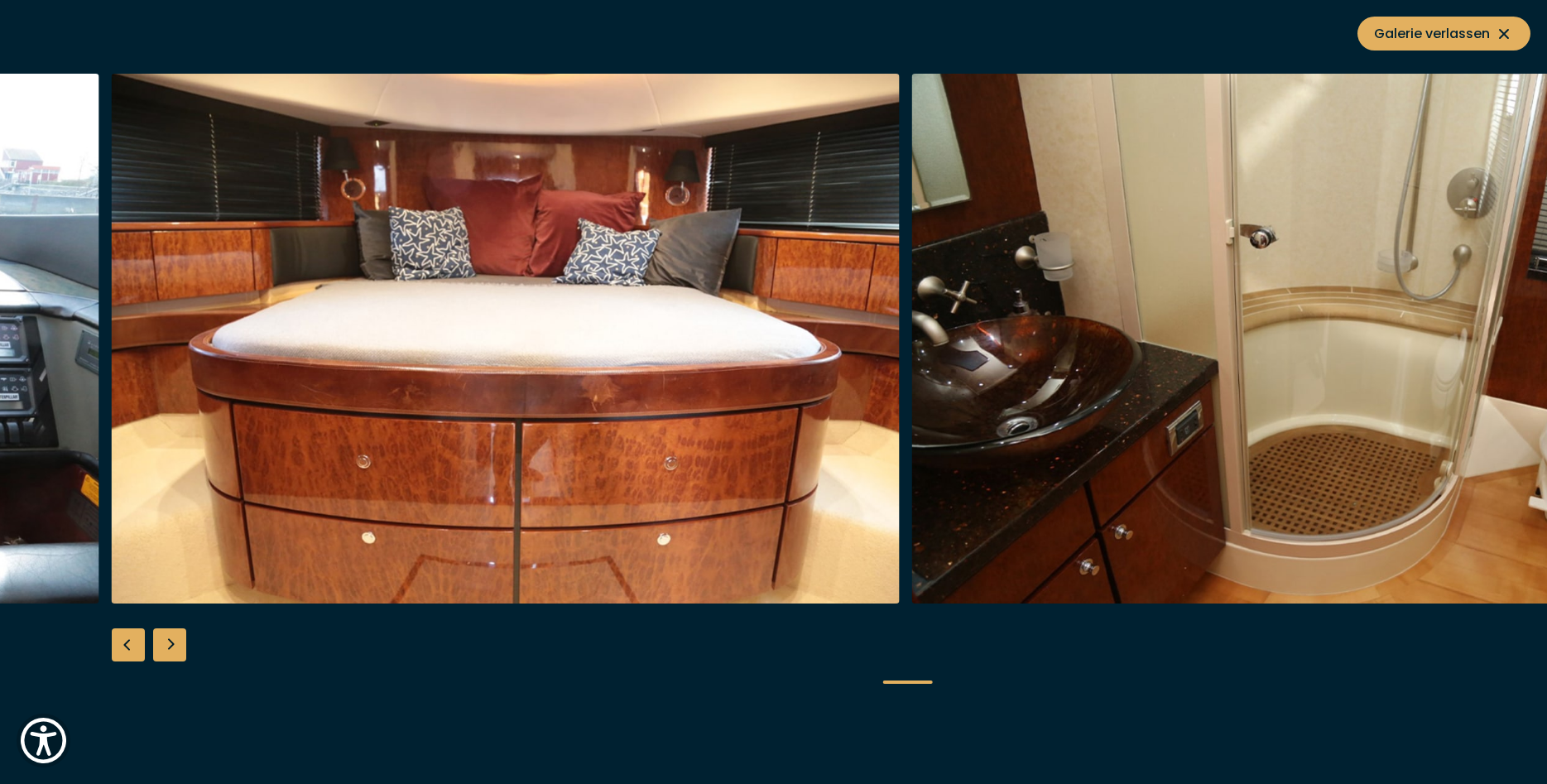
click at [168, 643] on div "Next slide" at bounding box center [169, 644] width 33 height 33
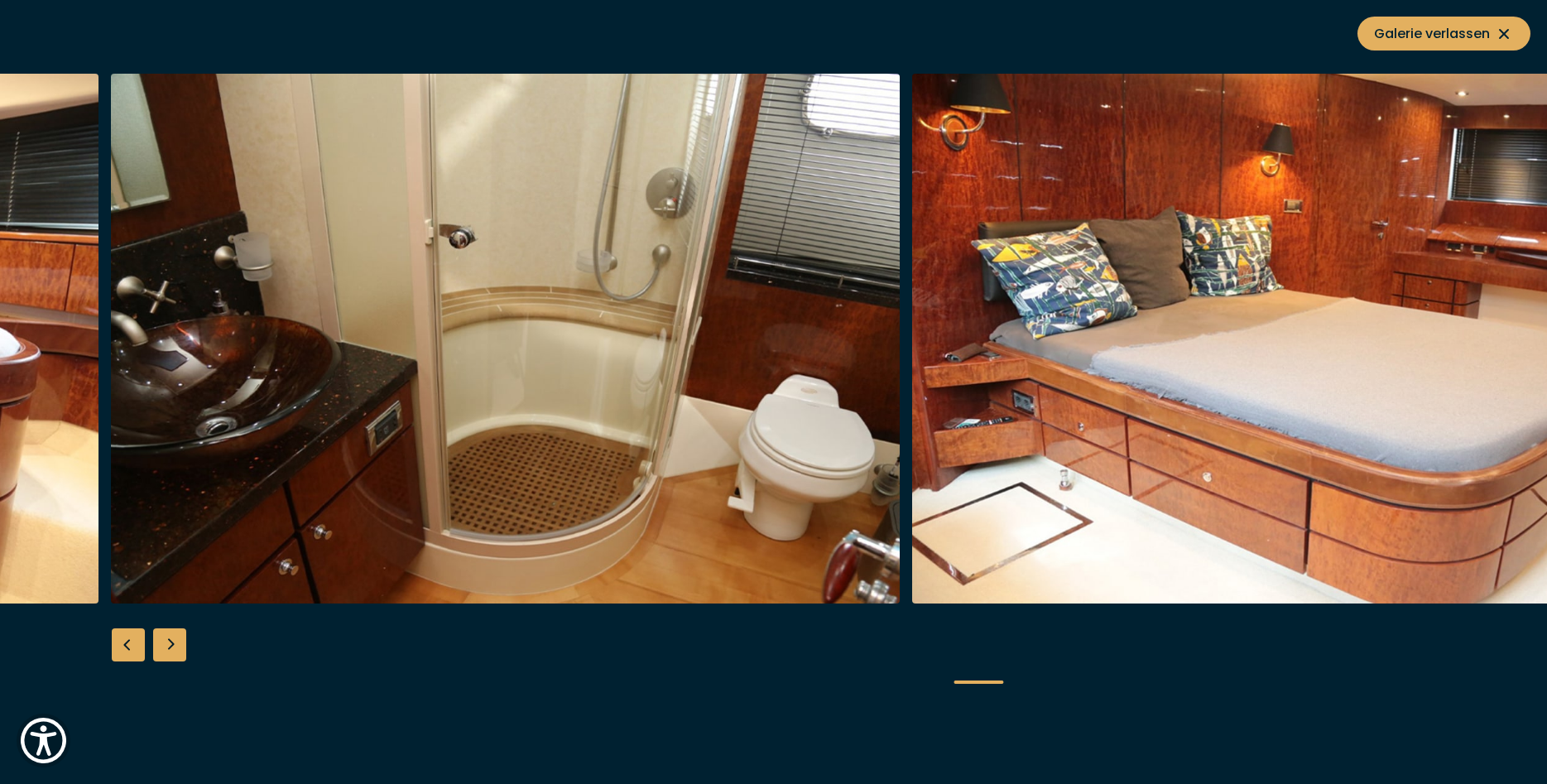
click at [168, 643] on div "Next slide" at bounding box center [169, 644] width 33 height 33
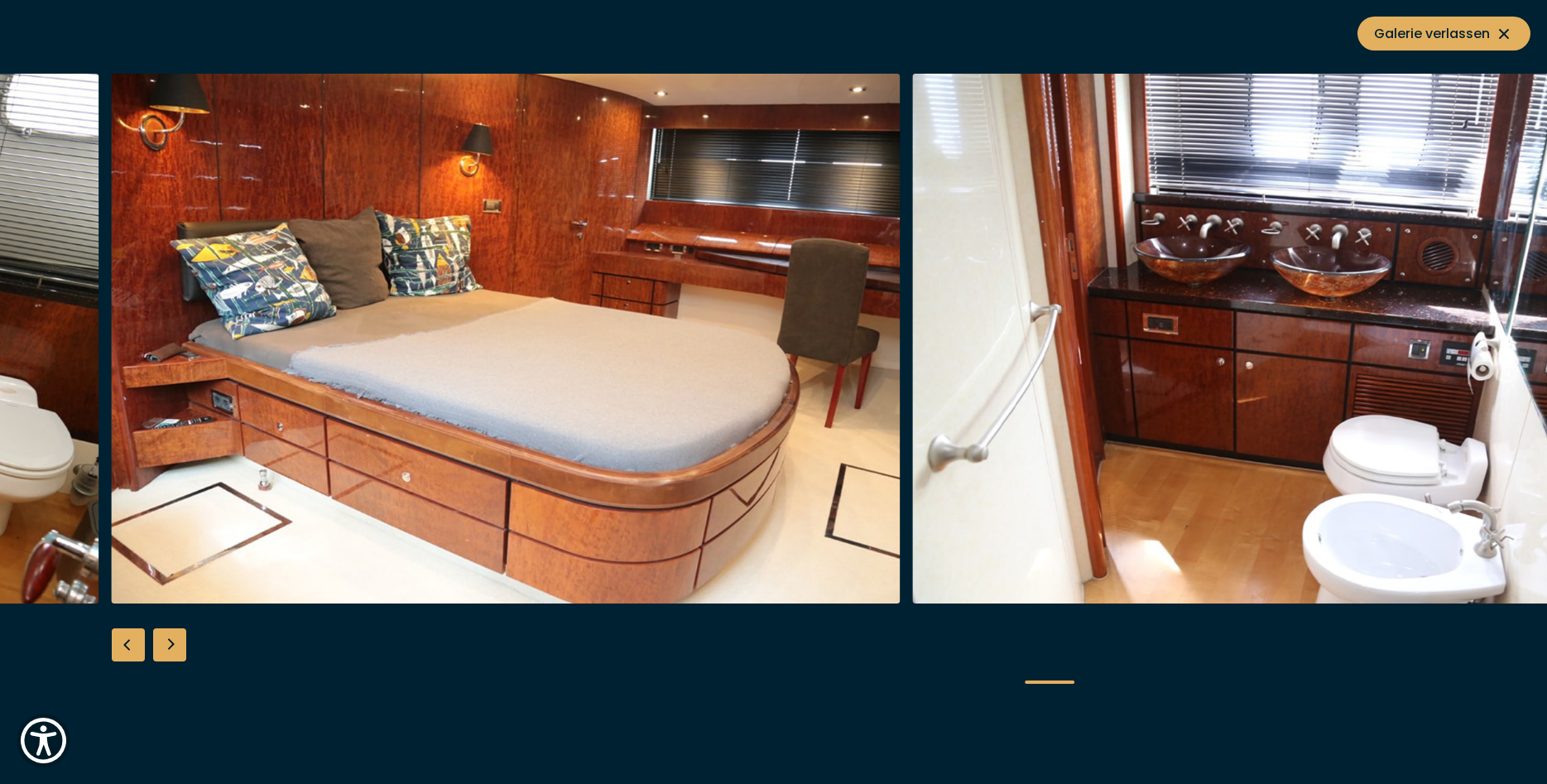
click at [168, 643] on div "Next slide" at bounding box center [169, 644] width 33 height 33
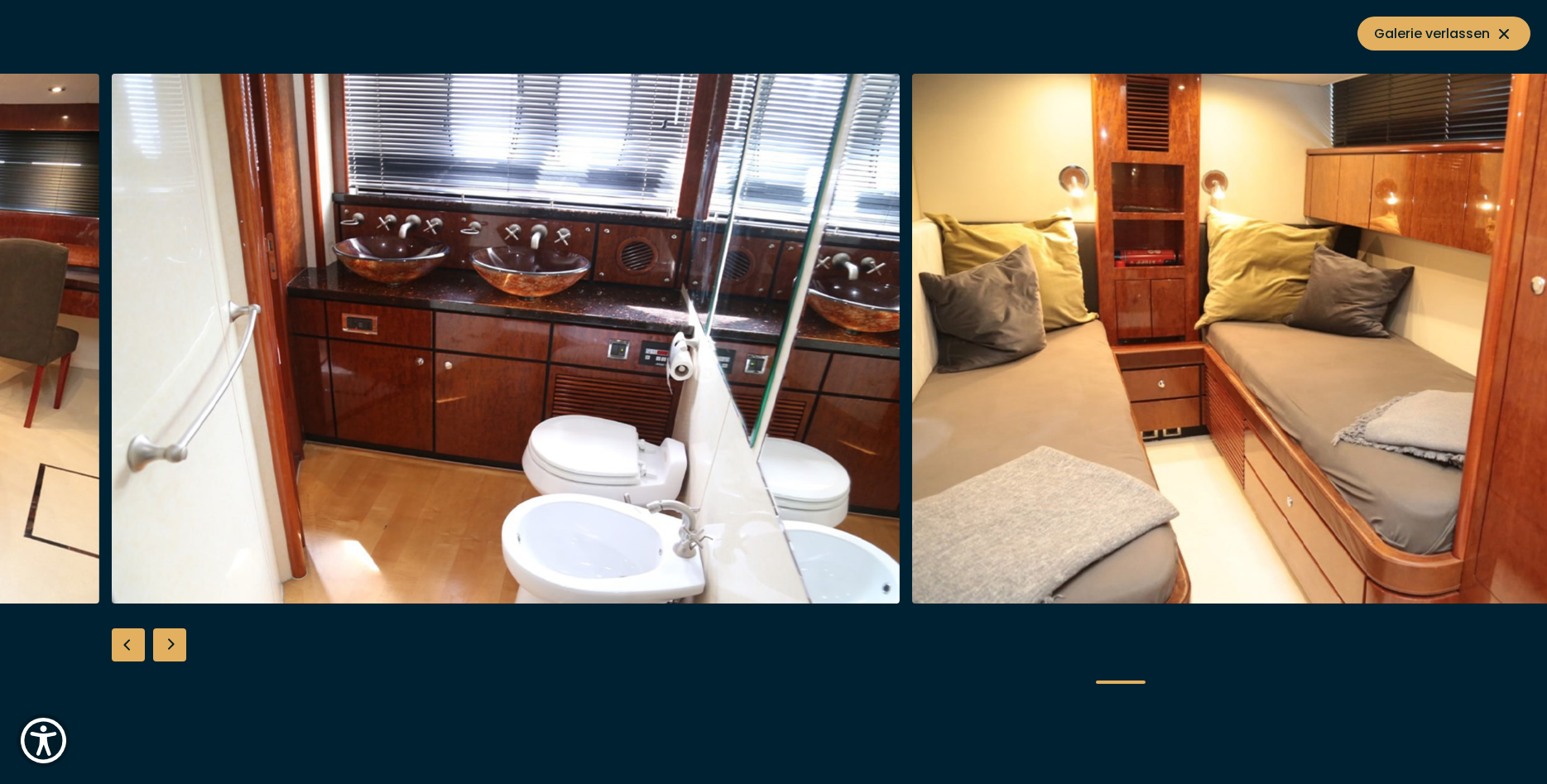
click at [168, 643] on div "Next slide" at bounding box center [169, 644] width 33 height 33
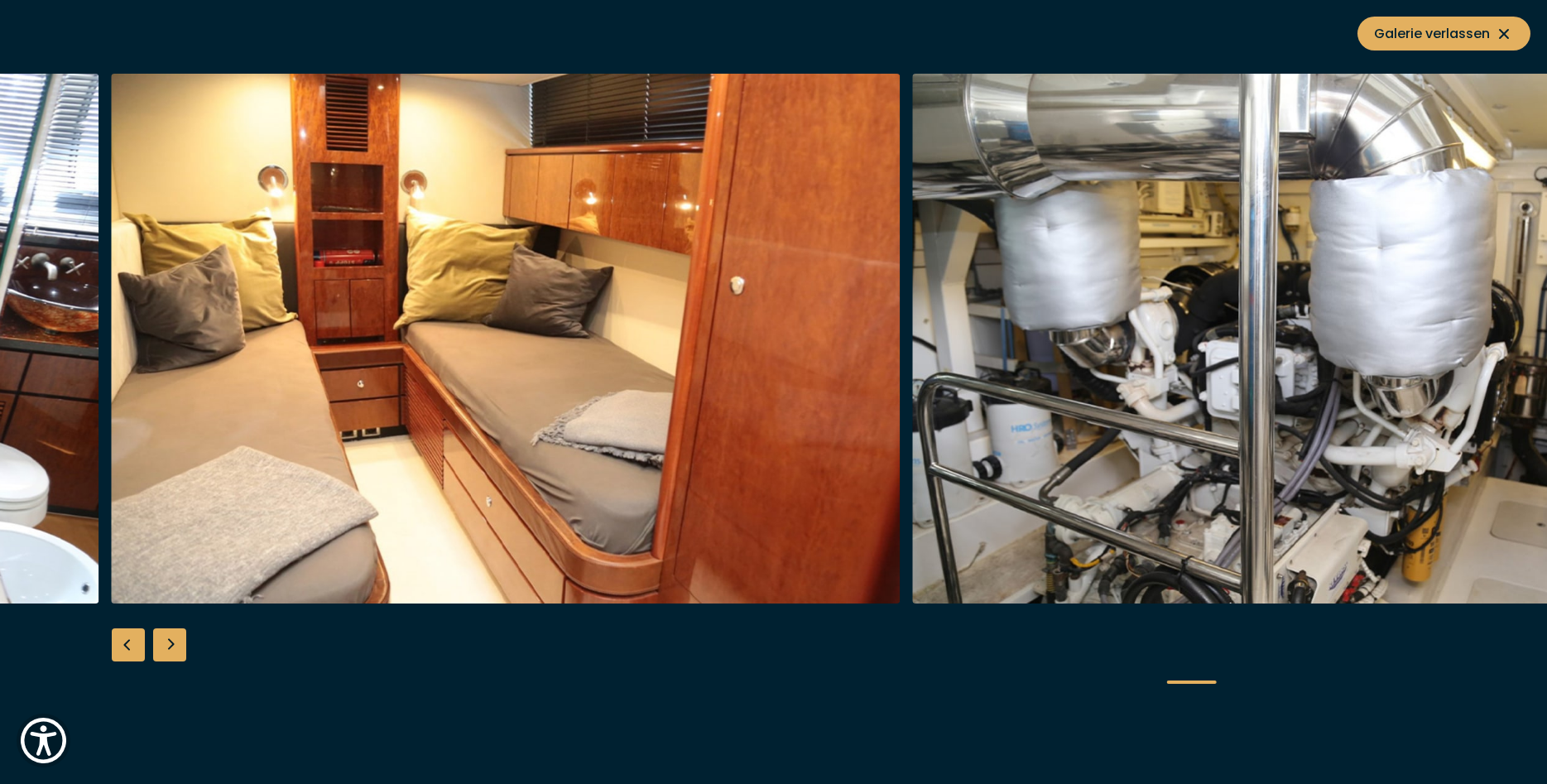
click at [168, 643] on div "Next slide" at bounding box center [169, 644] width 33 height 33
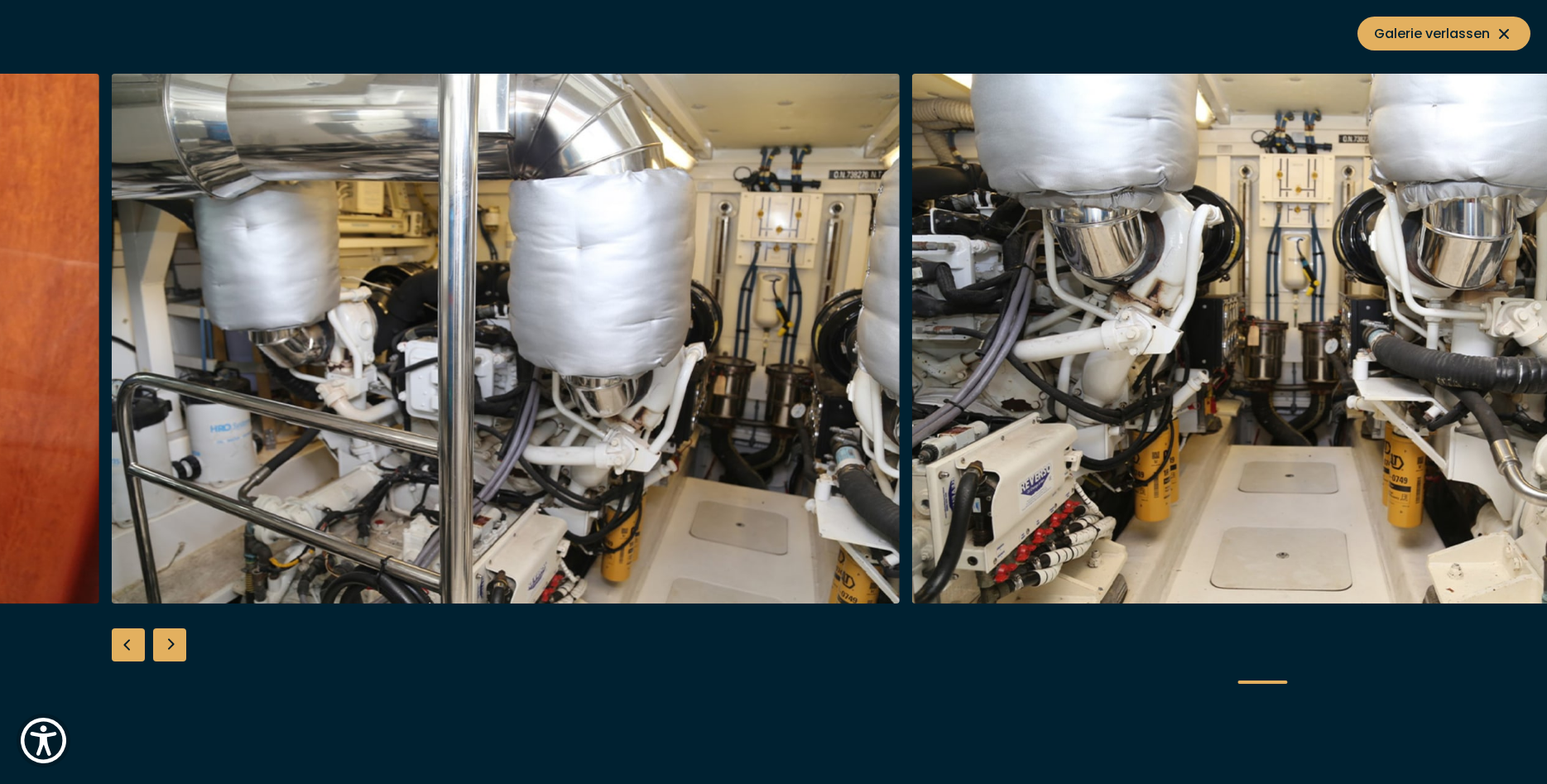
click at [168, 643] on div "Next slide" at bounding box center [169, 644] width 33 height 33
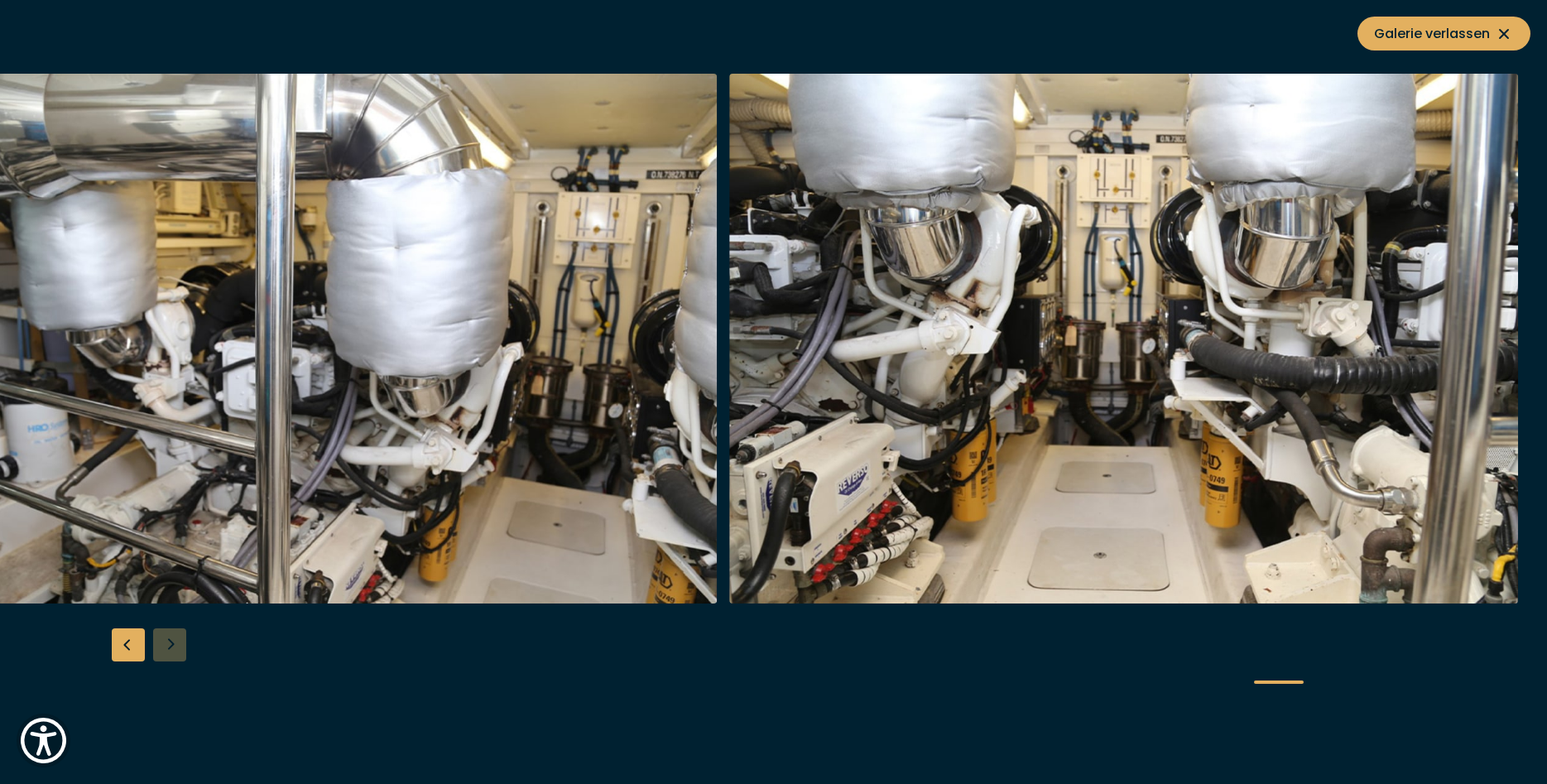
click at [168, 643] on div at bounding box center [774, 392] width 1547 height 637
click at [1454, 33] on span "Galerie verlassen" at bounding box center [1444, 33] width 140 height 21
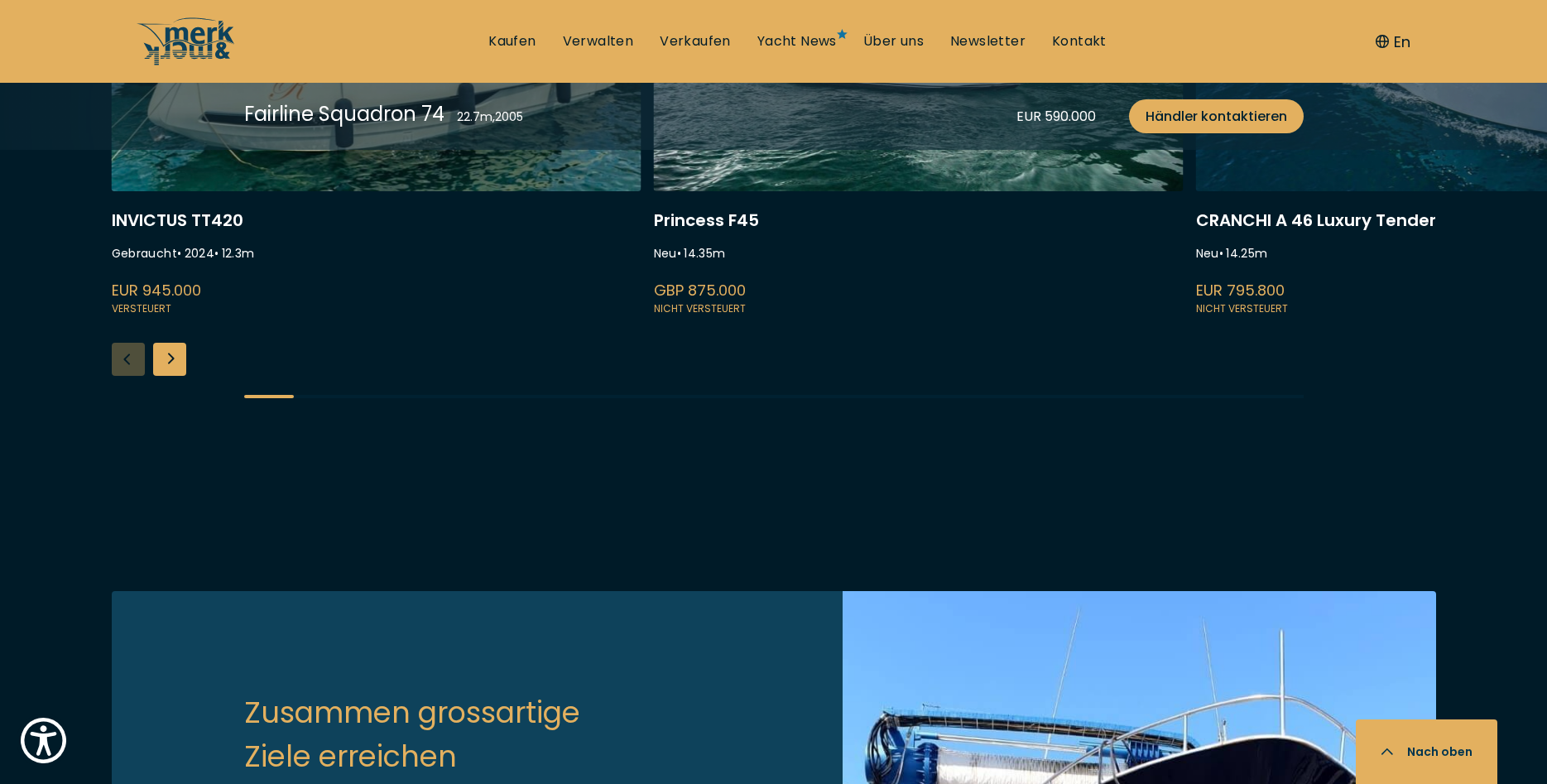
scroll to position [4304, 0]
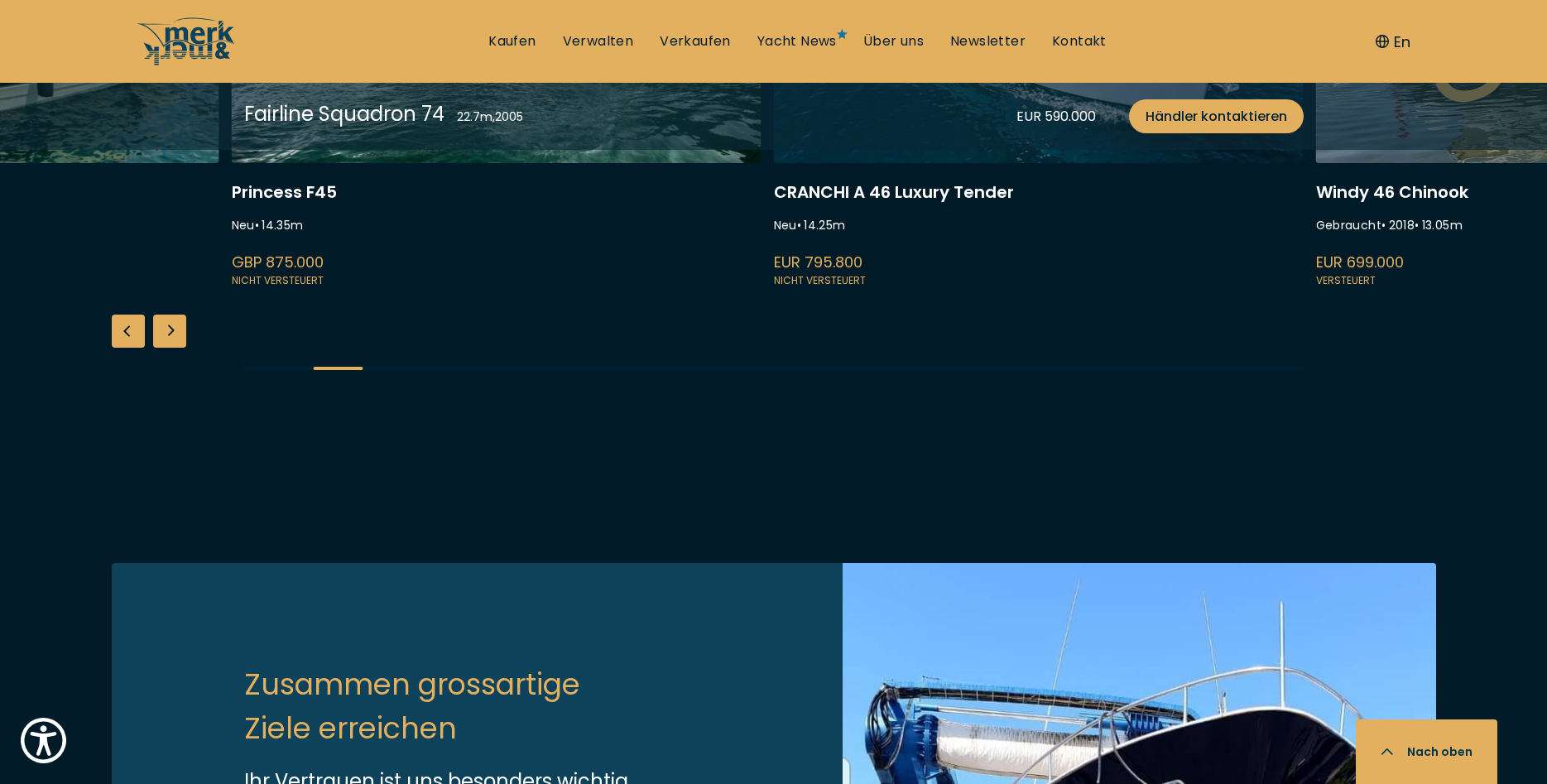
click at [645, 289] on link at bounding box center [496, 69] width 530 height 441
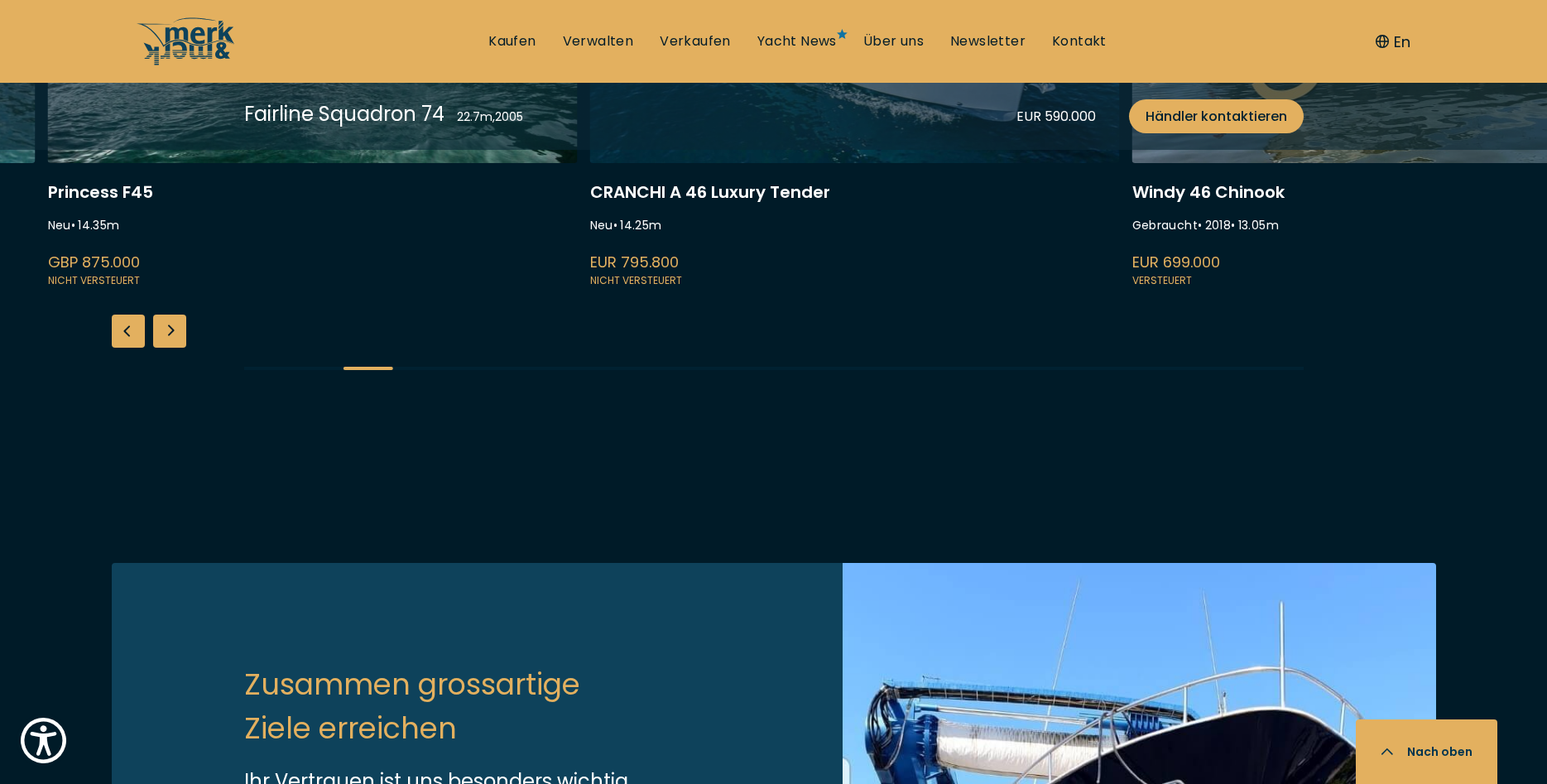
click at [918, 289] on link at bounding box center [854, 69] width 530 height 441
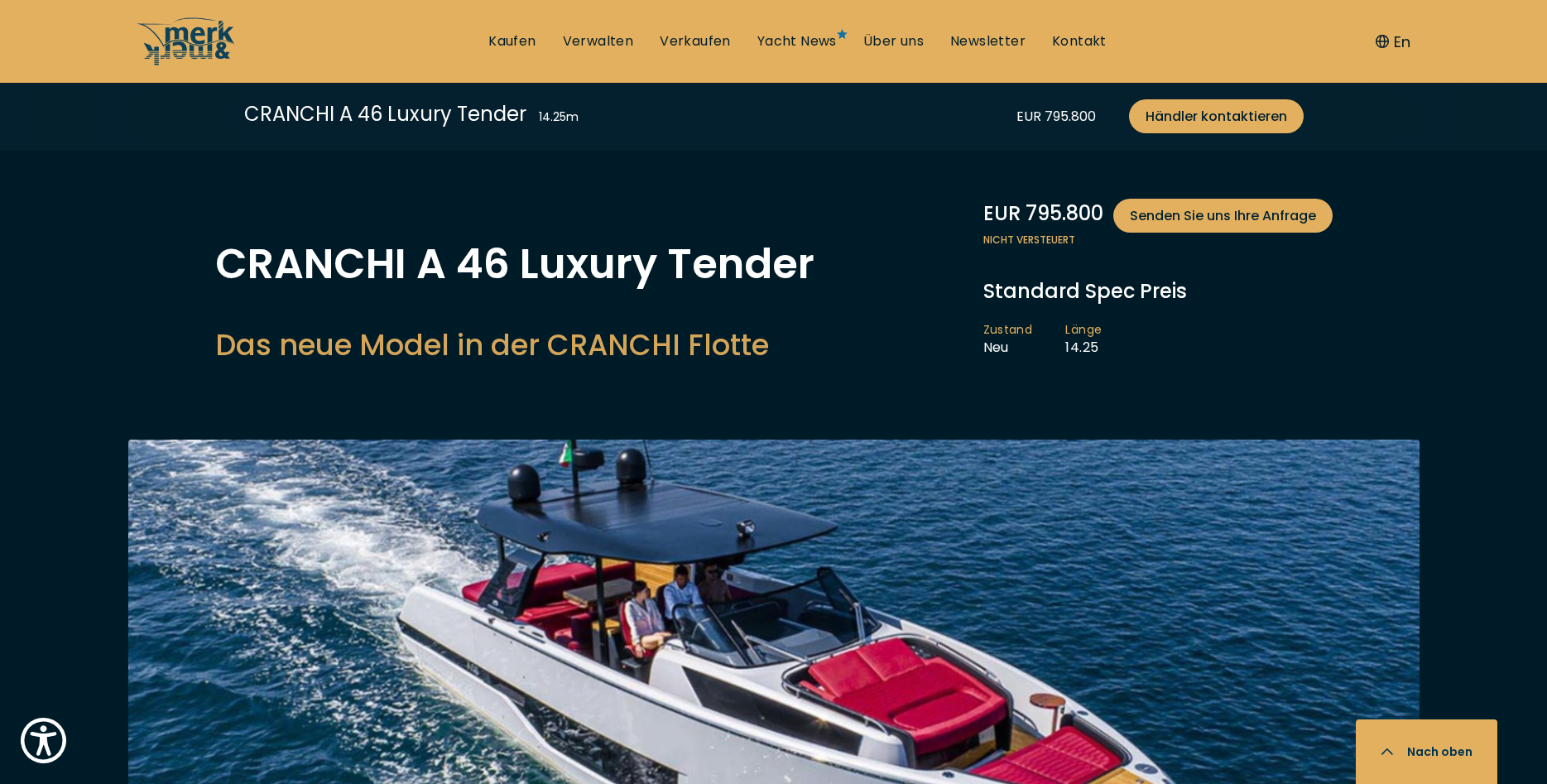
scroll to position [4304, 0]
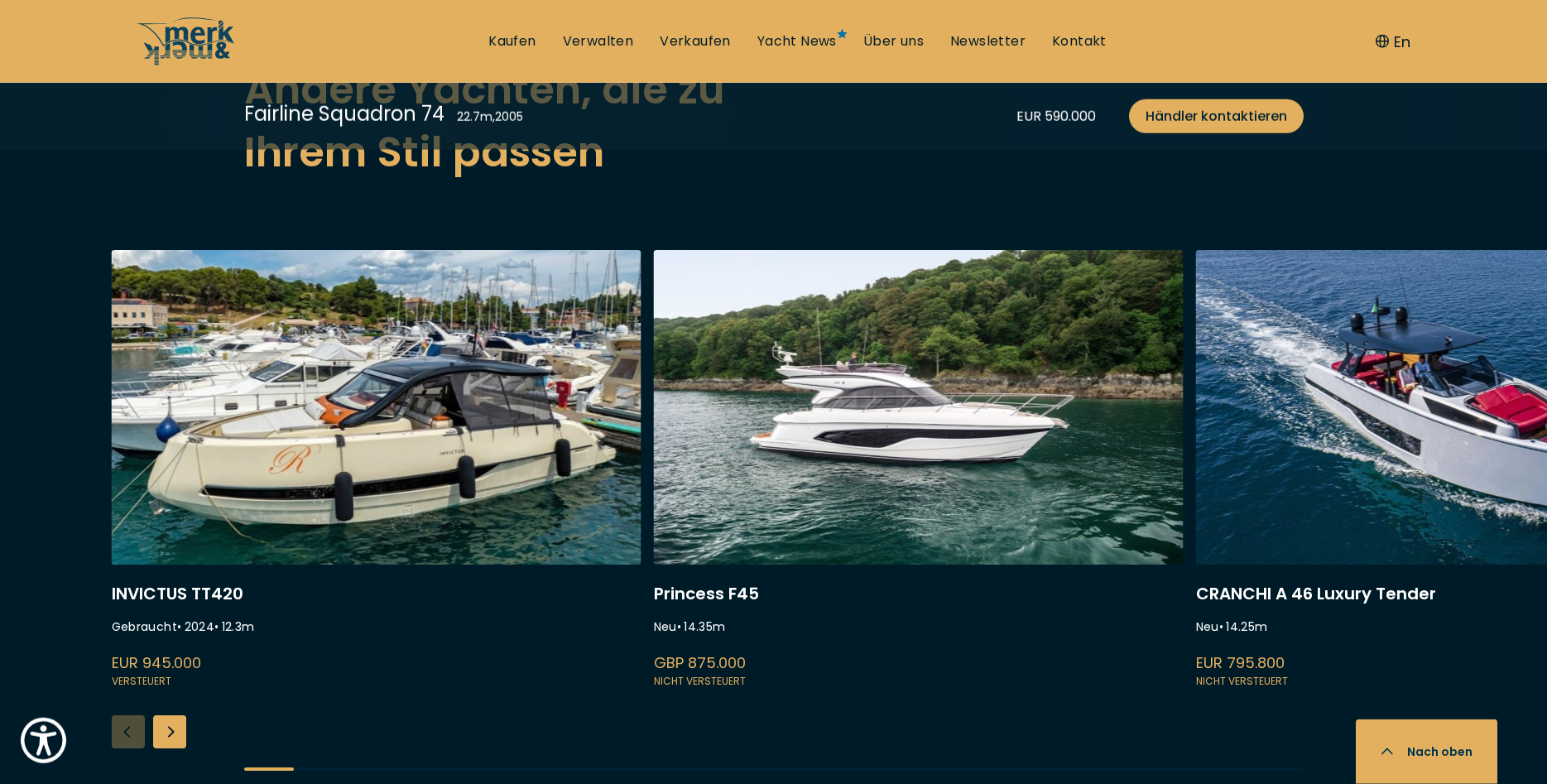
scroll to position [4389, 0]
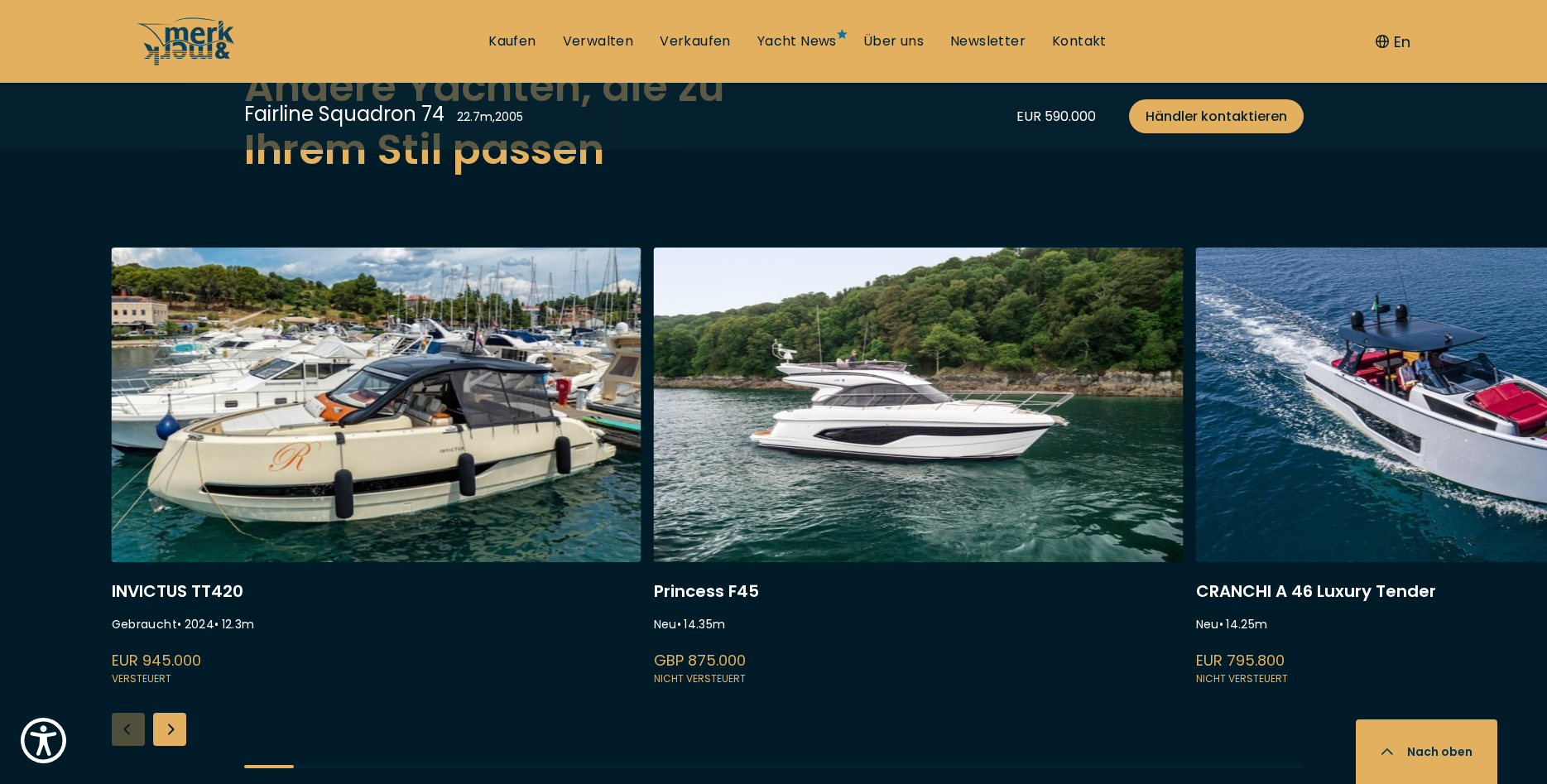
click at [163, 712] on div "Next slide" at bounding box center [169, 728] width 33 height 33
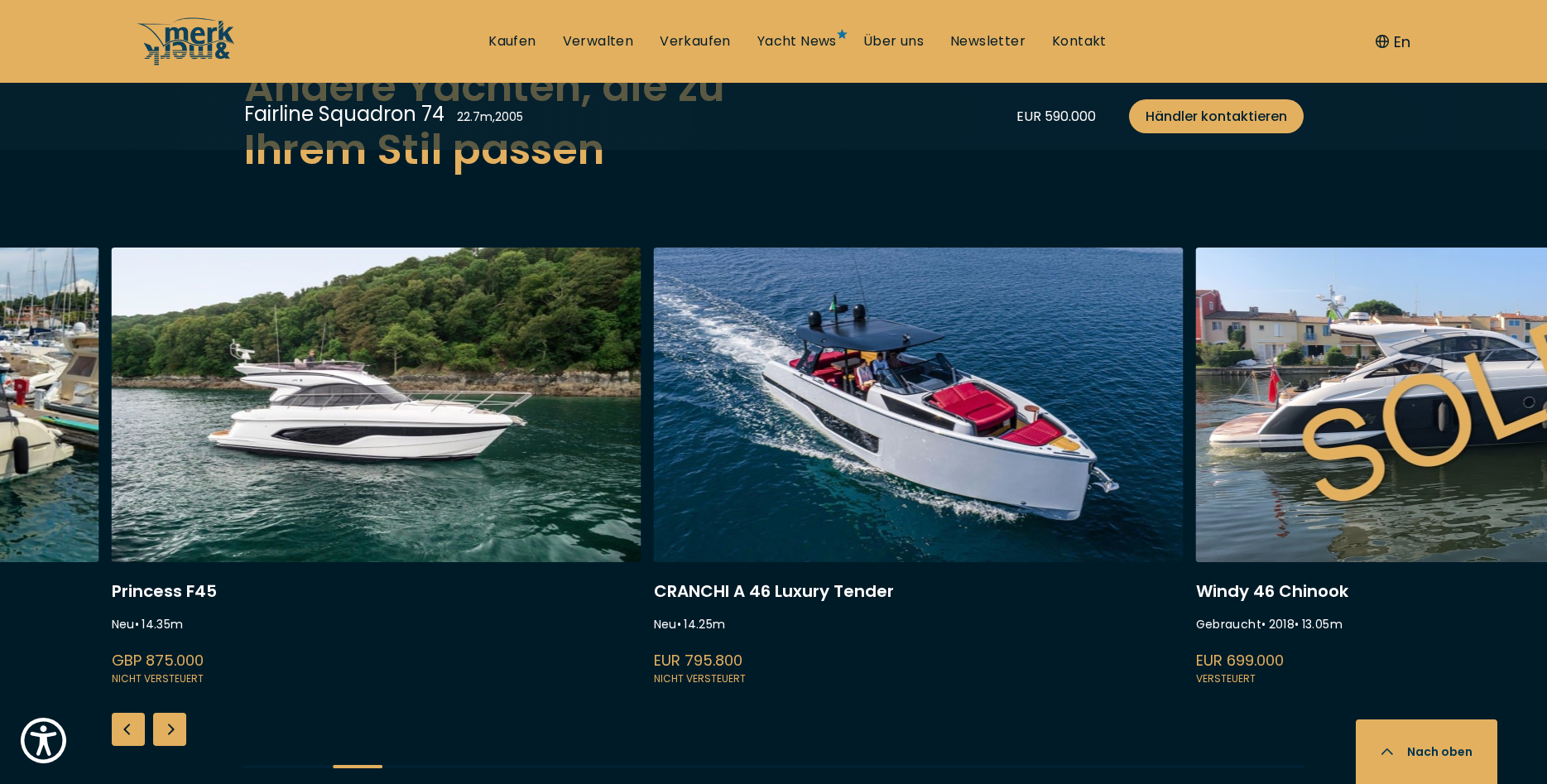
click at [163, 712] on div "Next slide" at bounding box center [169, 728] width 33 height 33
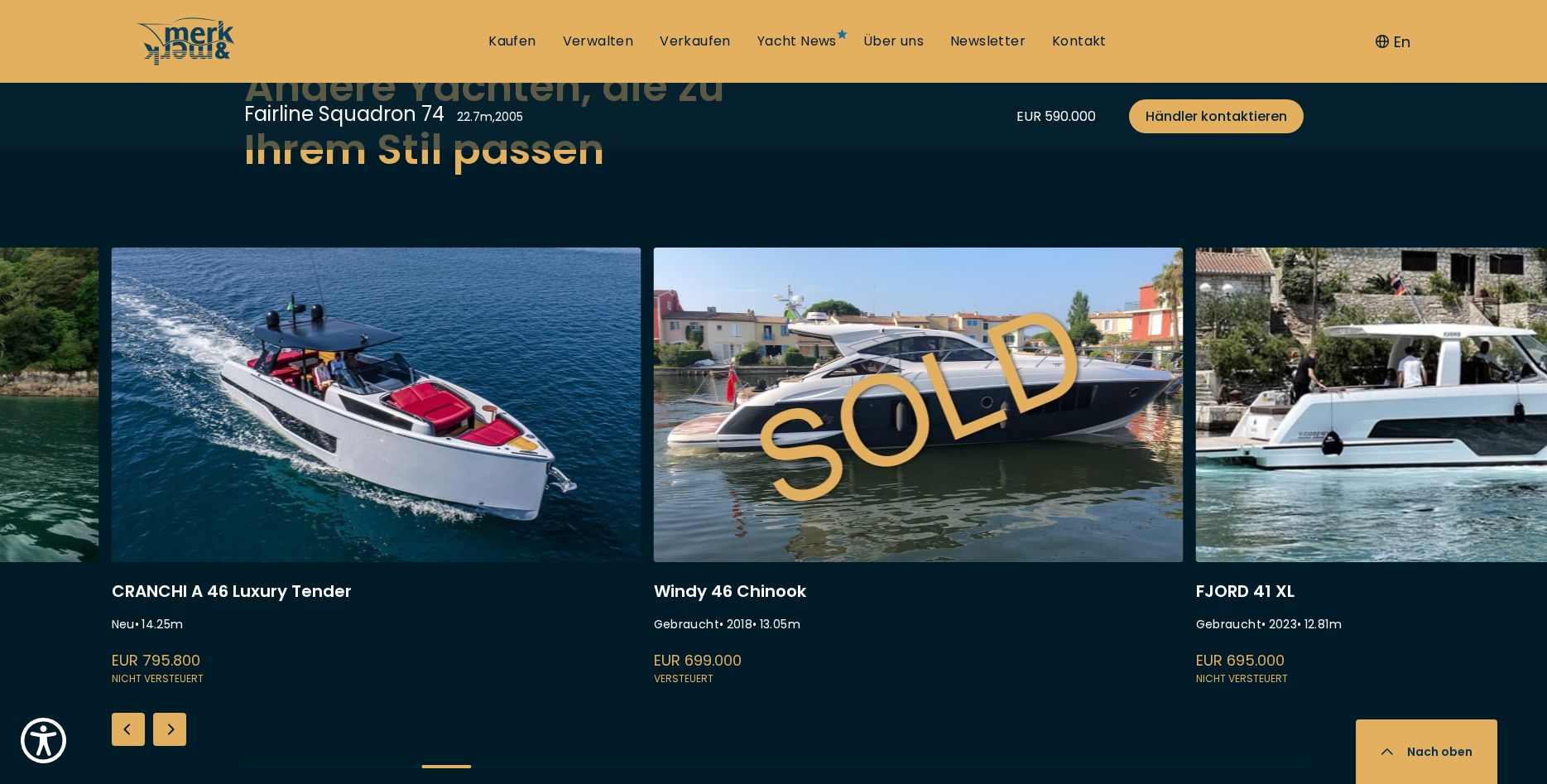
click at [163, 712] on div "Next slide" at bounding box center [169, 728] width 33 height 33
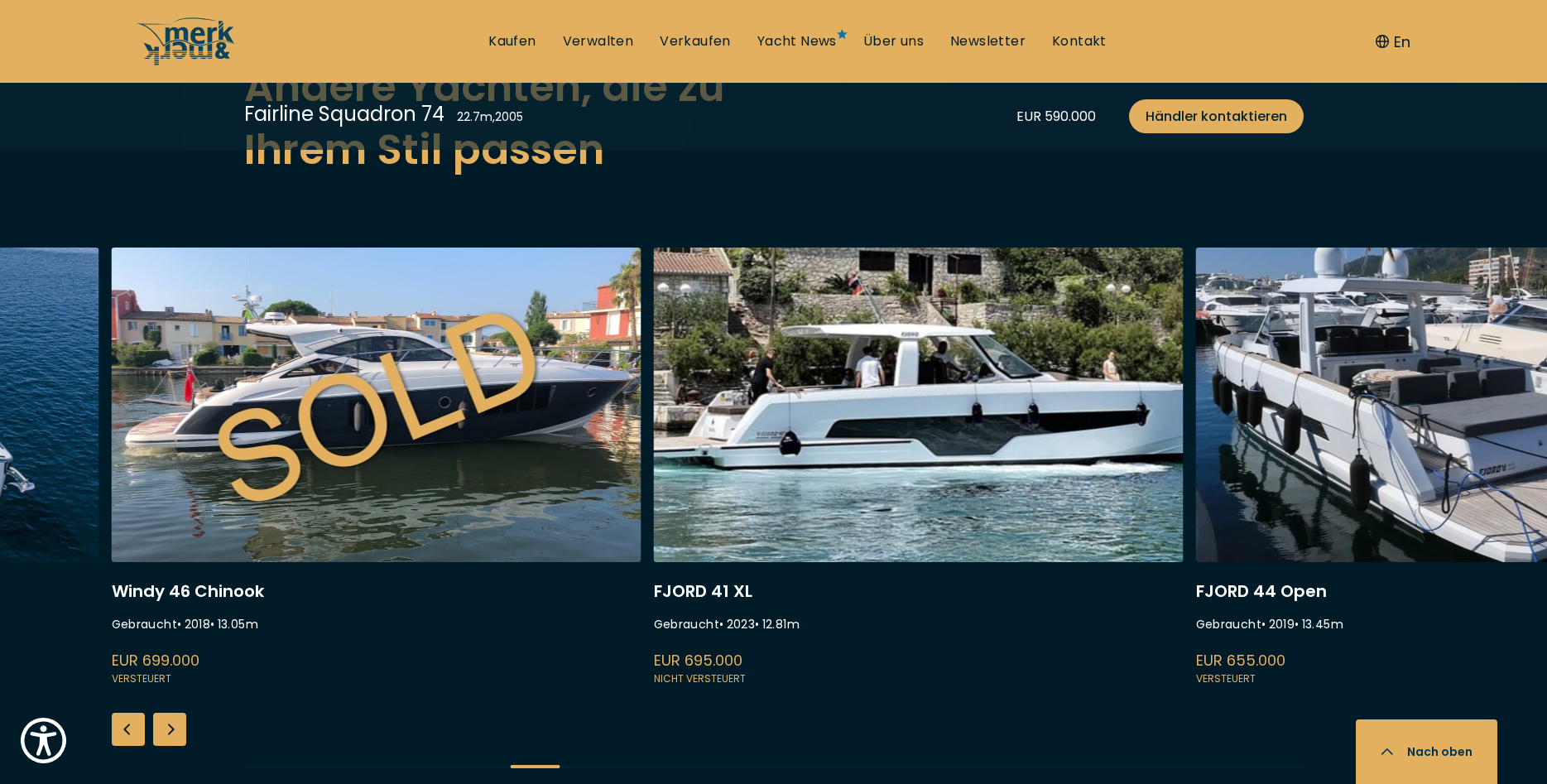
click at [163, 712] on div "Next slide" at bounding box center [169, 728] width 33 height 33
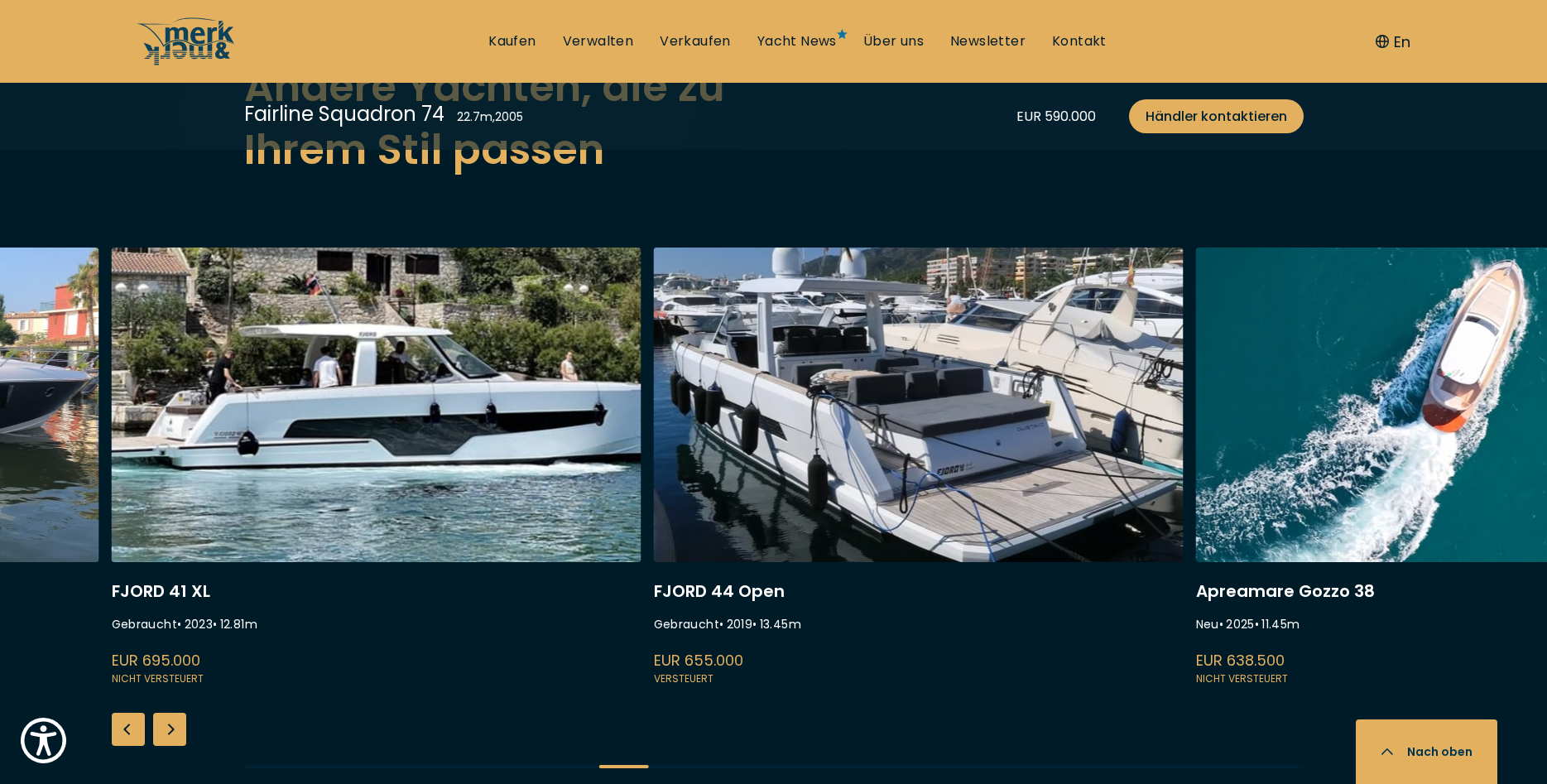
click at [163, 712] on div "Next slide" at bounding box center [169, 728] width 33 height 33
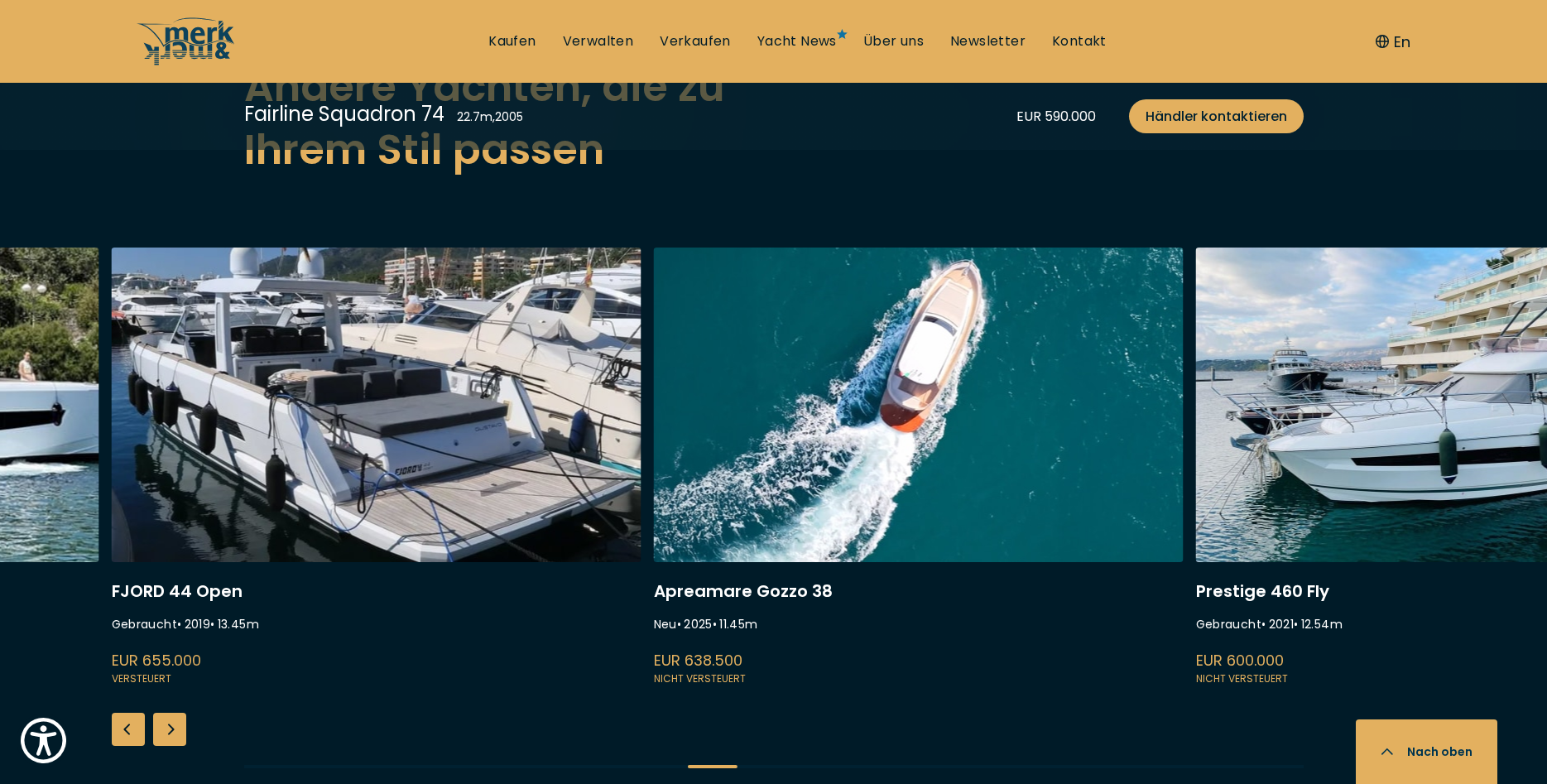
click at [163, 712] on div "Next slide" at bounding box center [169, 728] width 33 height 33
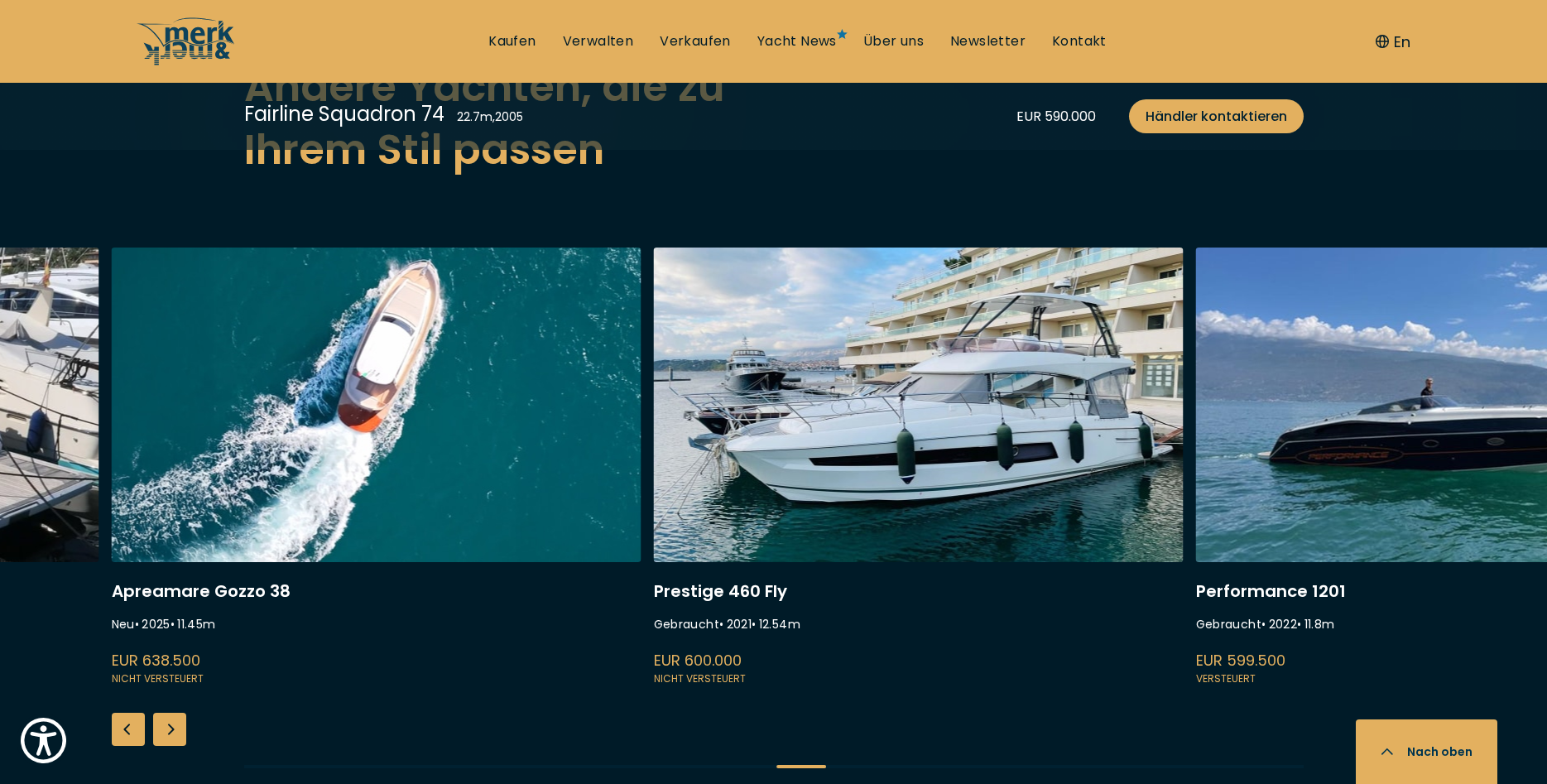
click at [163, 712] on div "Next slide" at bounding box center [169, 728] width 33 height 33
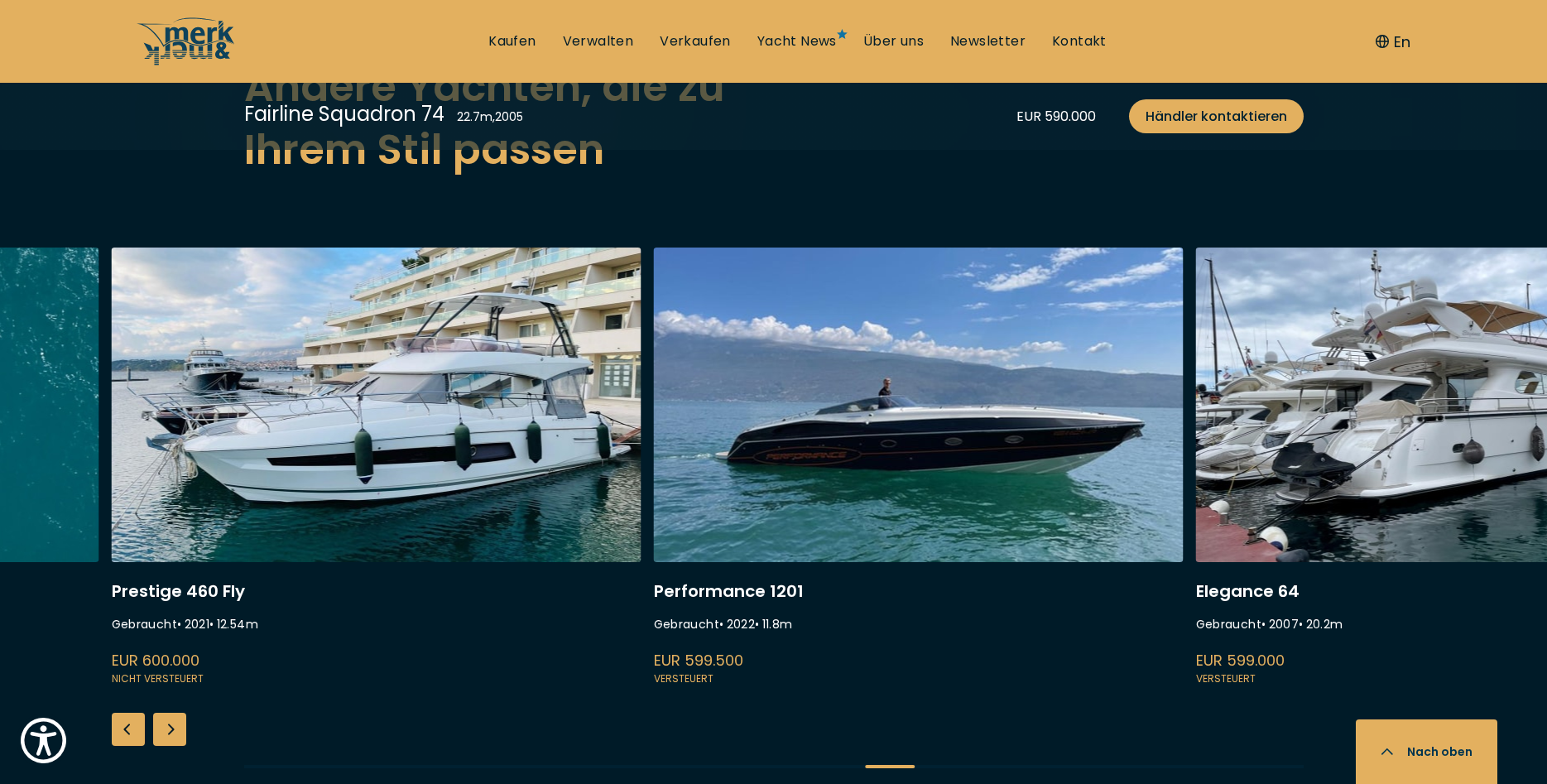
click at [163, 712] on div "Next slide" at bounding box center [169, 728] width 33 height 33
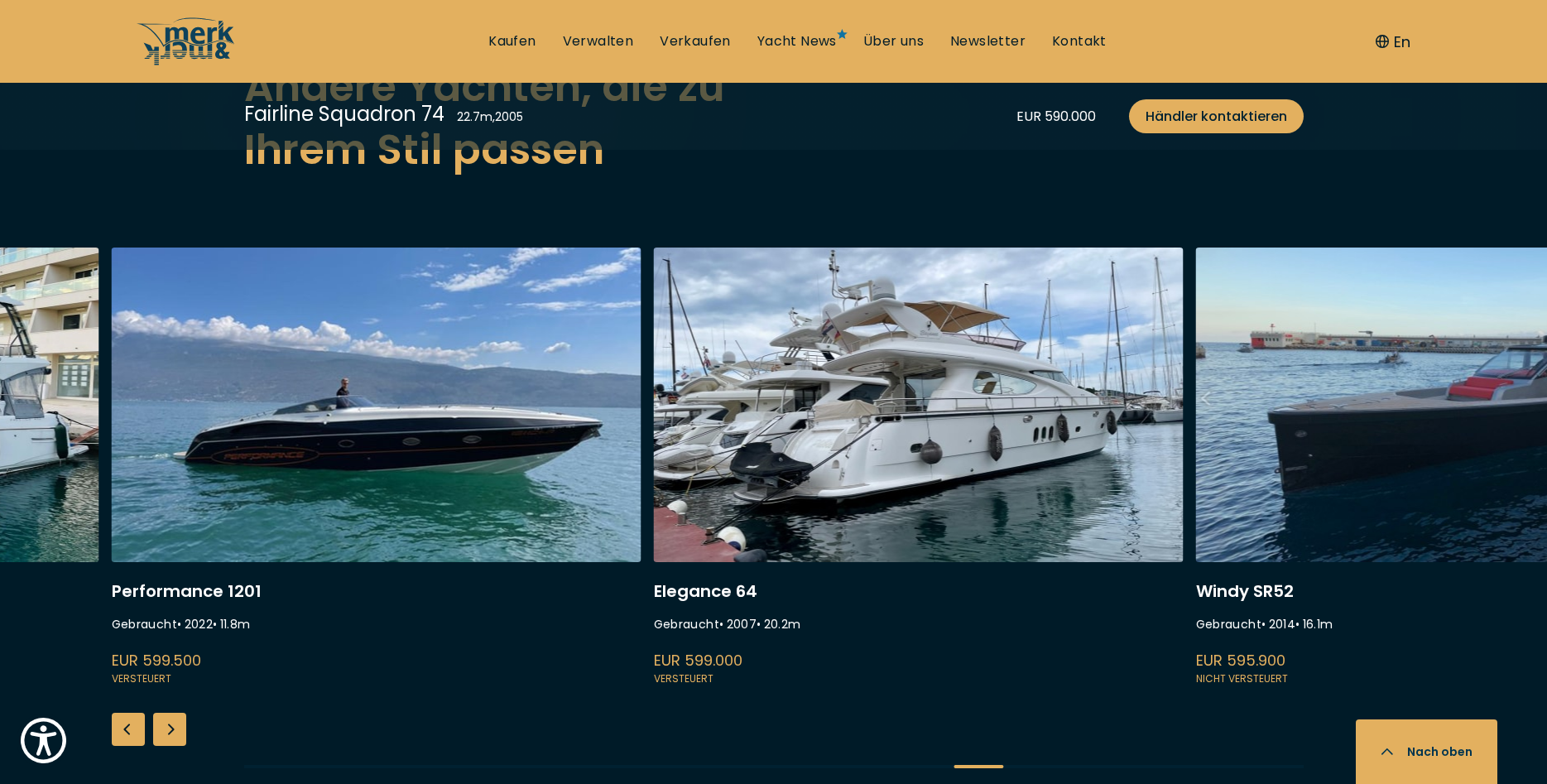
click at [163, 712] on div "Next slide" at bounding box center [169, 728] width 33 height 33
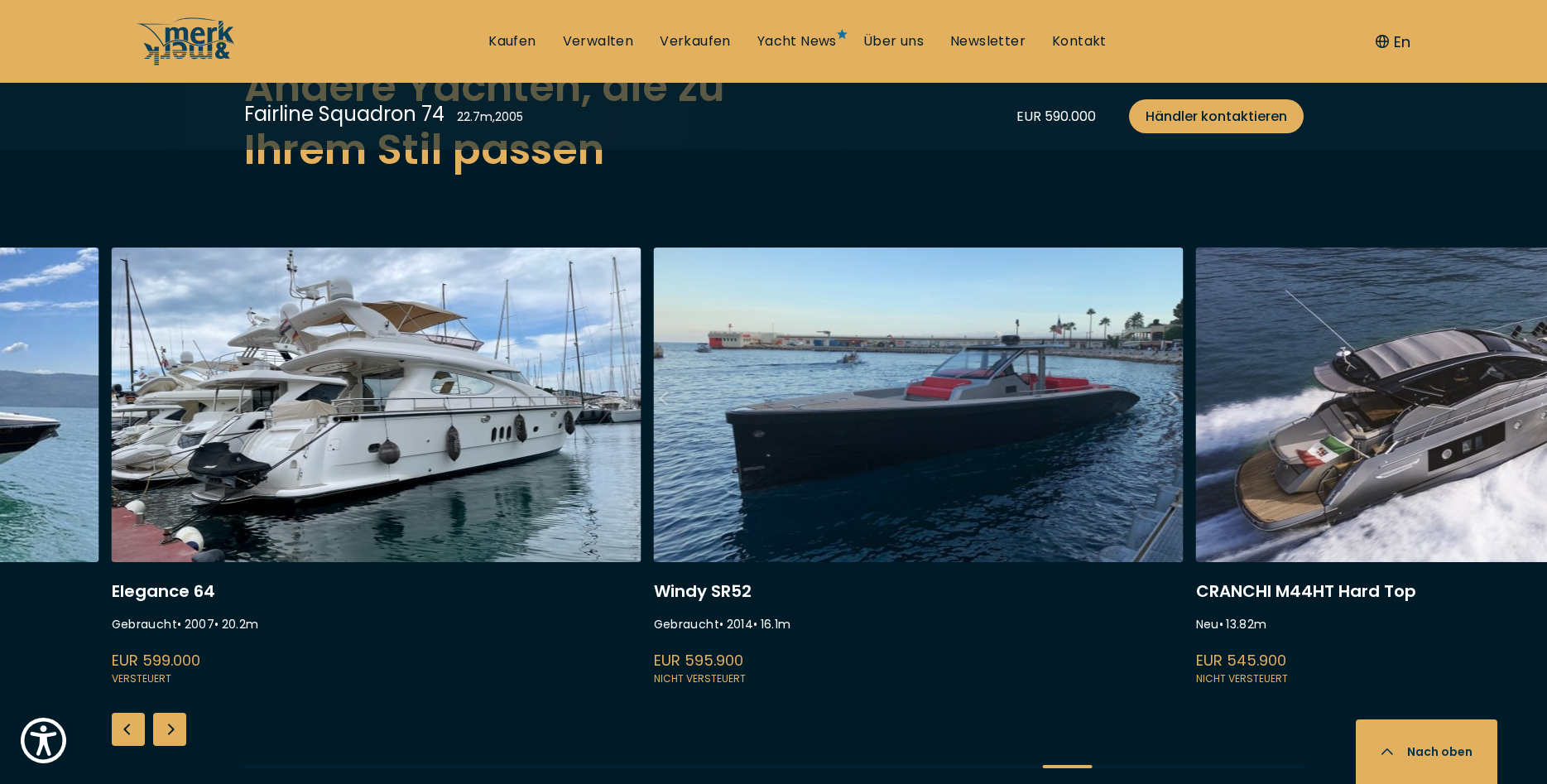
click at [163, 712] on div "Next slide" at bounding box center [169, 728] width 33 height 33
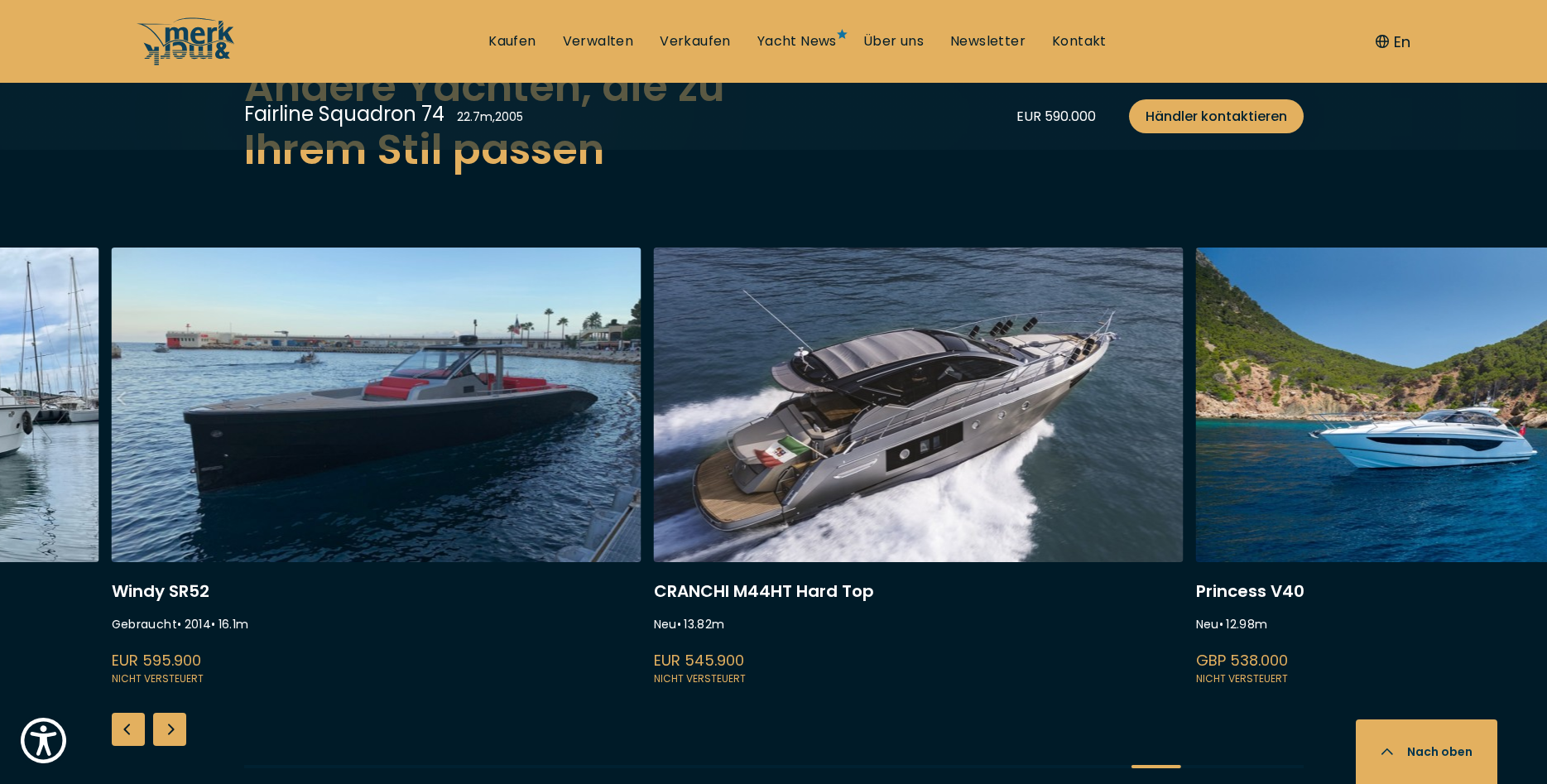
click at [163, 712] on div "Next slide" at bounding box center [169, 728] width 33 height 33
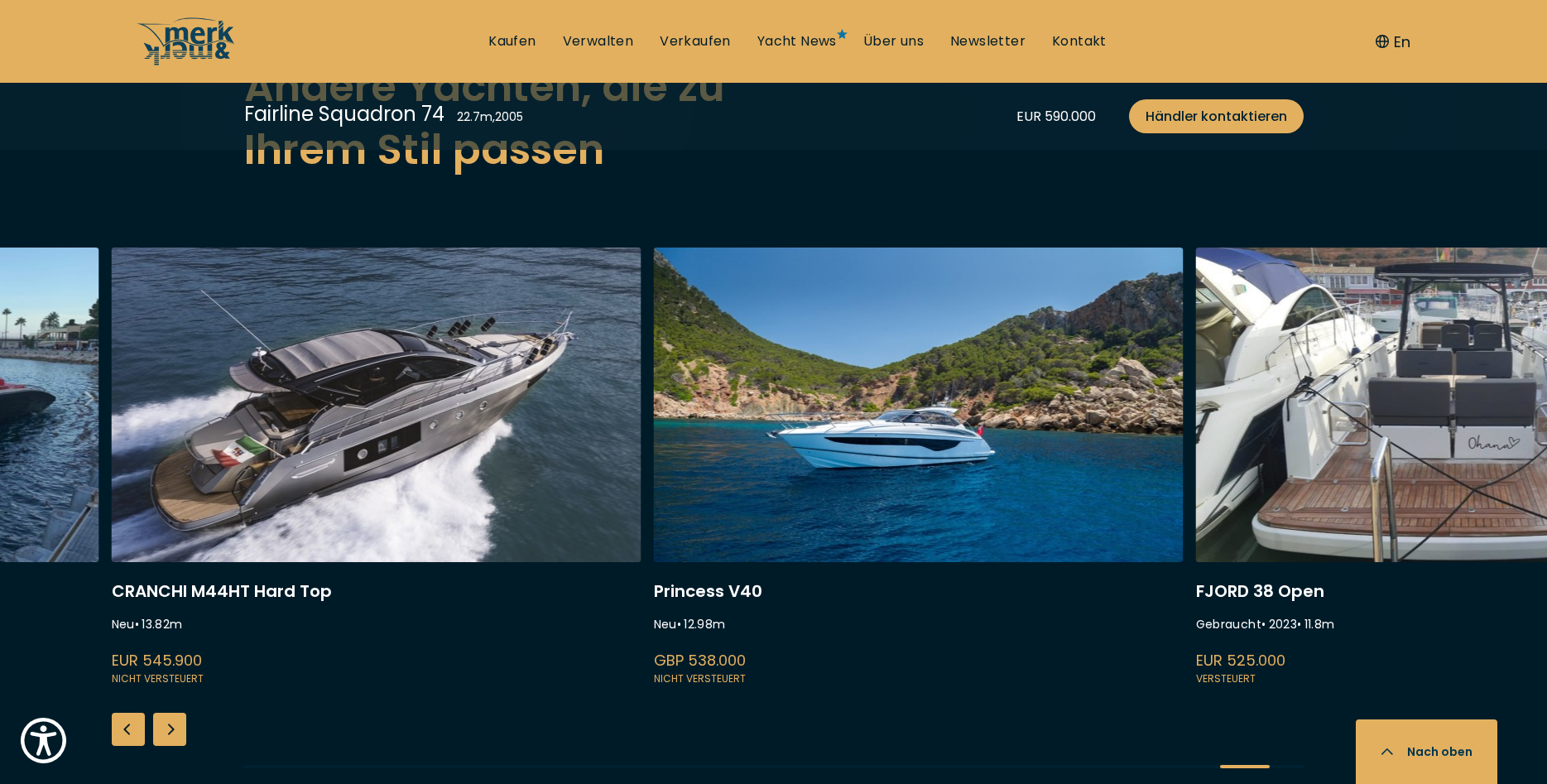
click at [163, 712] on div "Next slide" at bounding box center [169, 728] width 33 height 33
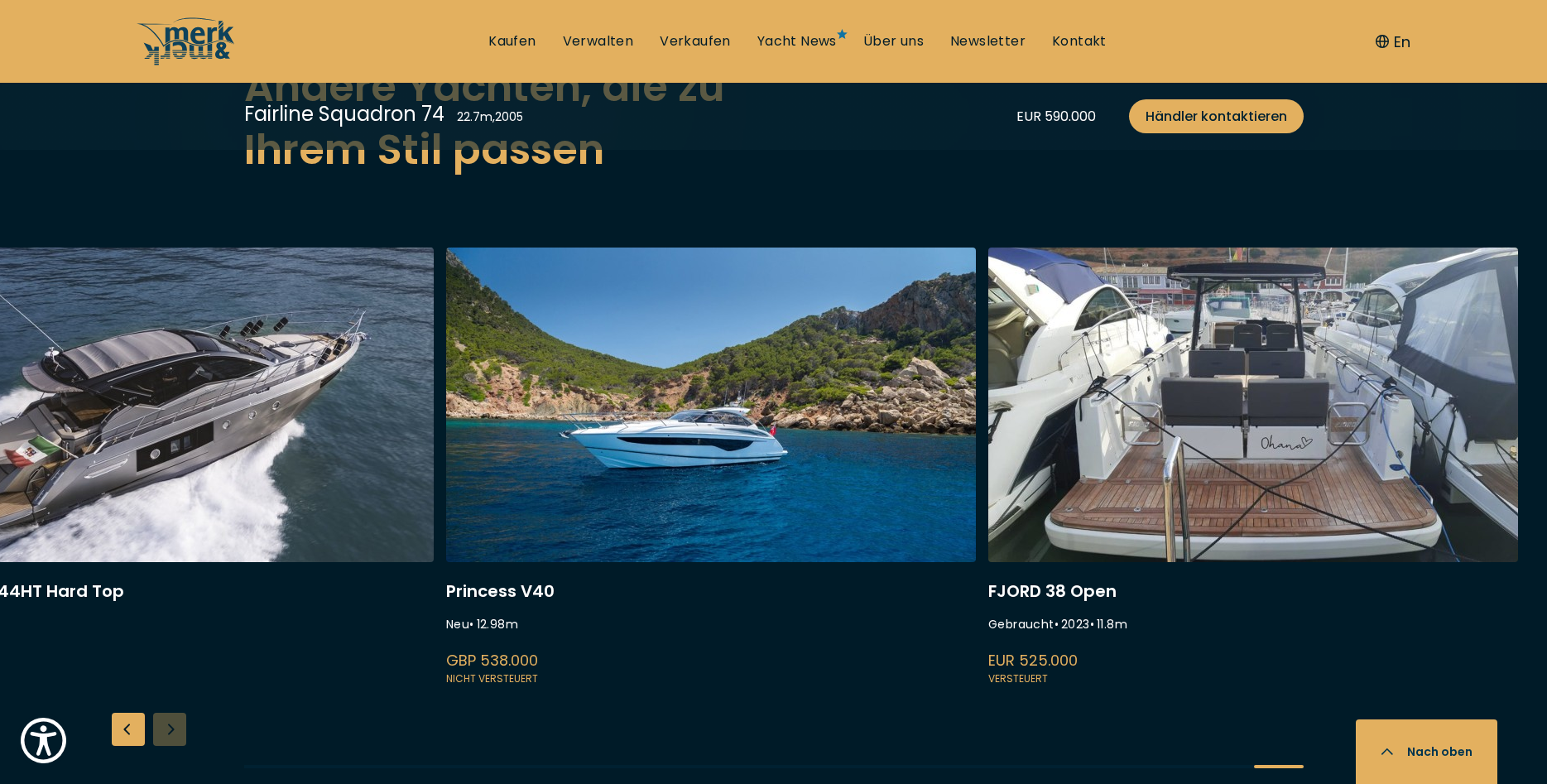
click at [163, 704] on div "INVICTUS TT420 Gebraucht • 2024 • 12.3 m EUR 945.000 Versteuert Princess F45 Ne…" at bounding box center [774, 522] width 1547 height 549
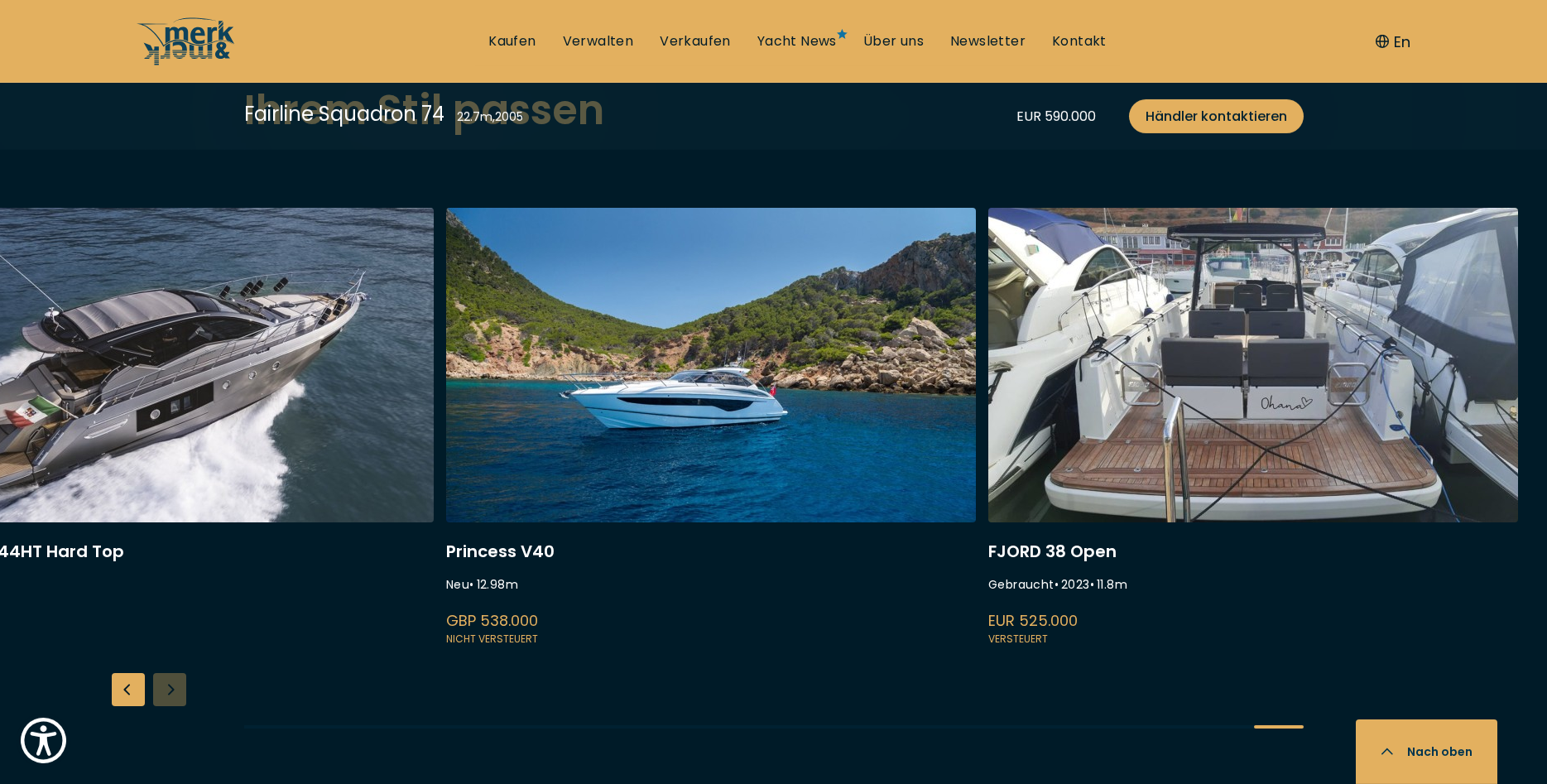
scroll to position [4484, 0]
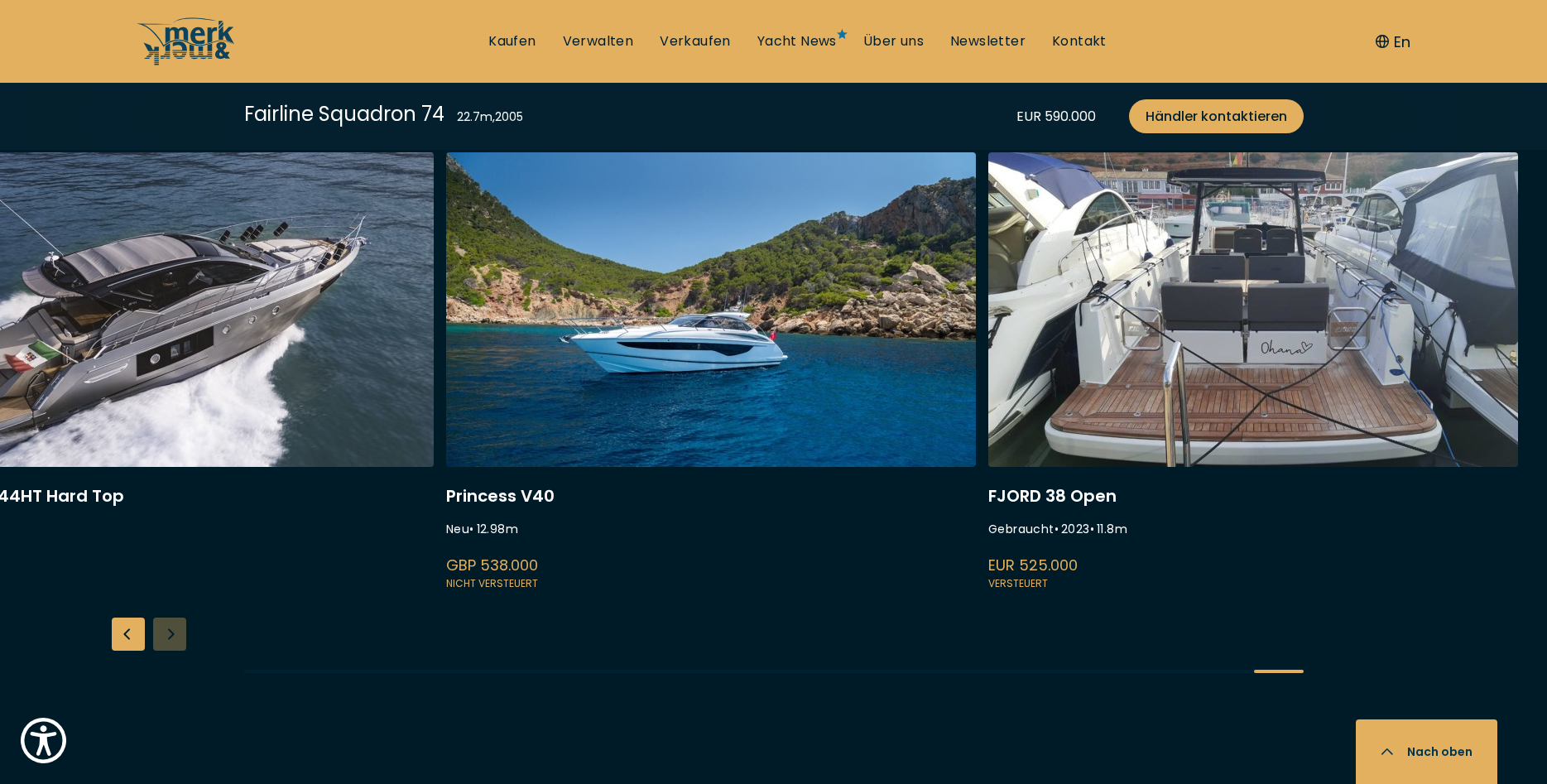
click at [134, 617] on div "Previous slide" at bounding box center [128, 633] width 33 height 33
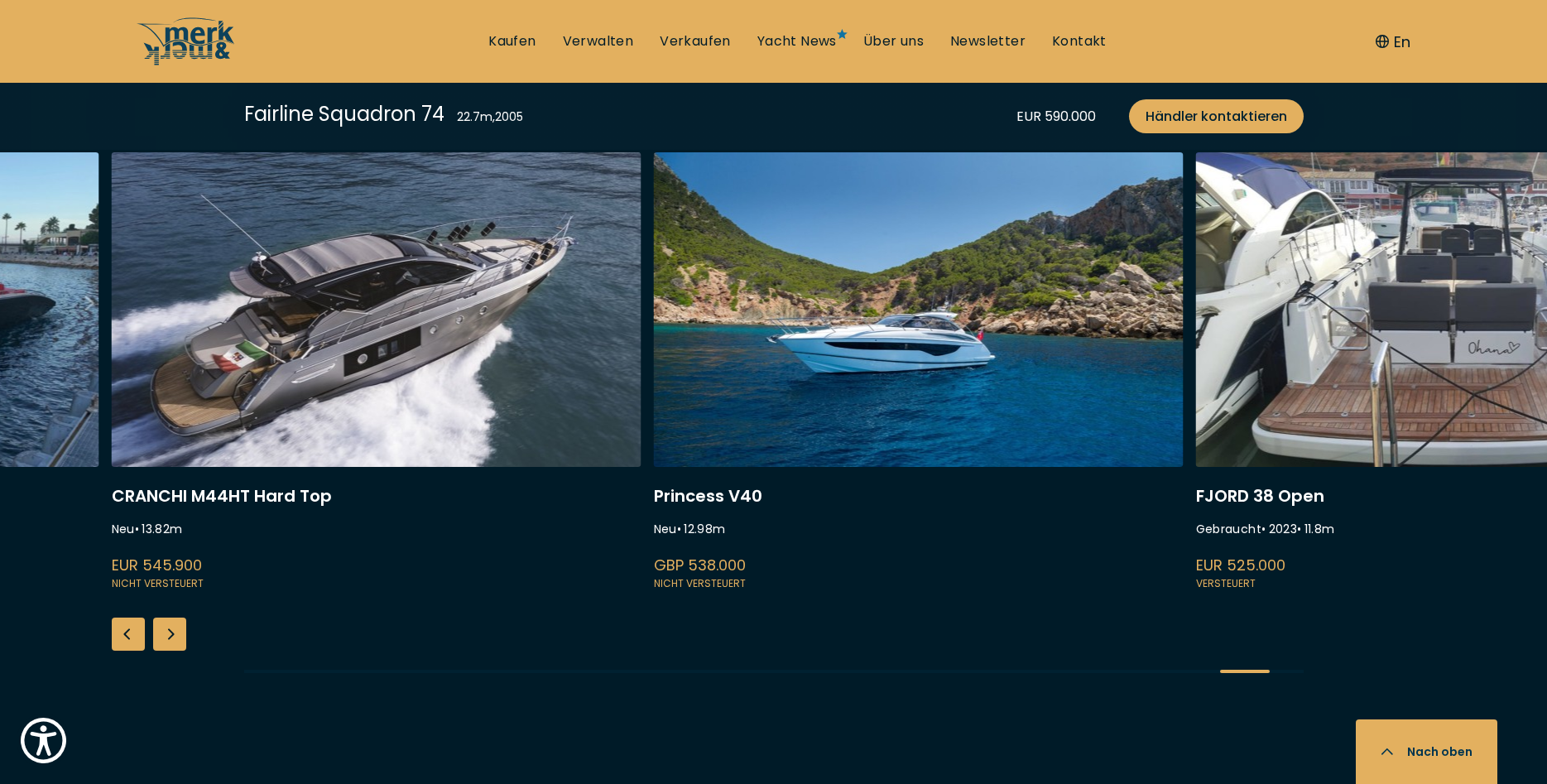
click at [134, 617] on div "Previous slide" at bounding box center [128, 633] width 33 height 33
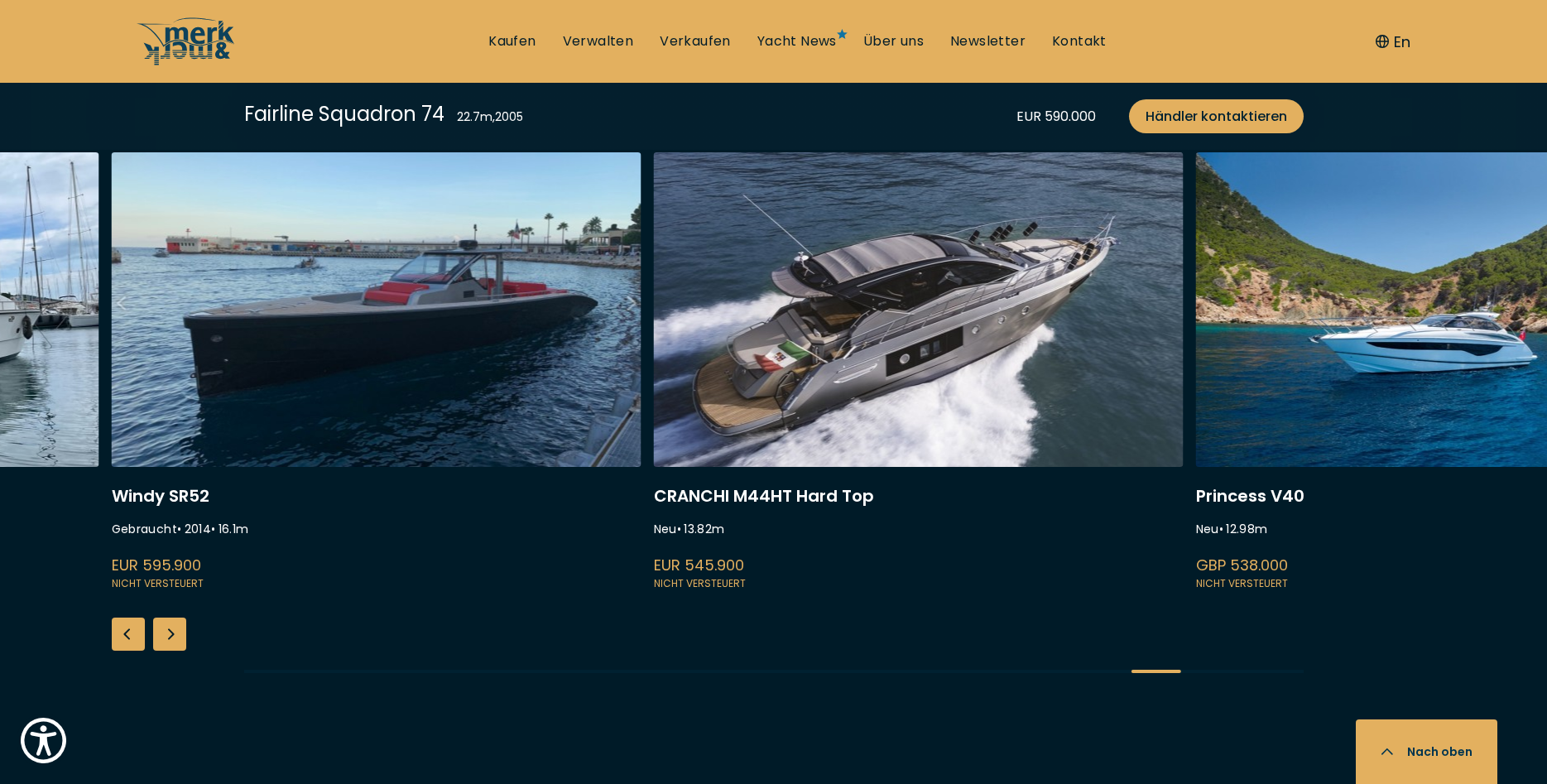
click at [134, 617] on div "Previous slide" at bounding box center [128, 633] width 33 height 33
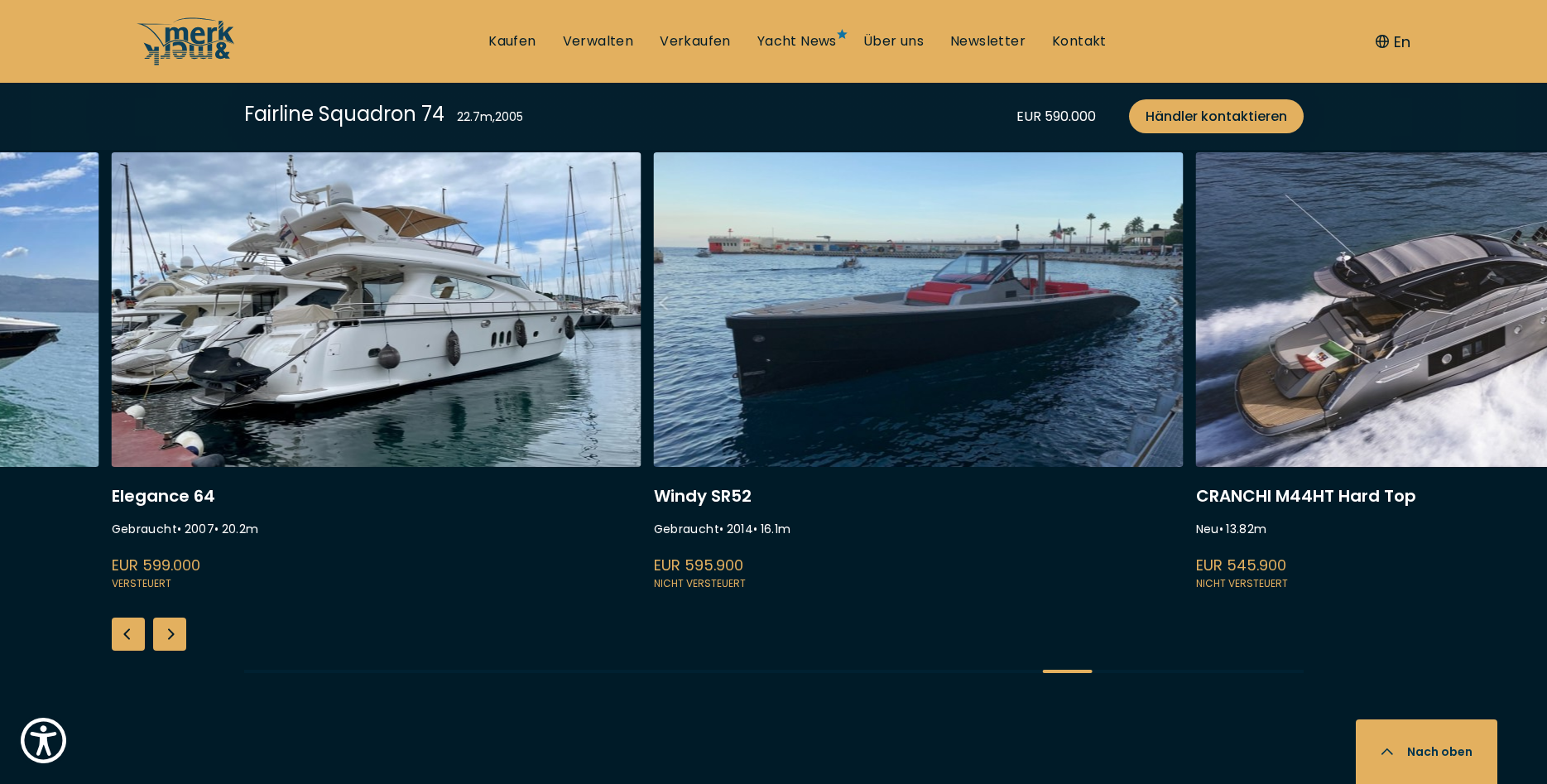
click at [134, 617] on div "Previous slide" at bounding box center [128, 633] width 33 height 33
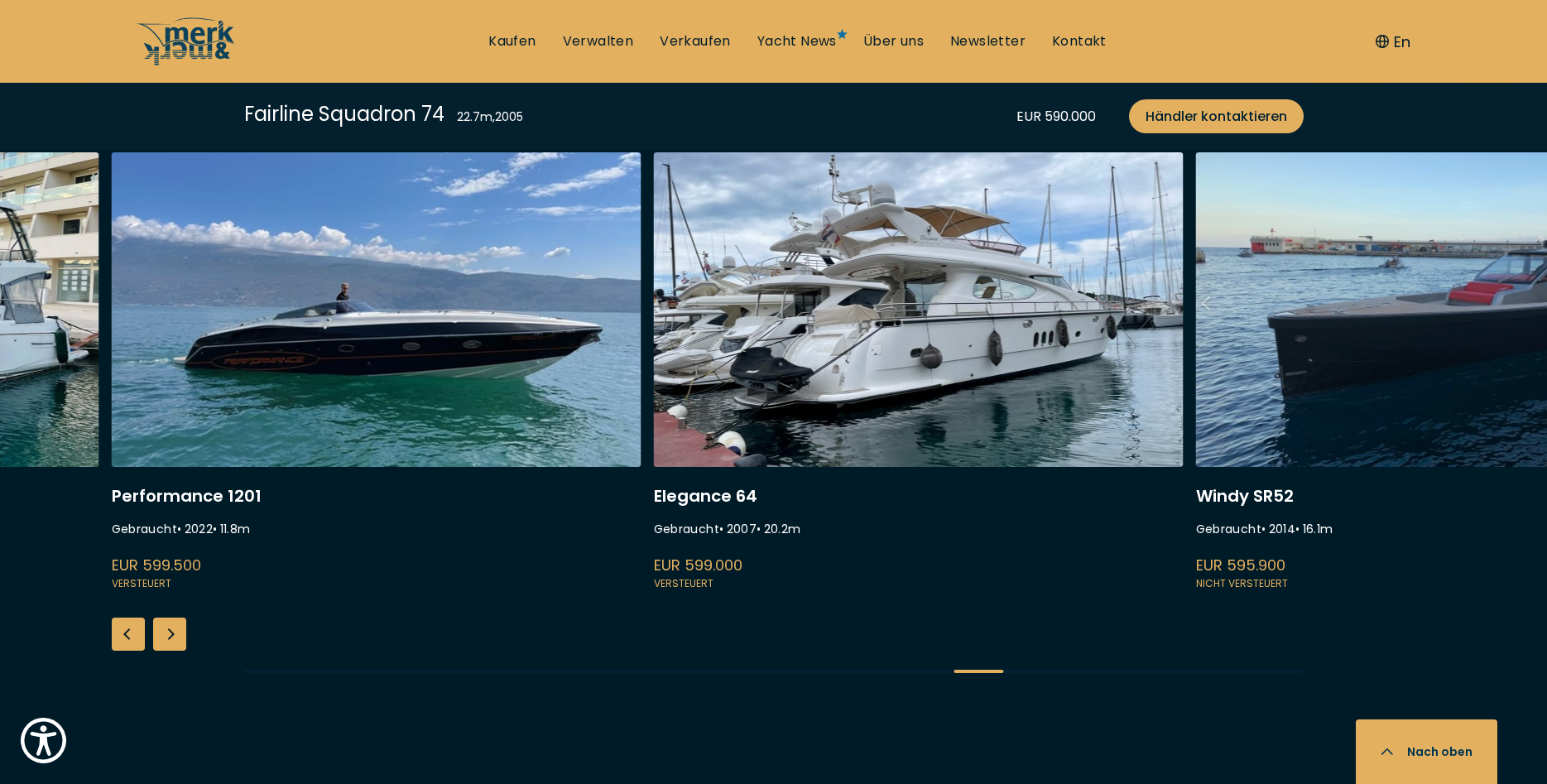
click at [327, 359] on link at bounding box center [376, 373] width 530 height 441
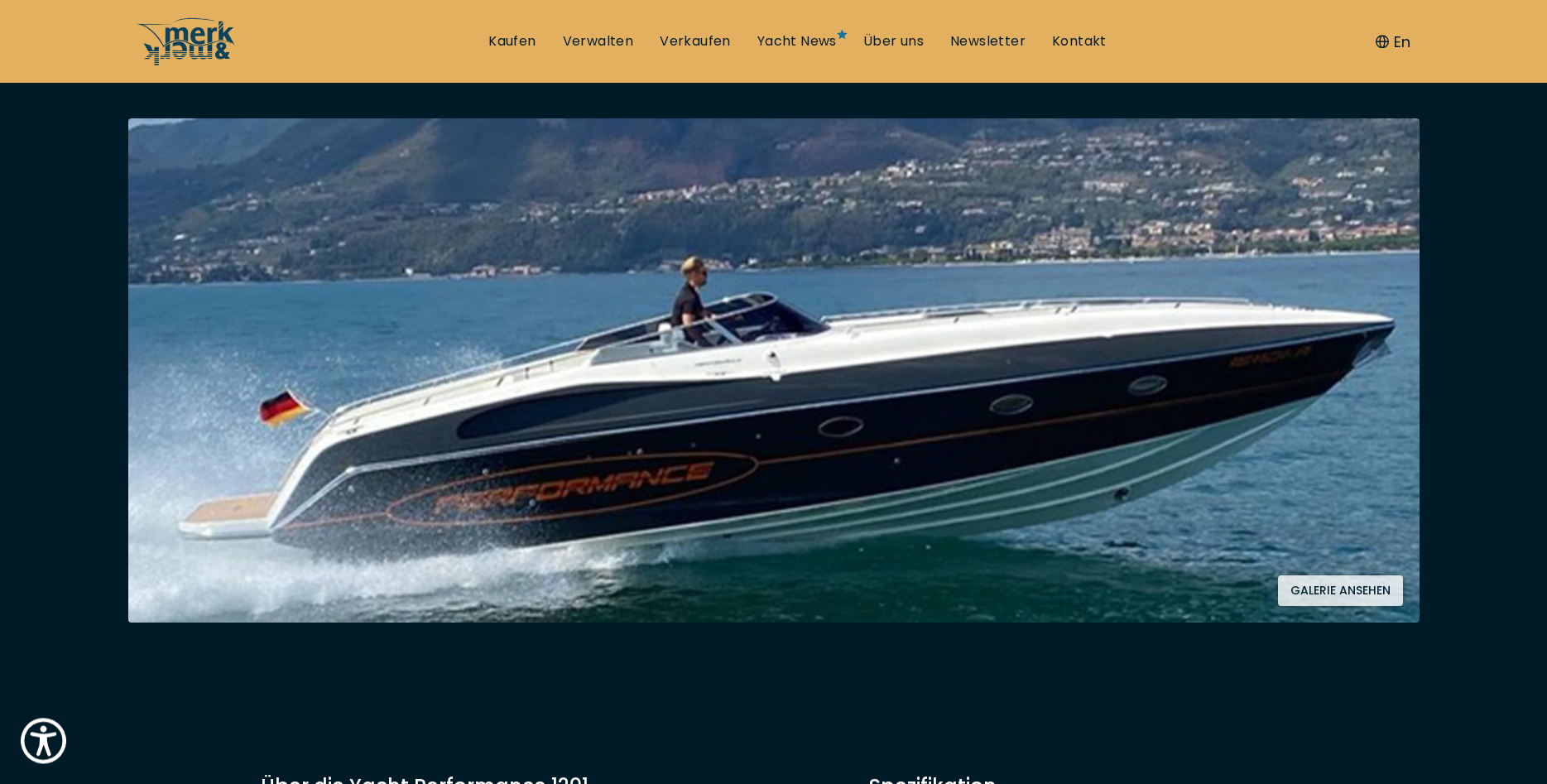
scroll to position [337, 0]
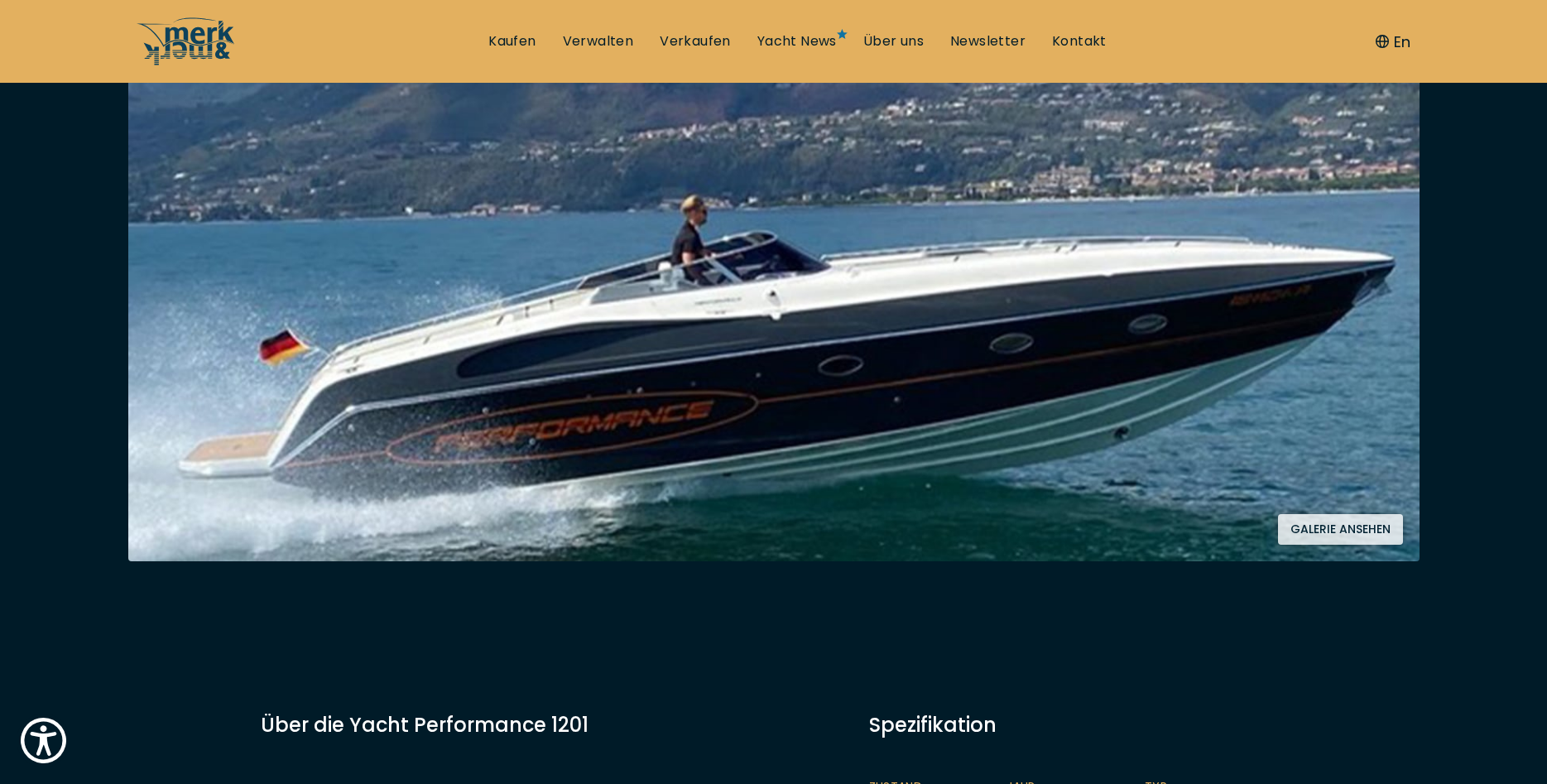
click at [1340, 530] on button "Galerie ansehen" at bounding box center [1340, 529] width 125 height 31
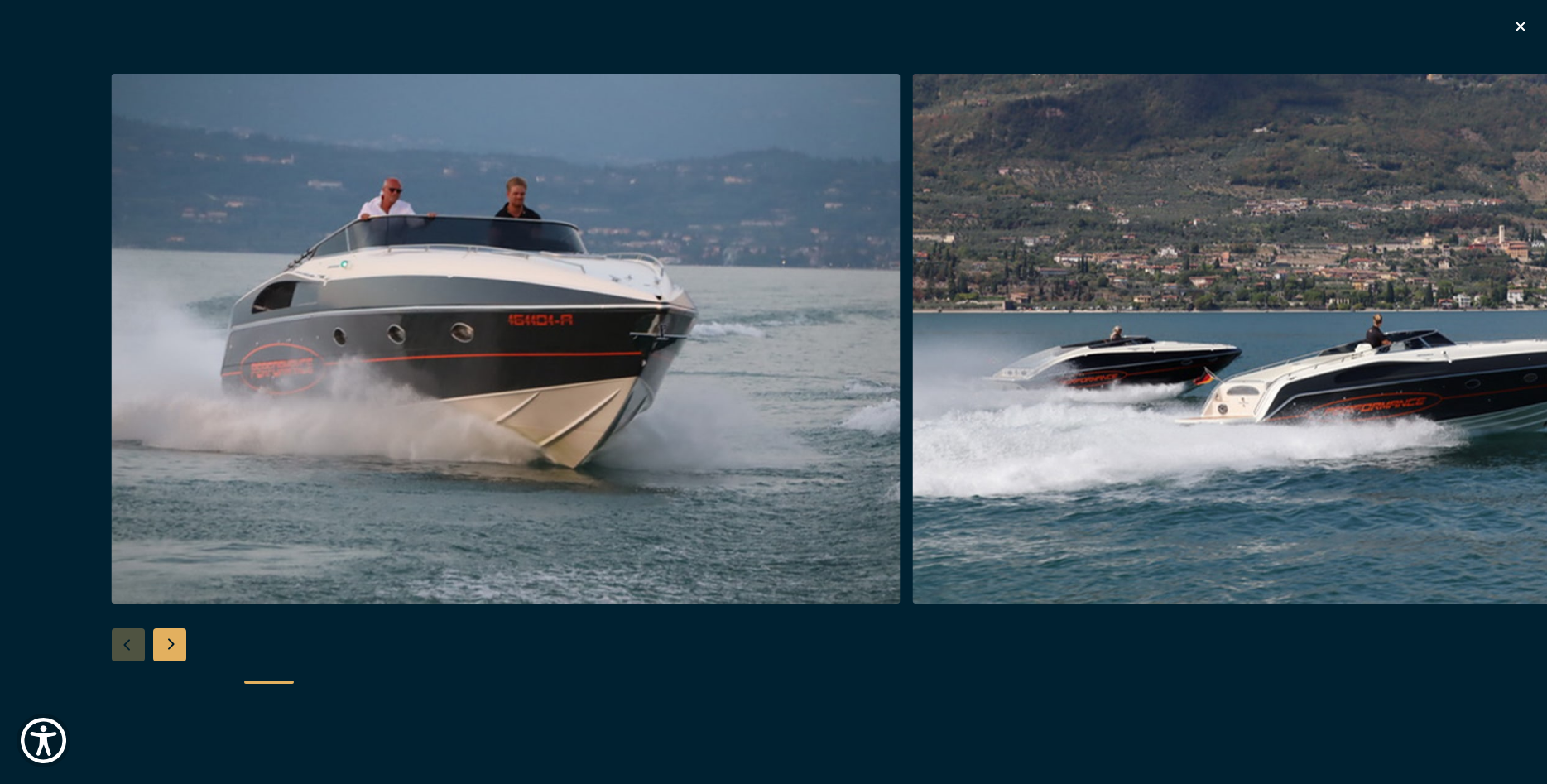
click at [167, 646] on div "Next slide" at bounding box center [169, 644] width 33 height 33
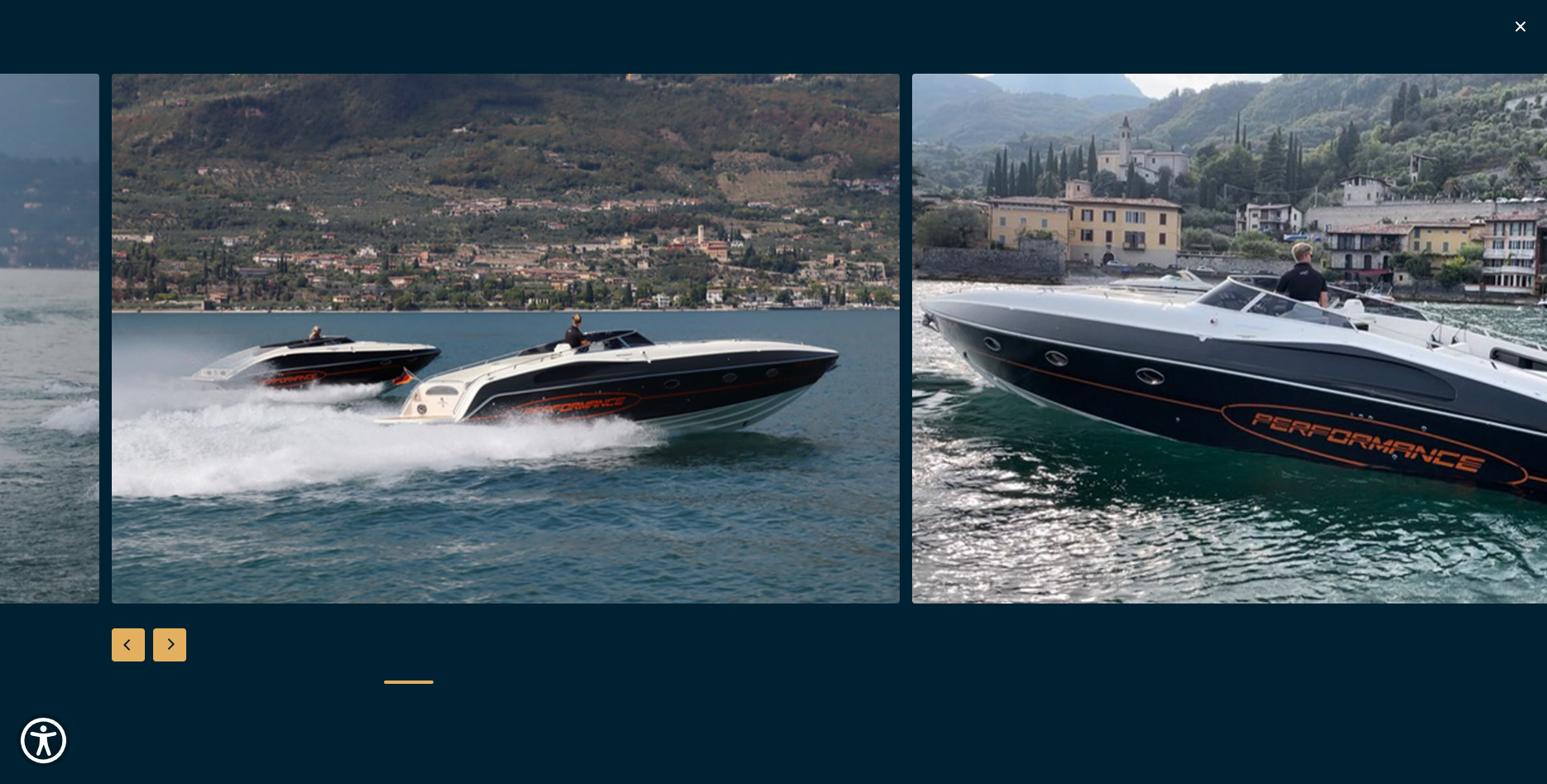
click at [167, 646] on div "Next slide" at bounding box center [169, 644] width 33 height 33
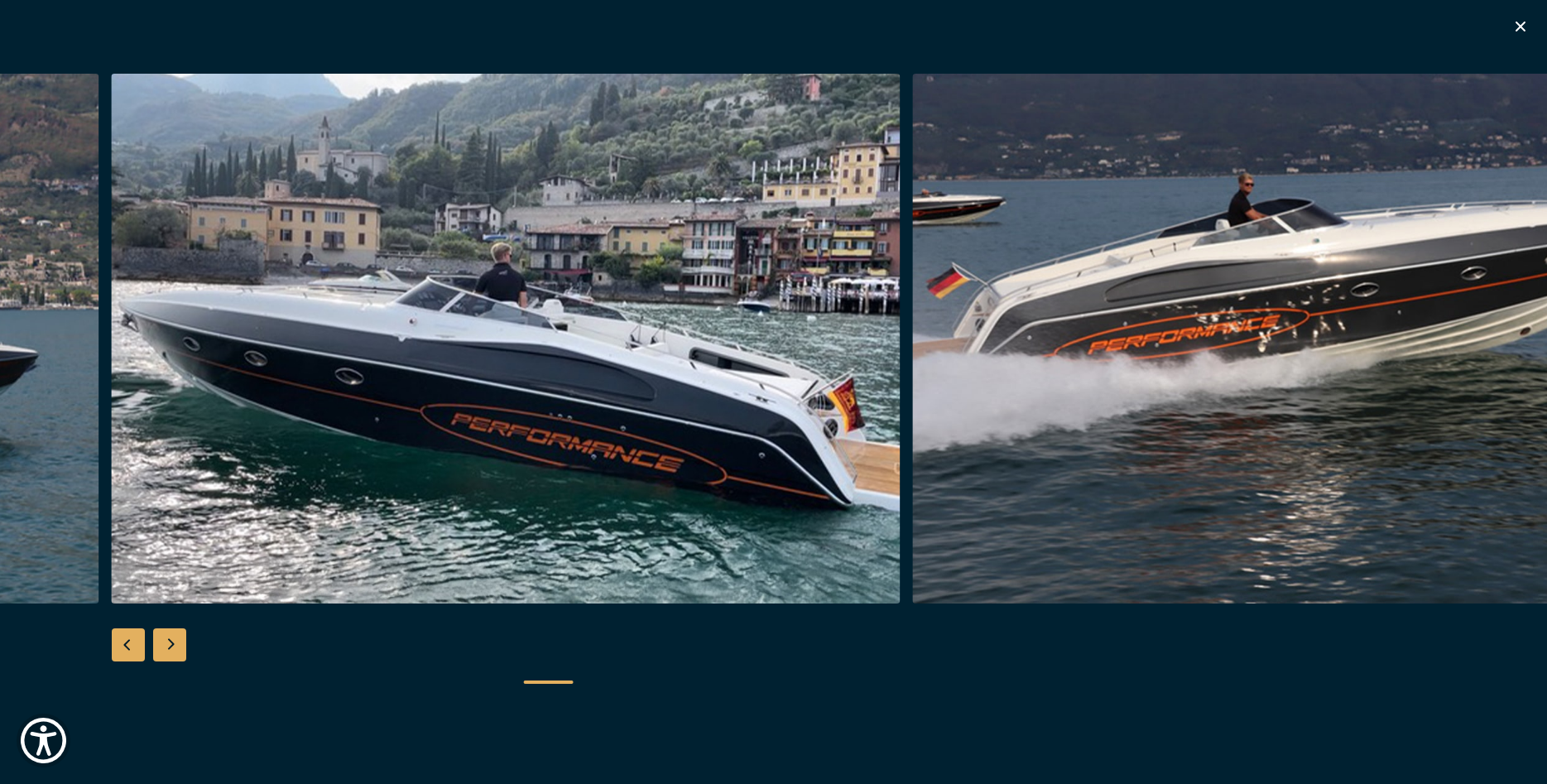
click at [167, 646] on div "Next slide" at bounding box center [169, 644] width 33 height 33
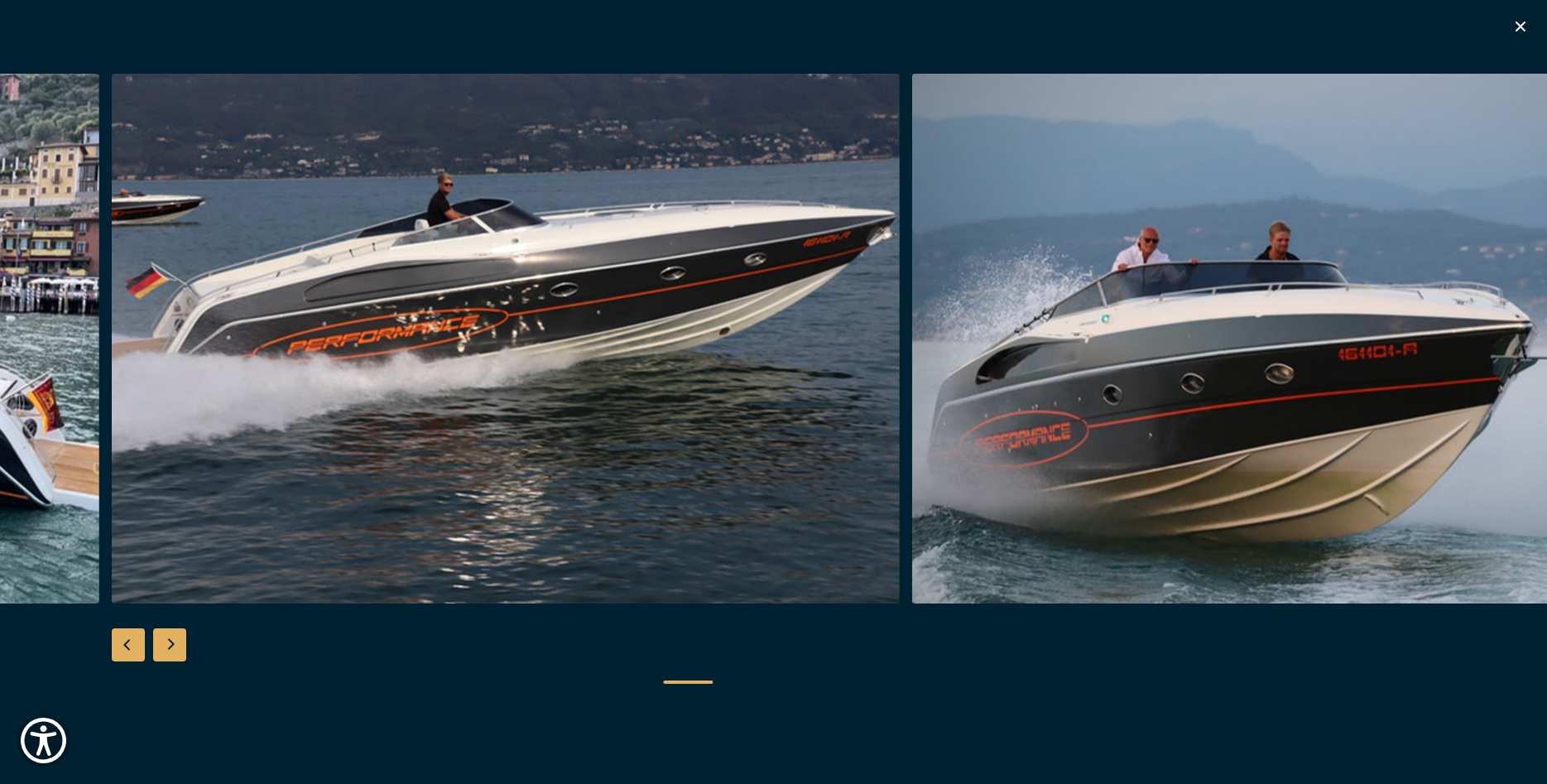
click at [167, 646] on div "Next slide" at bounding box center [169, 644] width 33 height 33
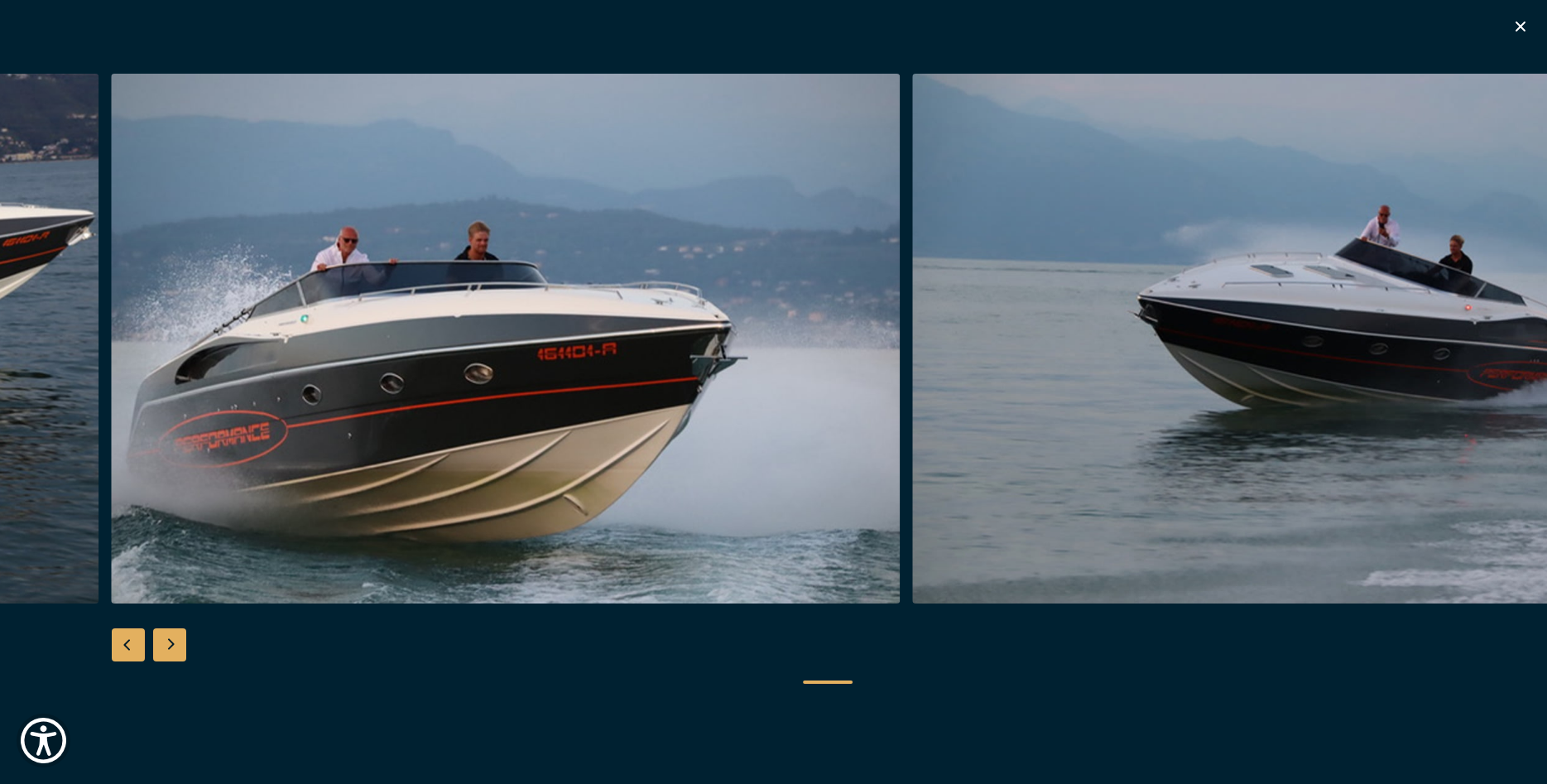
click at [167, 646] on div "Next slide" at bounding box center [169, 644] width 33 height 33
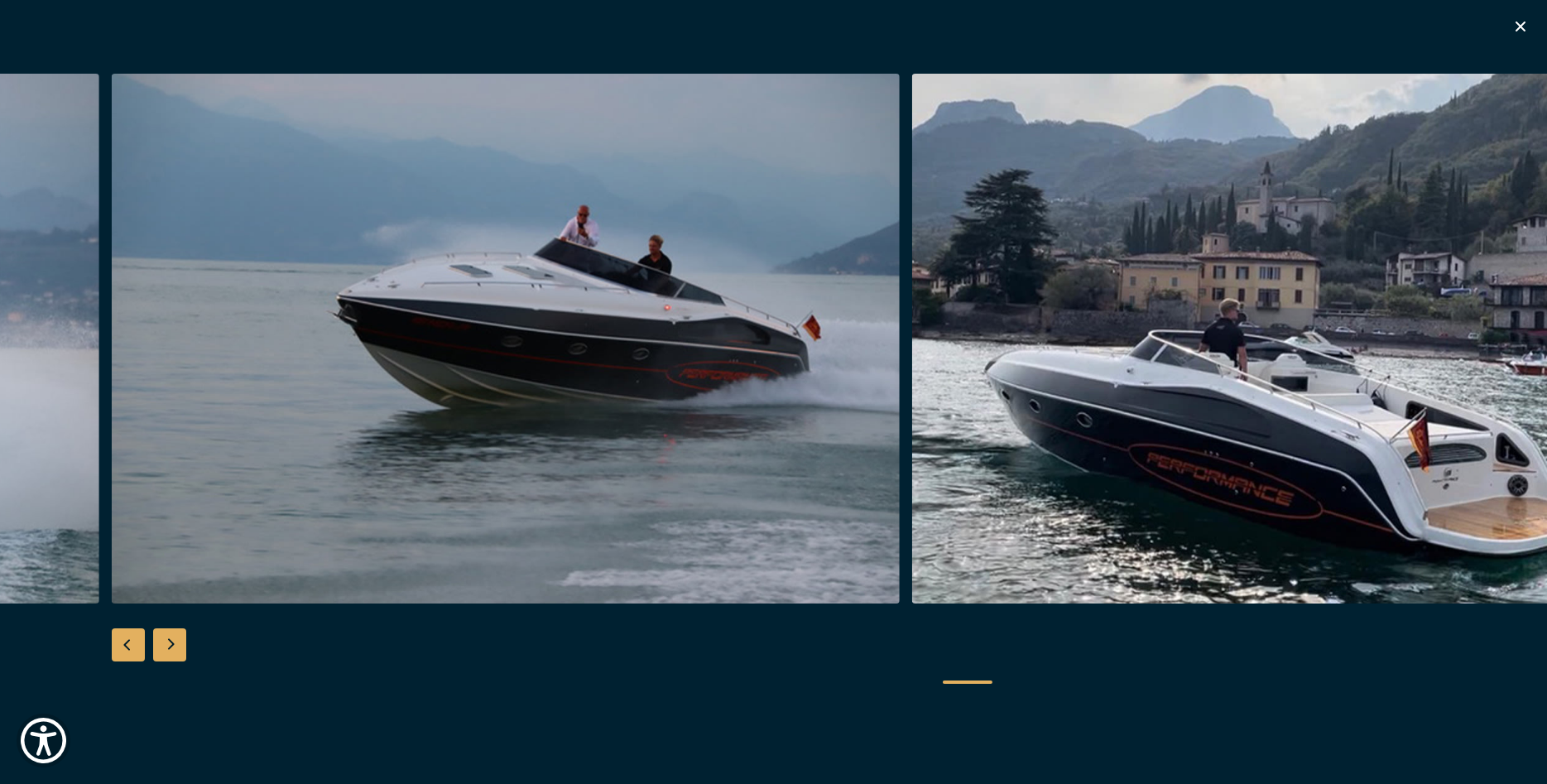
click at [167, 646] on div "Next slide" at bounding box center [169, 644] width 33 height 33
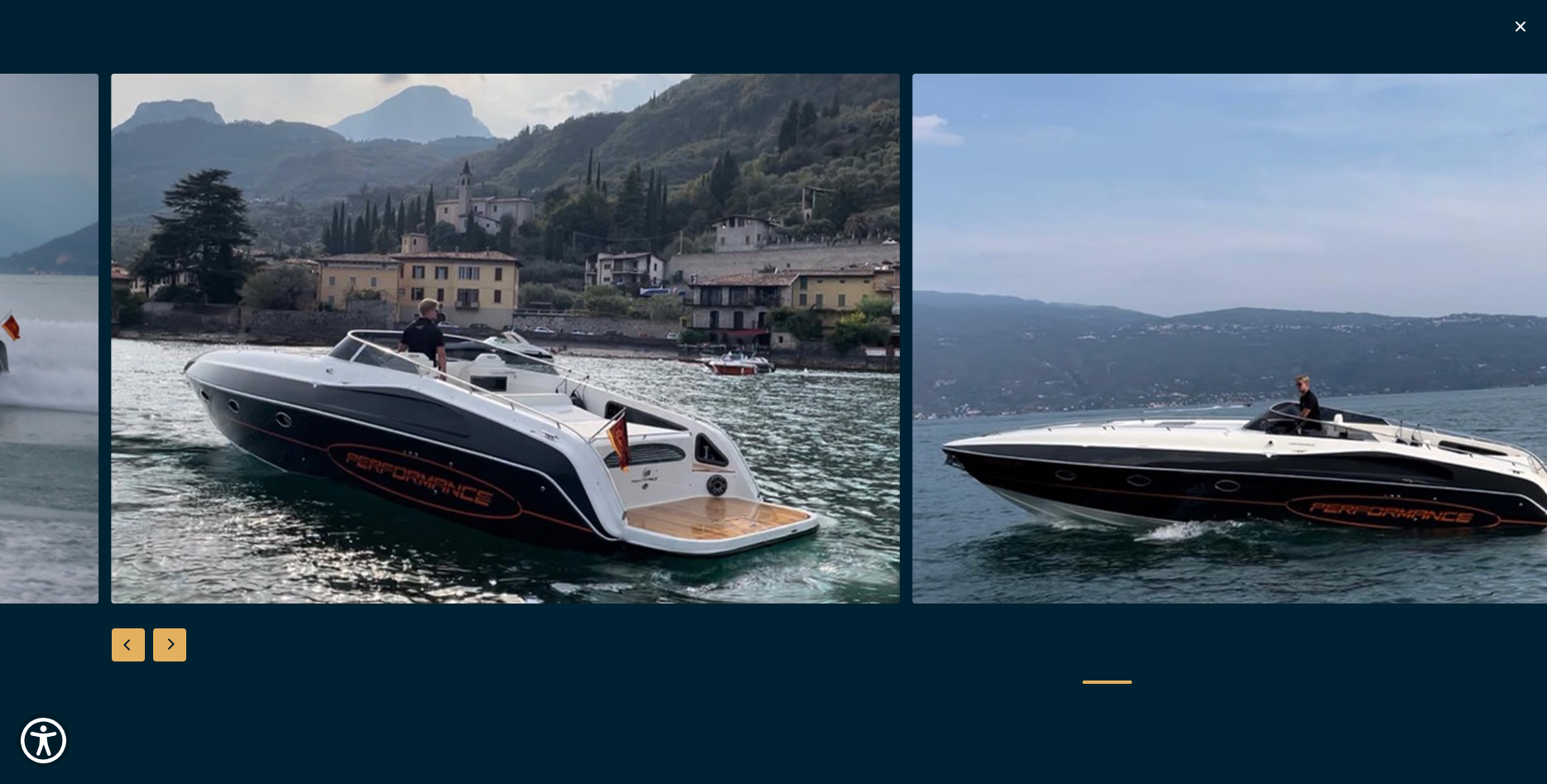
click at [167, 646] on div "Next slide" at bounding box center [169, 644] width 33 height 33
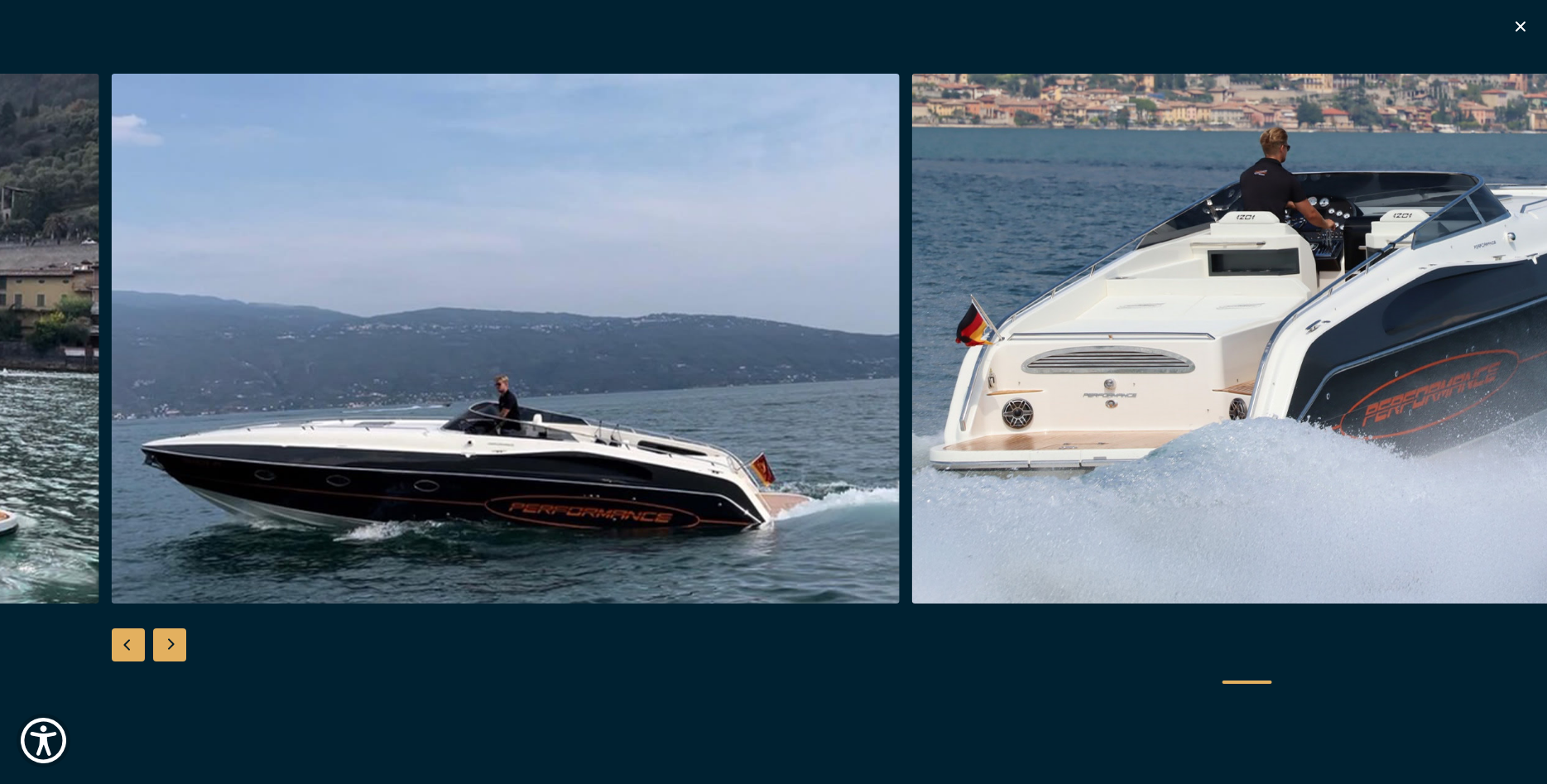
click at [167, 646] on div "Next slide" at bounding box center [169, 644] width 33 height 33
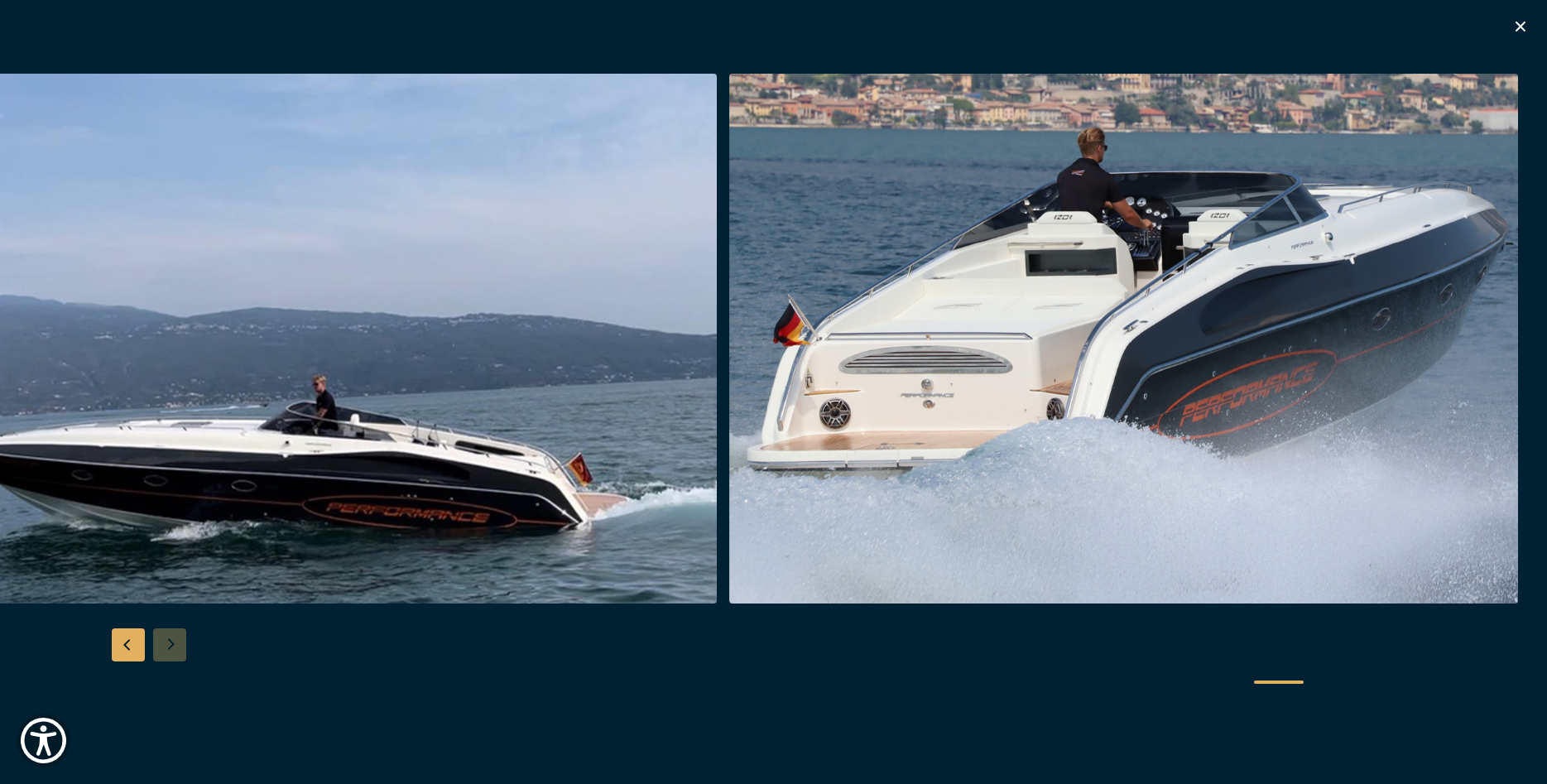
click at [167, 646] on div at bounding box center [774, 392] width 1547 height 637
click at [1518, 23] on icon "button" at bounding box center [1521, 27] width 10 height 10
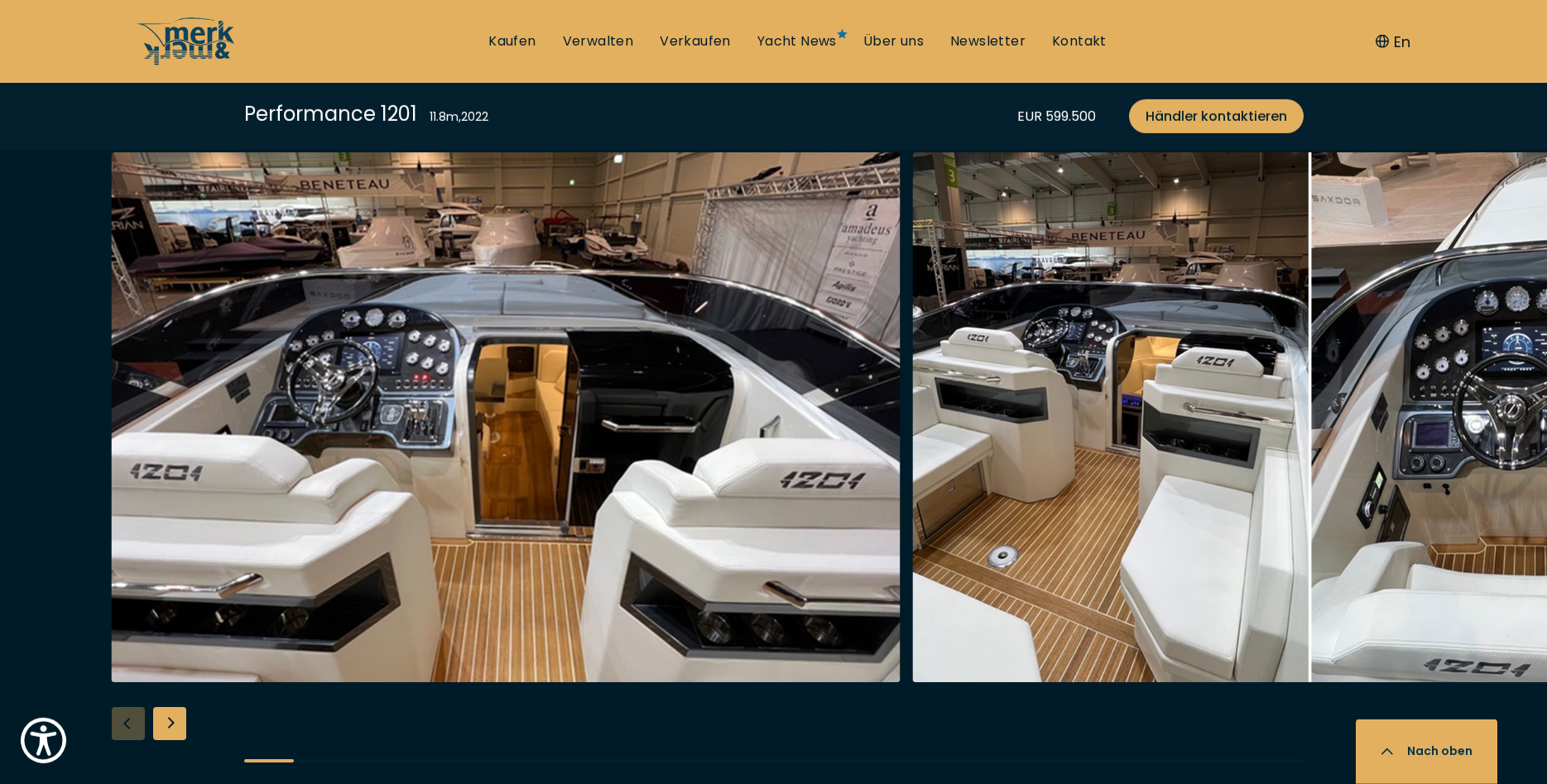
scroll to position [2870, 0]
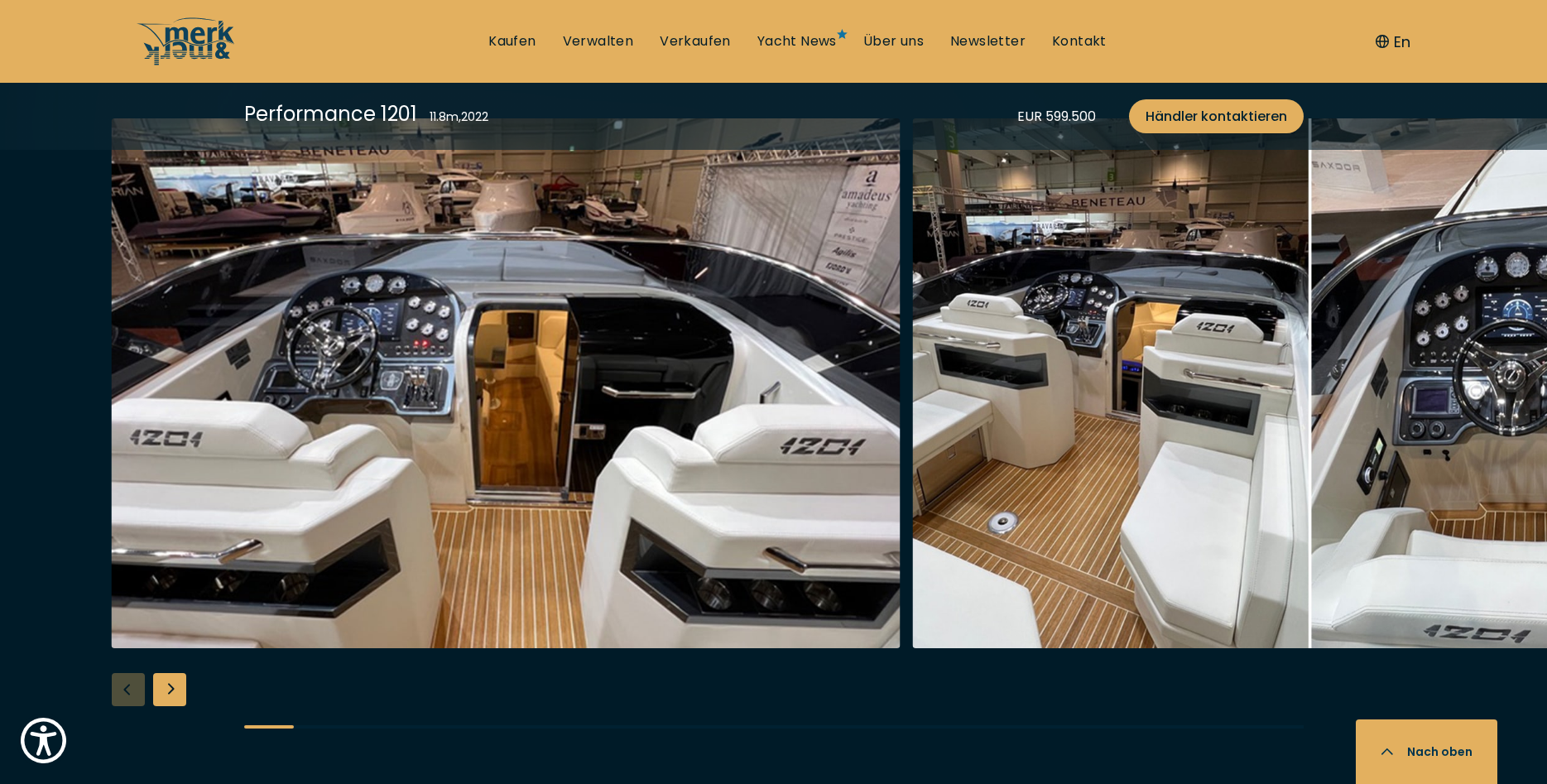
click at [167, 682] on div "Next slide" at bounding box center [169, 688] width 33 height 33
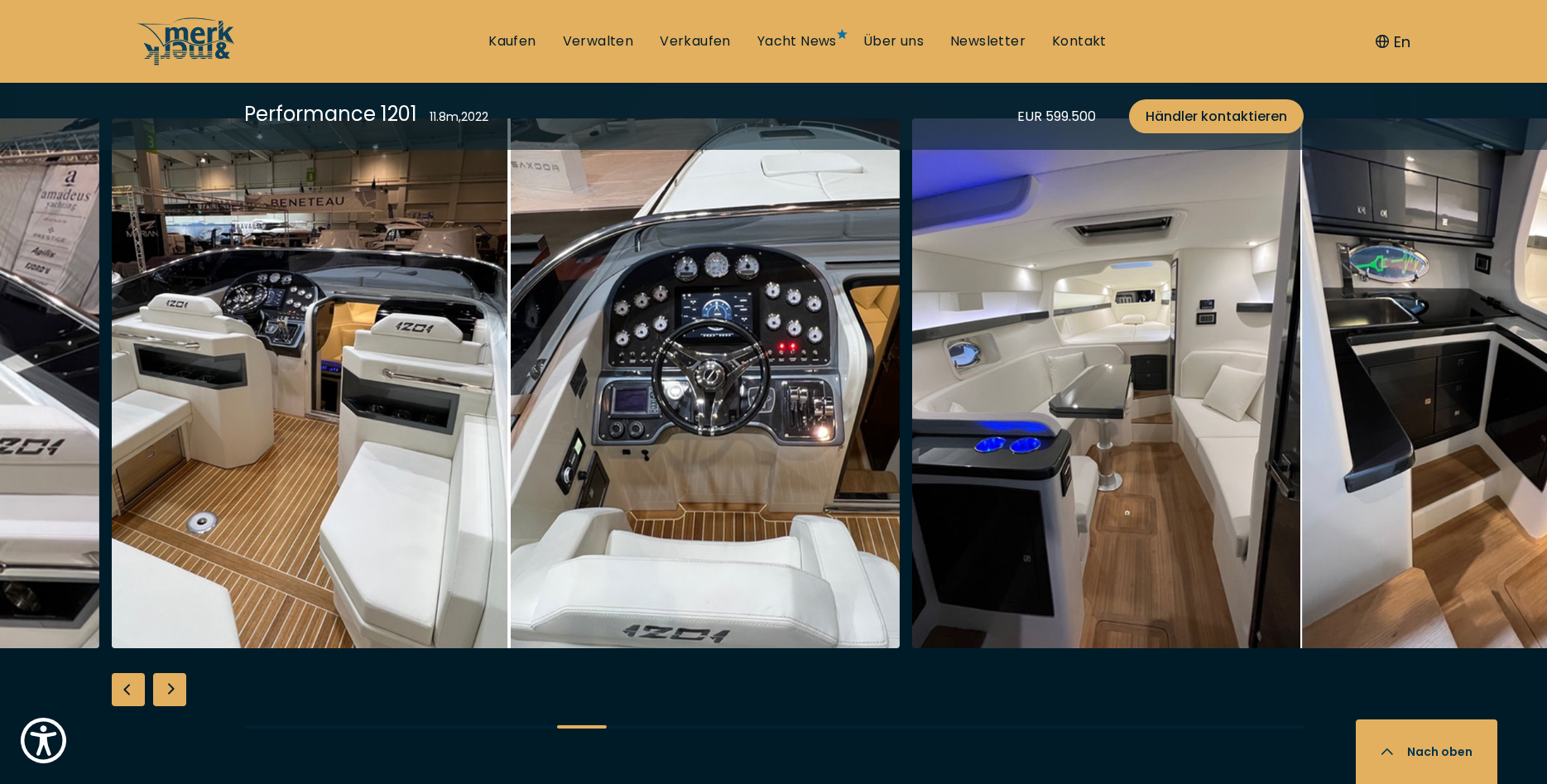
click at [167, 682] on div "Next slide" at bounding box center [169, 688] width 33 height 33
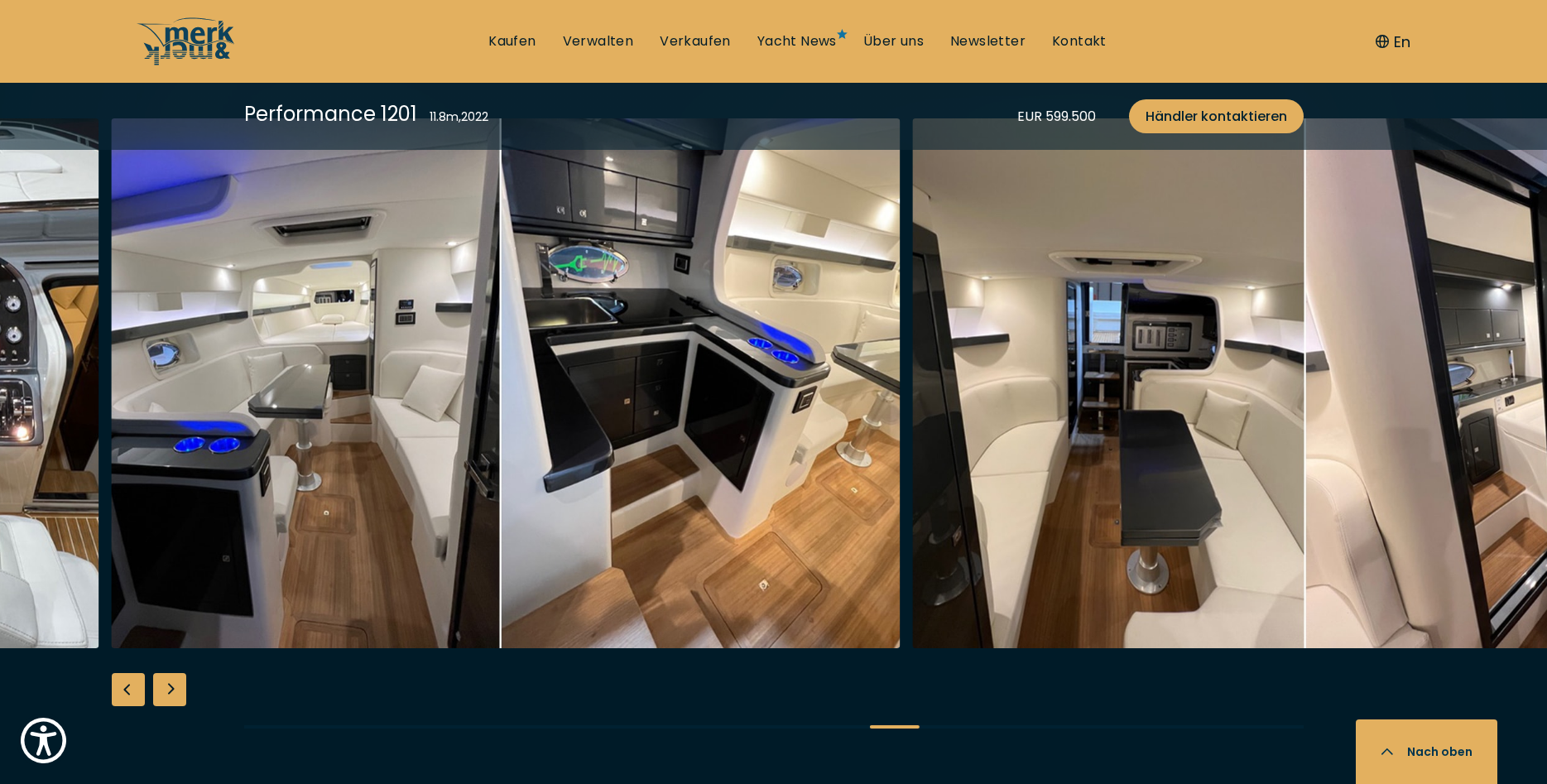
click at [167, 682] on div "Next slide" at bounding box center [169, 688] width 33 height 33
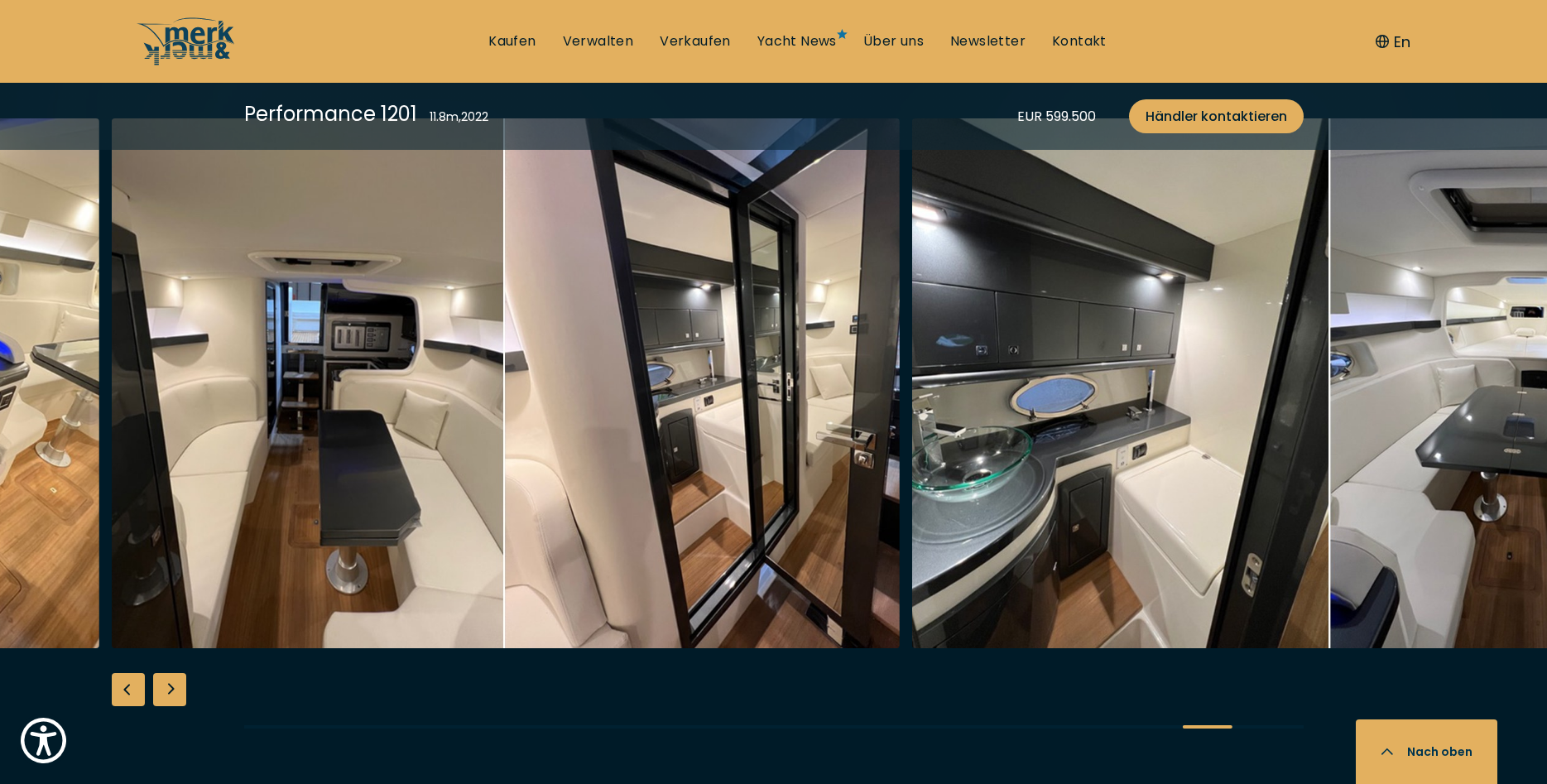
click at [167, 682] on div "Next slide" at bounding box center [169, 688] width 33 height 33
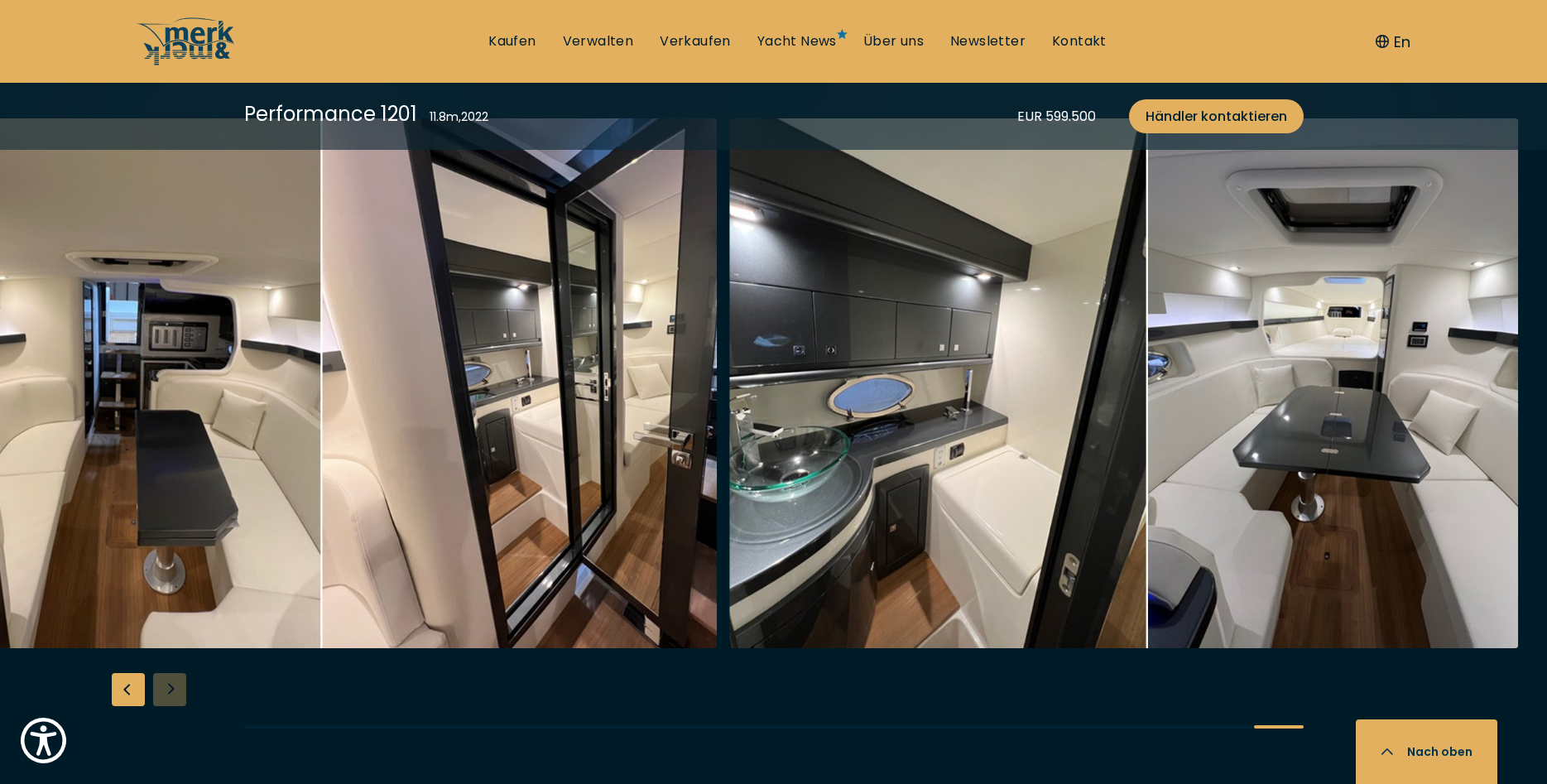
click at [167, 682] on div at bounding box center [774, 437] width 1547 height 637
click at [114, 697] on div "Previous slide" at bounding box center [128, 688] width 33 height 33
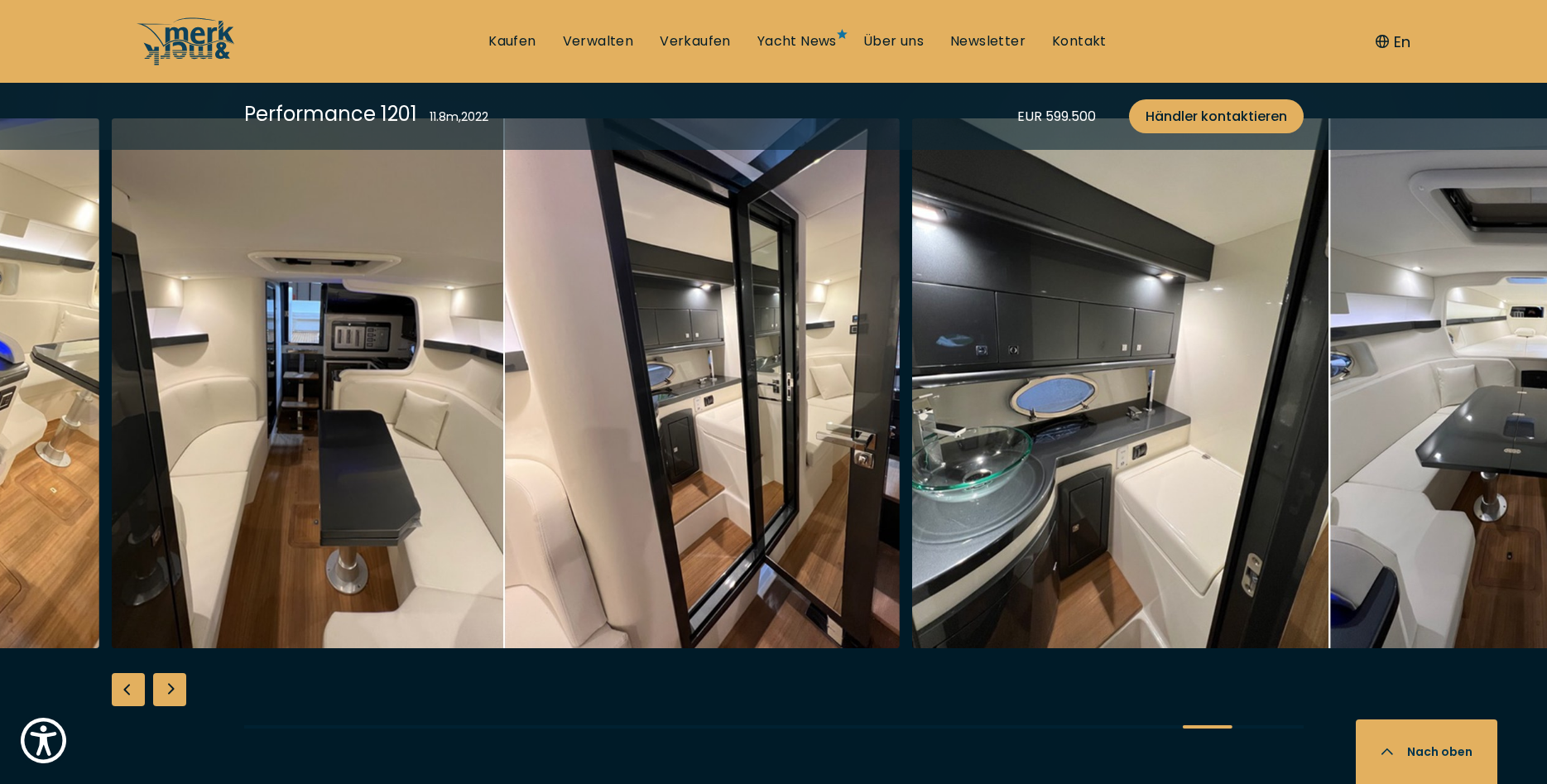
click at [115, 697] on div "Previous slide" at bounding box center [128, 688] width 33 height 33
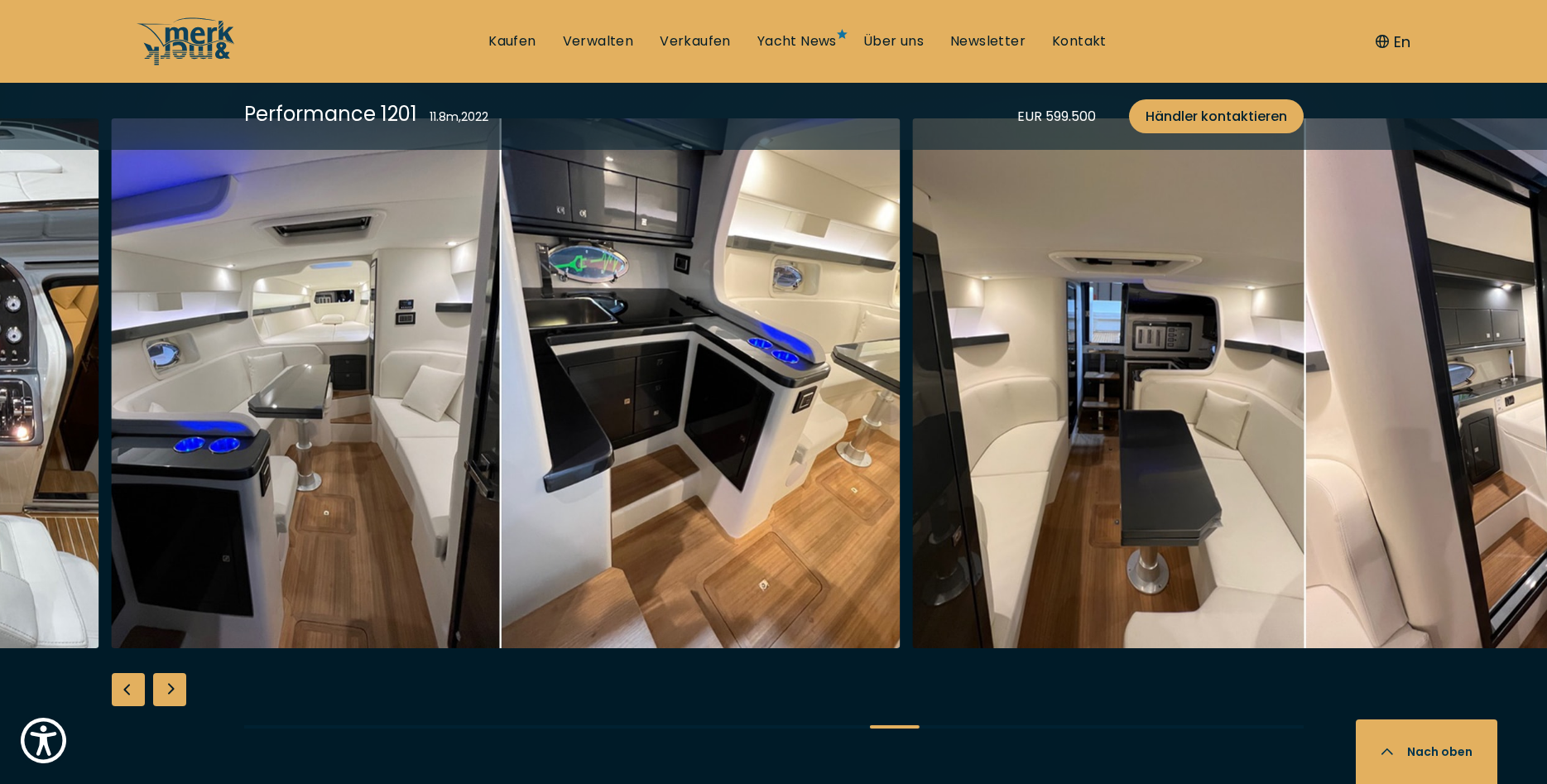
click at [115, 697] on div "Previous slide" at bounding box center [128, 688] width 33 height 33
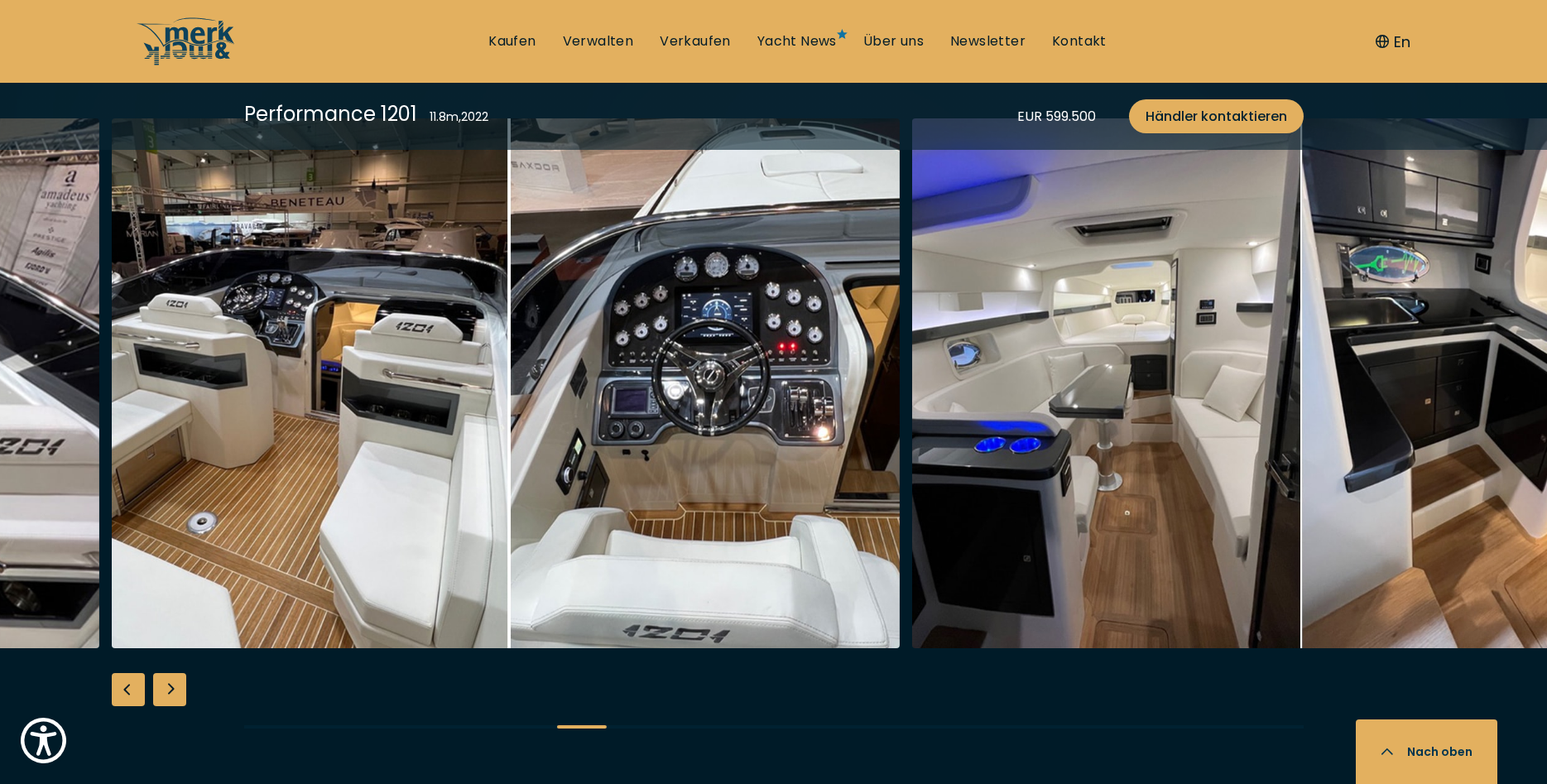
click at [130, 692] on div "Previous slide" at bounding box center [128, 688] width 33 height 33
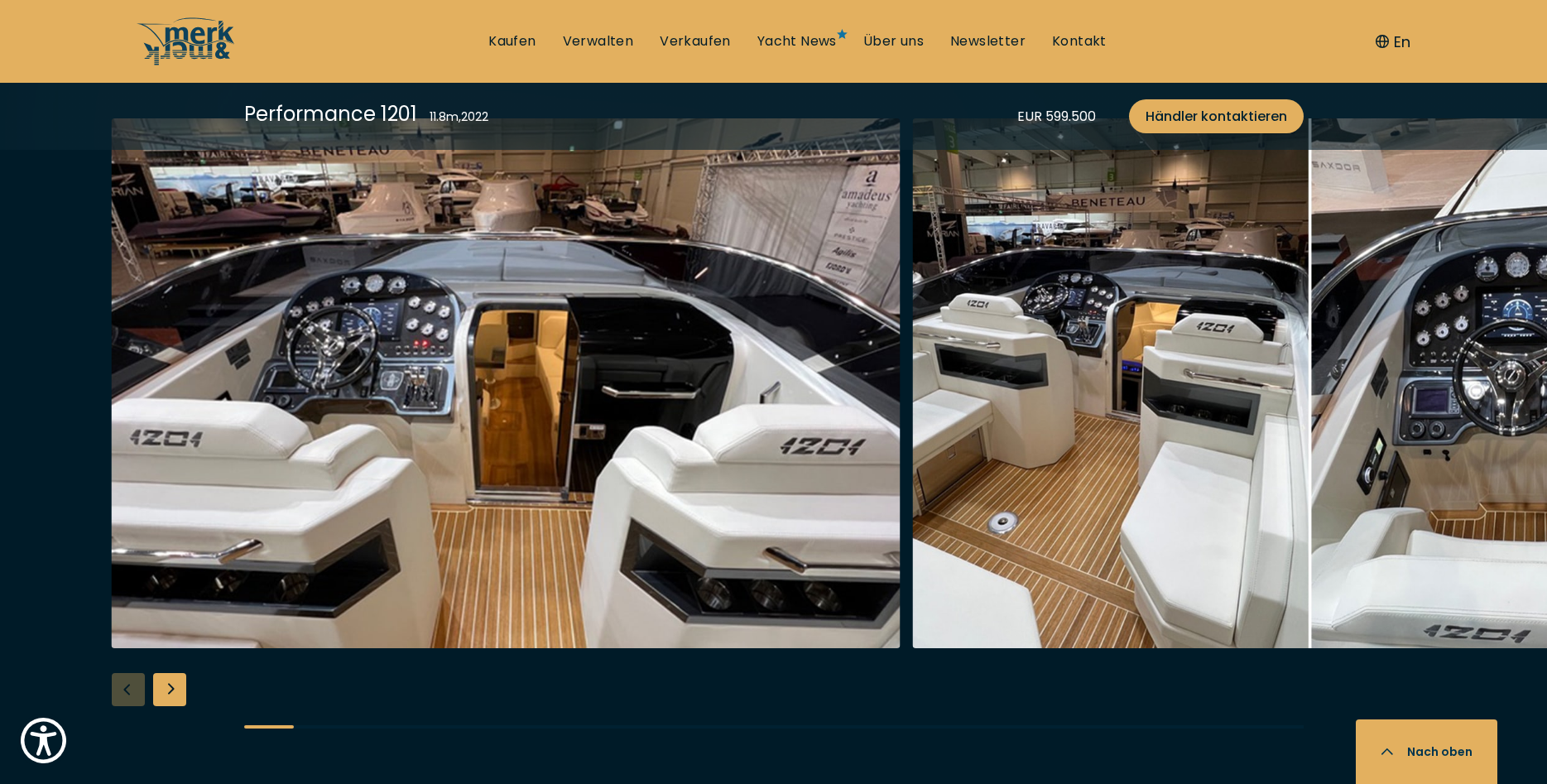
click at [130, 692] on div at bounding box center [774, 437] width 1547 height 637
click at [171, 683] on div "Next slide" at bounding box center [169, 688] width 33 height 33
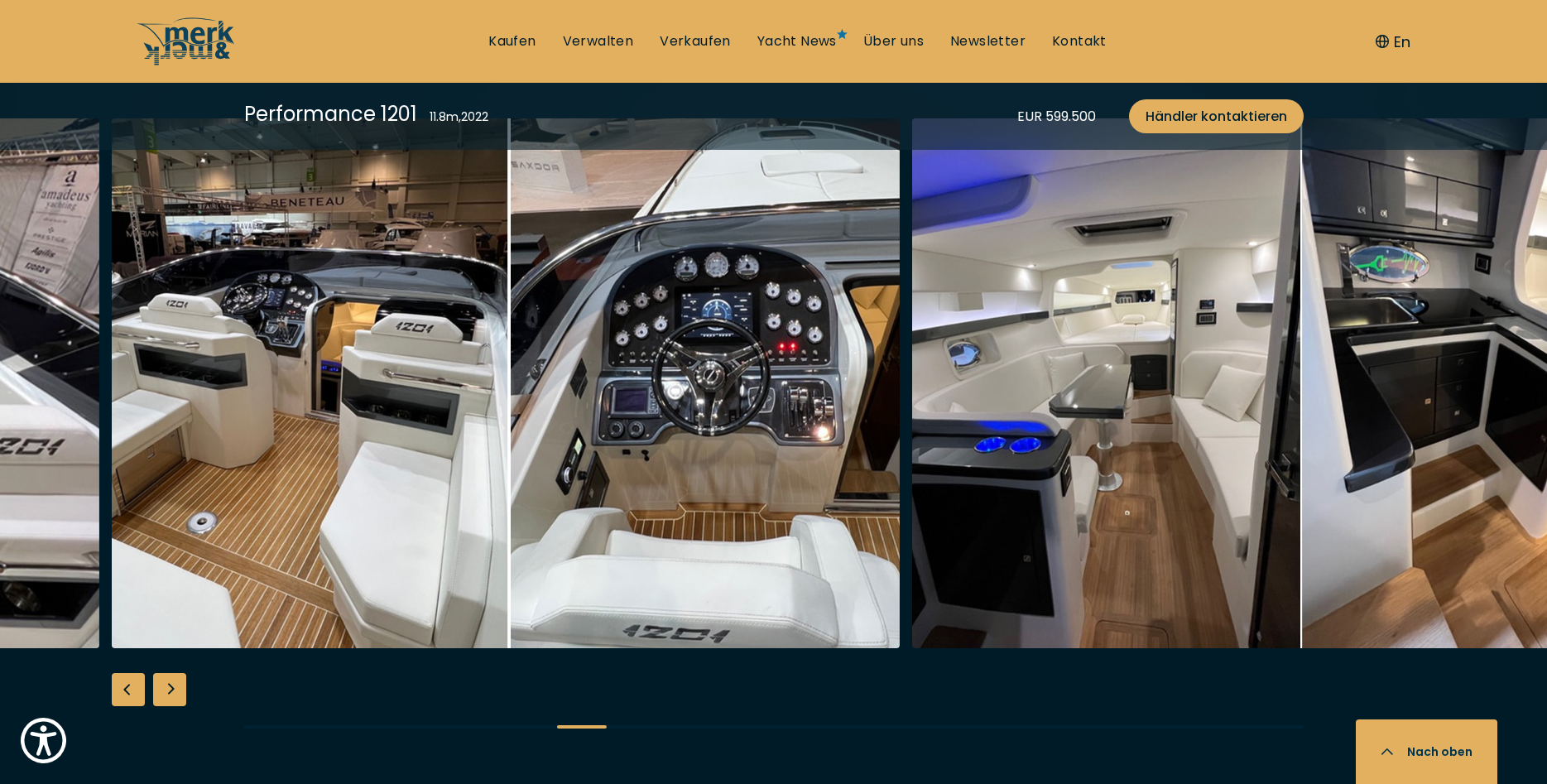
click at [171, 683] on div "Next slide" at bounding box center [169, 688] width 33 height 33
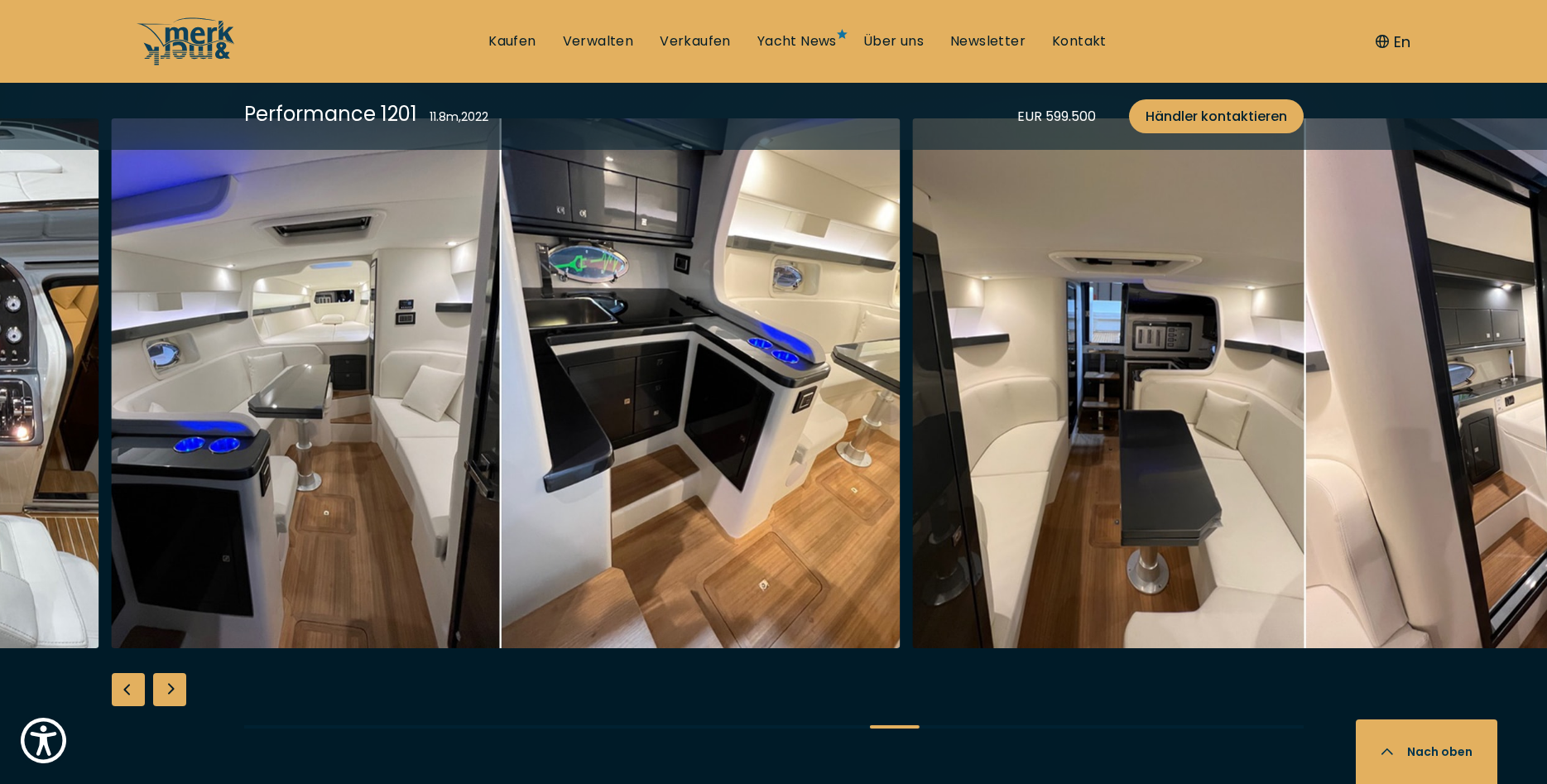
click at [171, 683] on div "Next slide" at bounding box center [169, 688] width 33 height 33
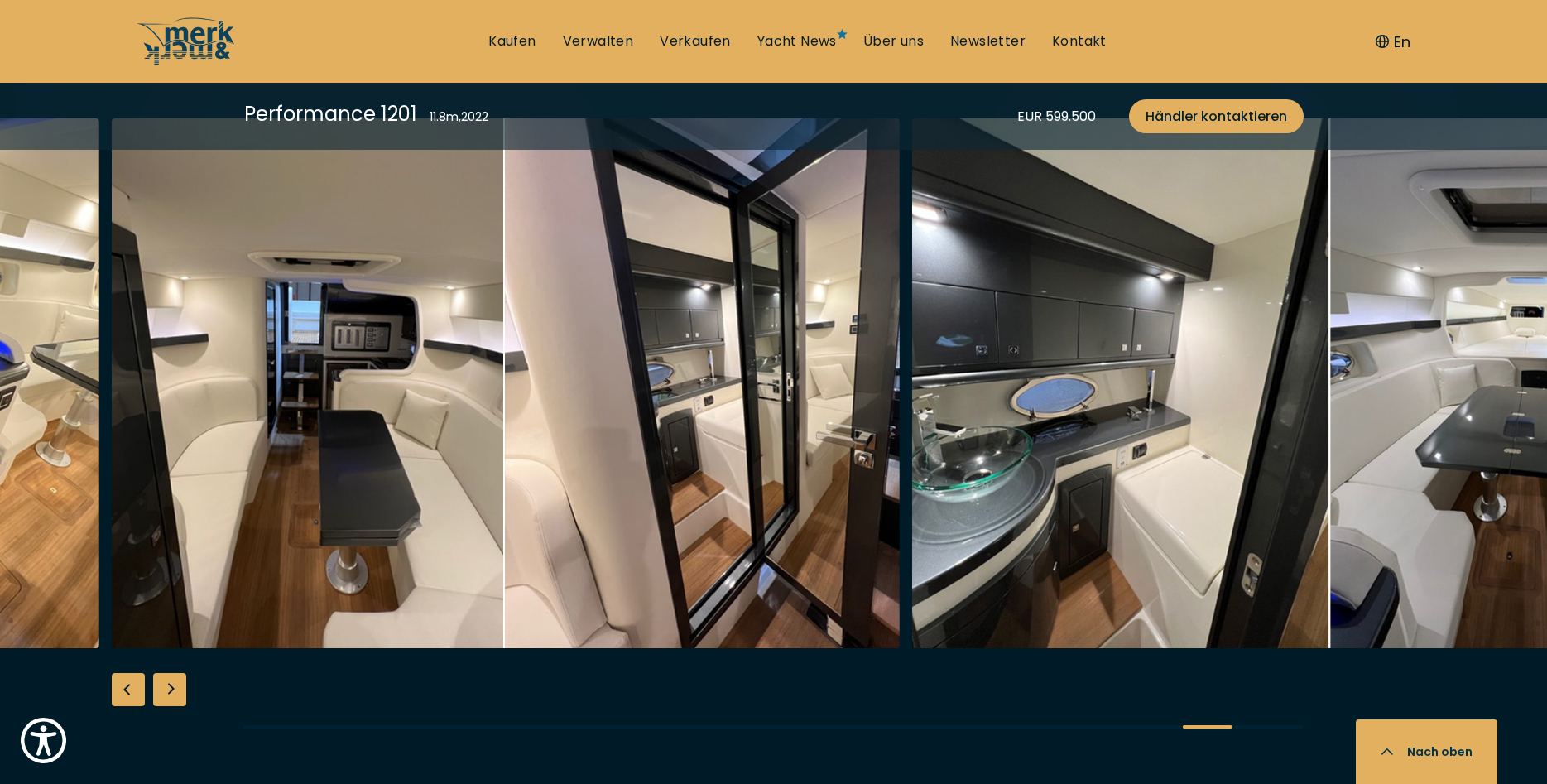
click at [171, 683] on div "Next slide" at bounding box center [169, 688] width 33 height 33
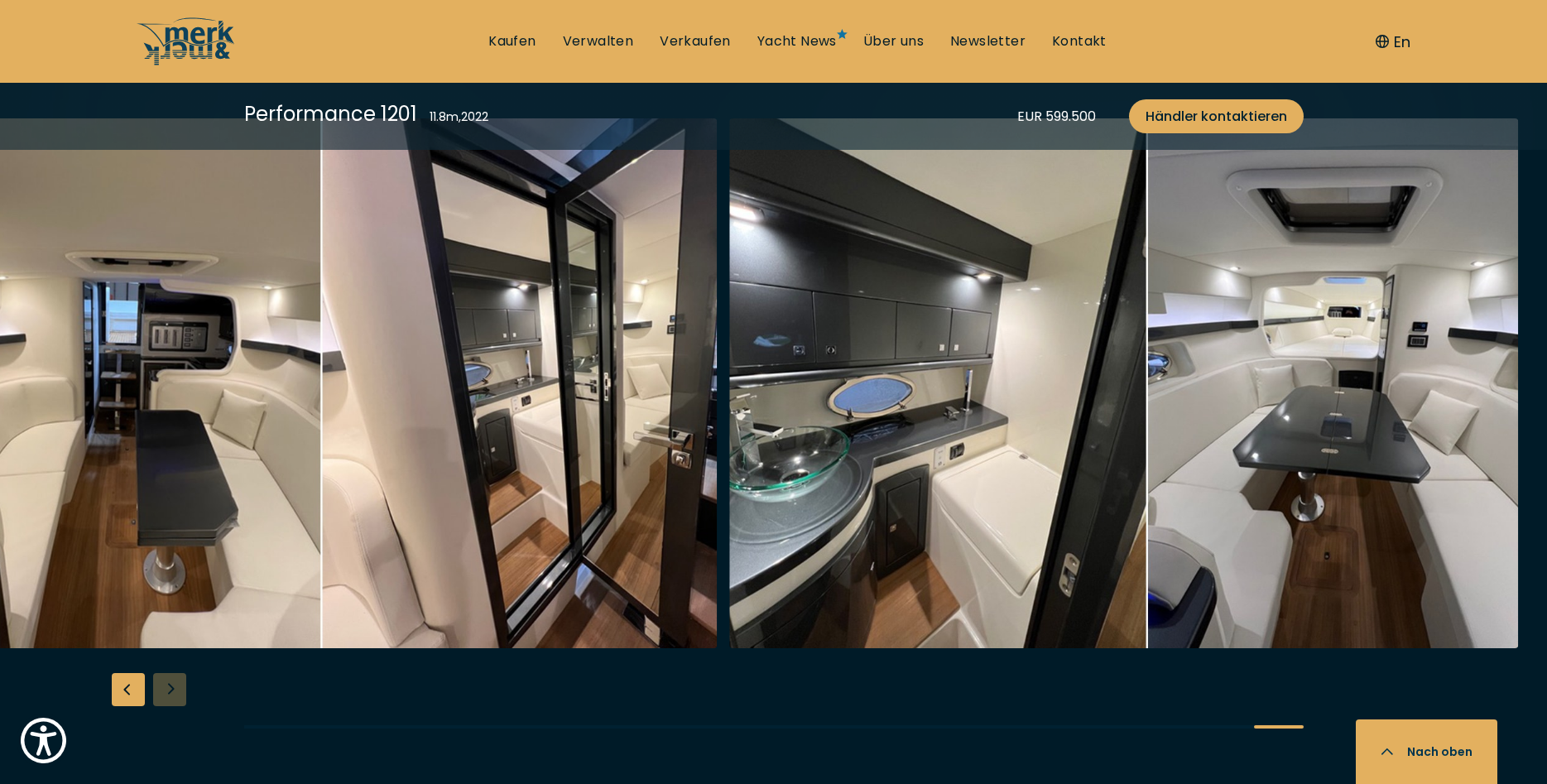
click at [171, 683] on div at bounding box center [774, 437] width 1547 height 637
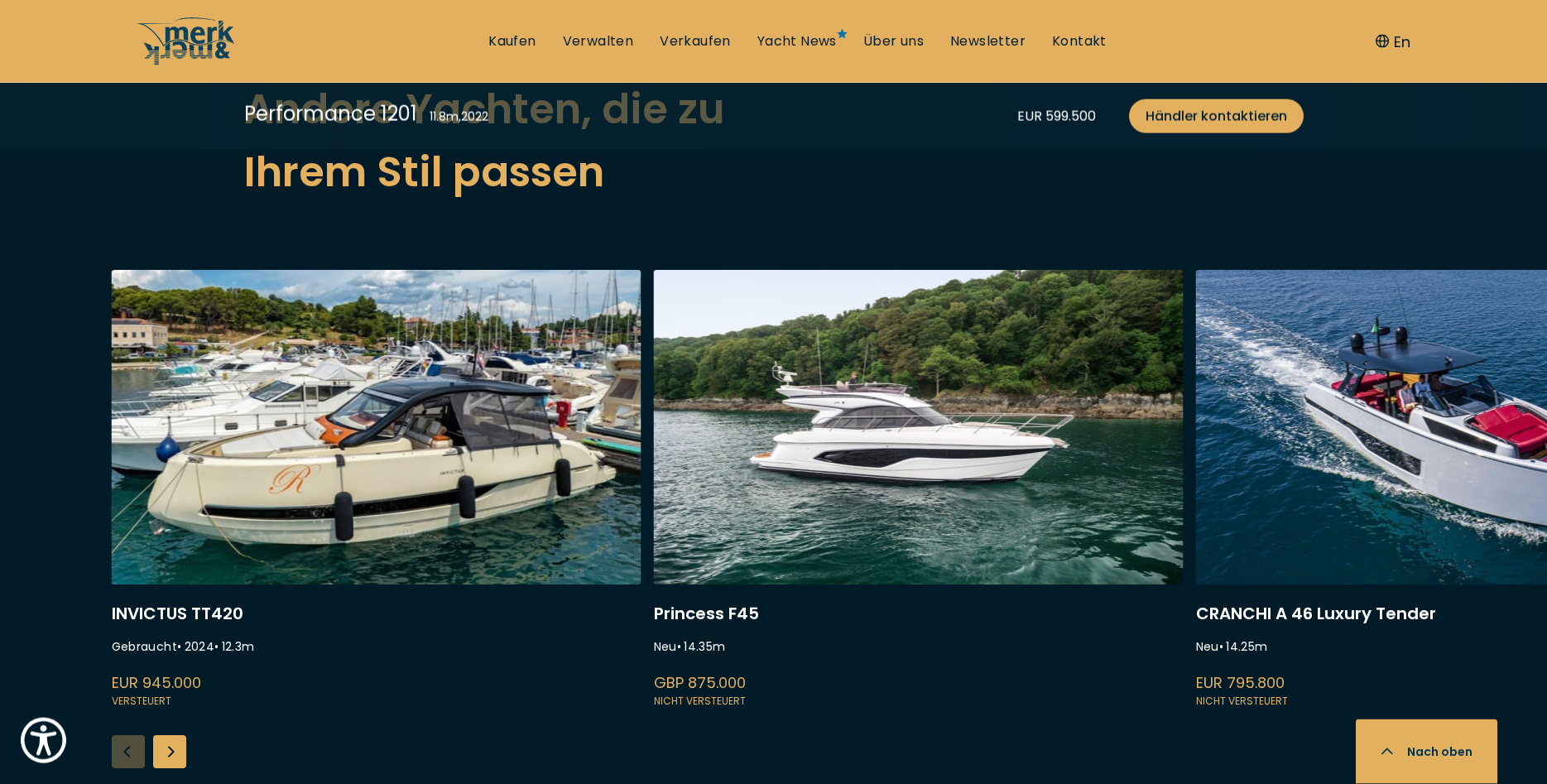
scroll to position [4135, 0]
